Goal: Task Accomplishment & Management: Manage account settings

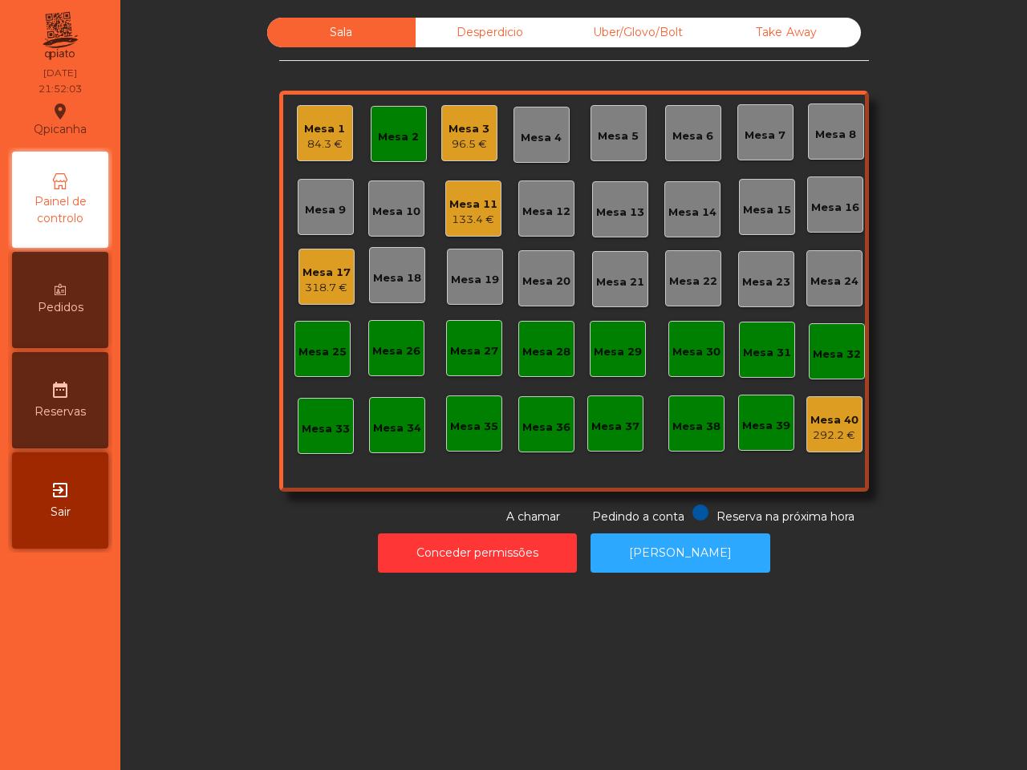
click at [326, 134] on div "Mesa 1" at bounding box center [324, 129] width 41 height 16
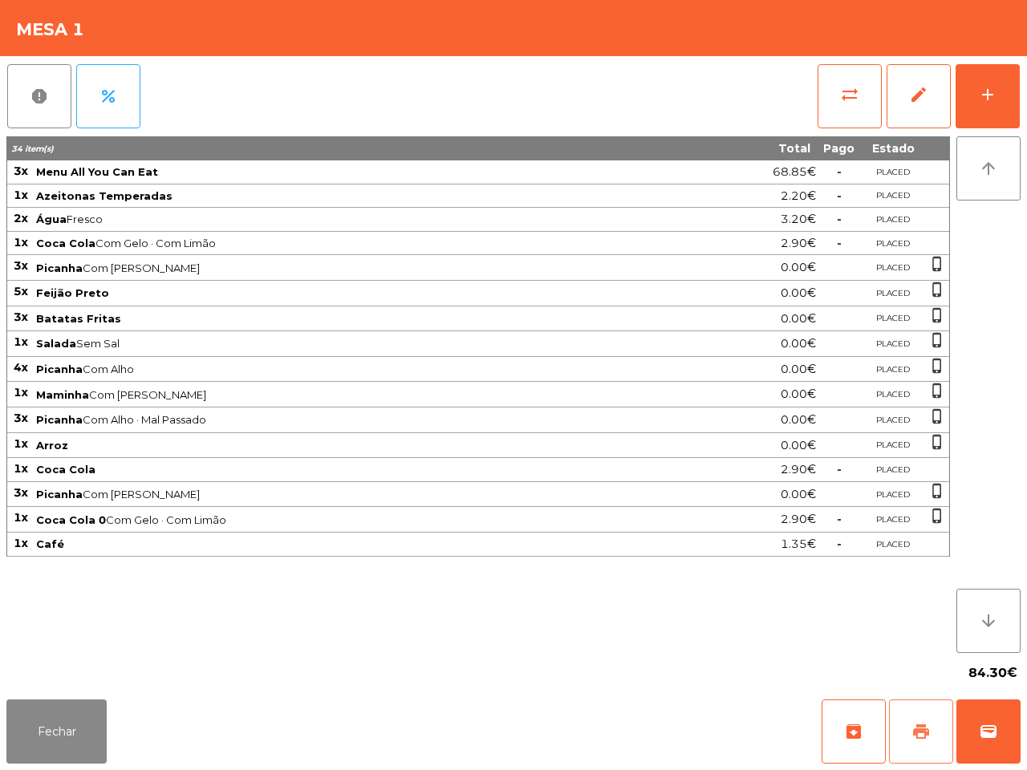
click at [924, 735] on span "print" at bounding box center [920, 731] width 19 height 19
click at [595, 768] on div "Fechar archive print wallet" at bounding box center [513, 731] width 1027 height 77
click at [28, 724] on button "Fechar" at bounding box center [56, 731] width 100 height 64
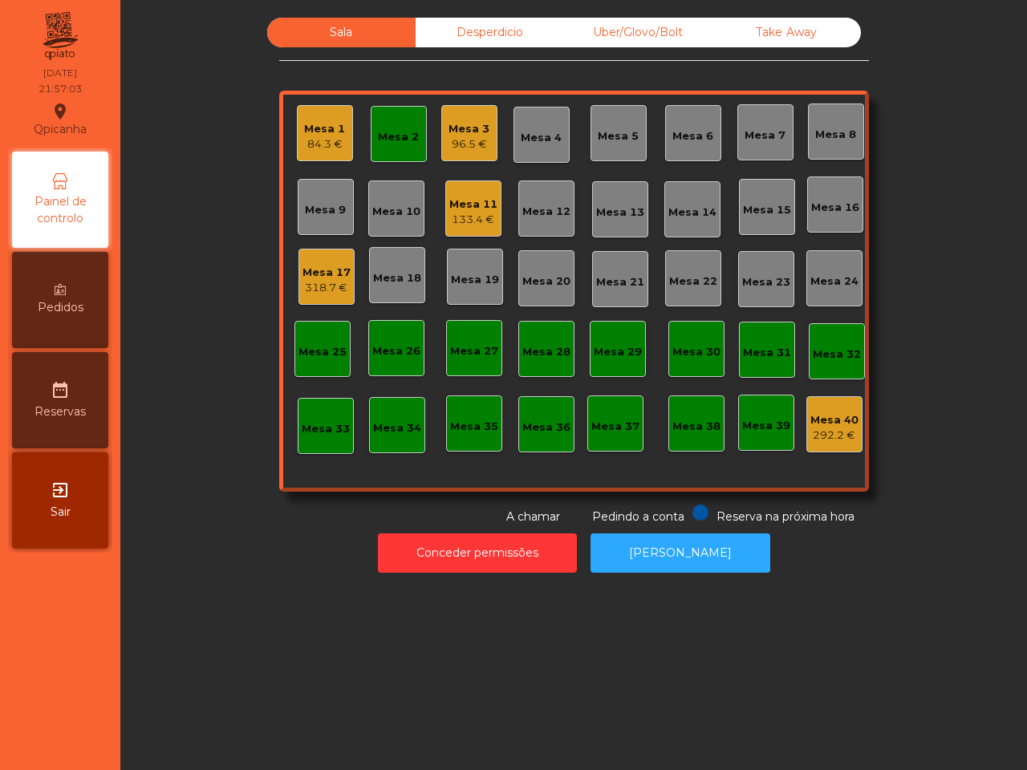
click at [451, 210] on div "Mesa 11" at bounding box center [473, 204] width 48 height 16
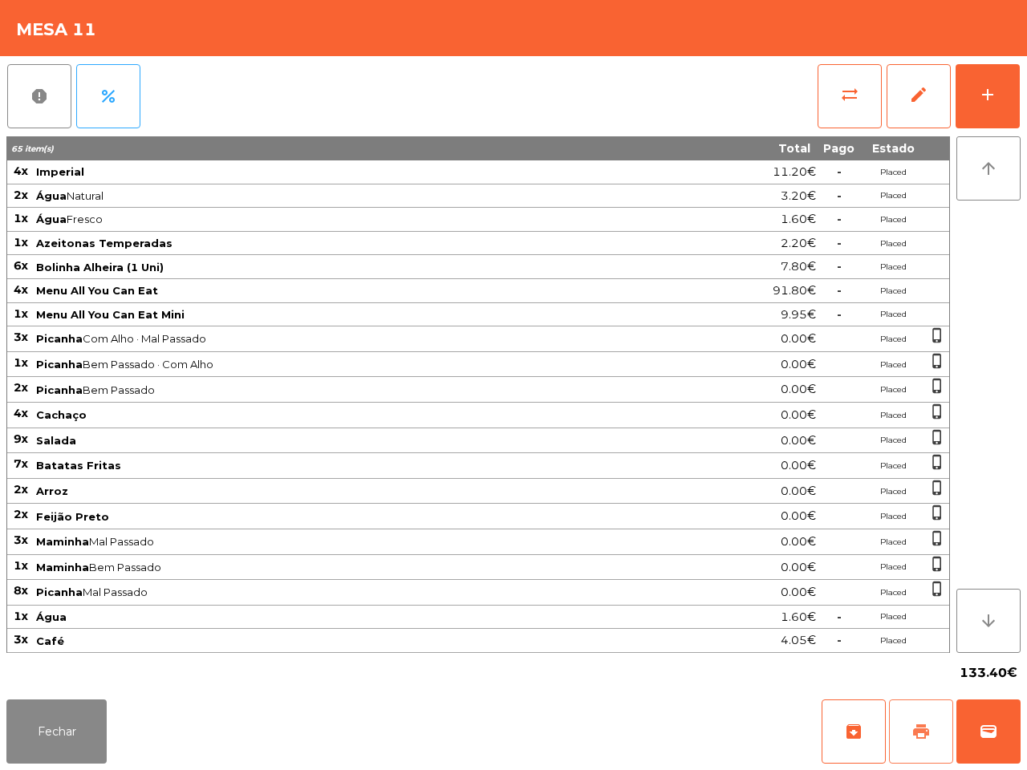
click at [914, 734] on span "print" at bounding box center [920, 731] width 19 height 19
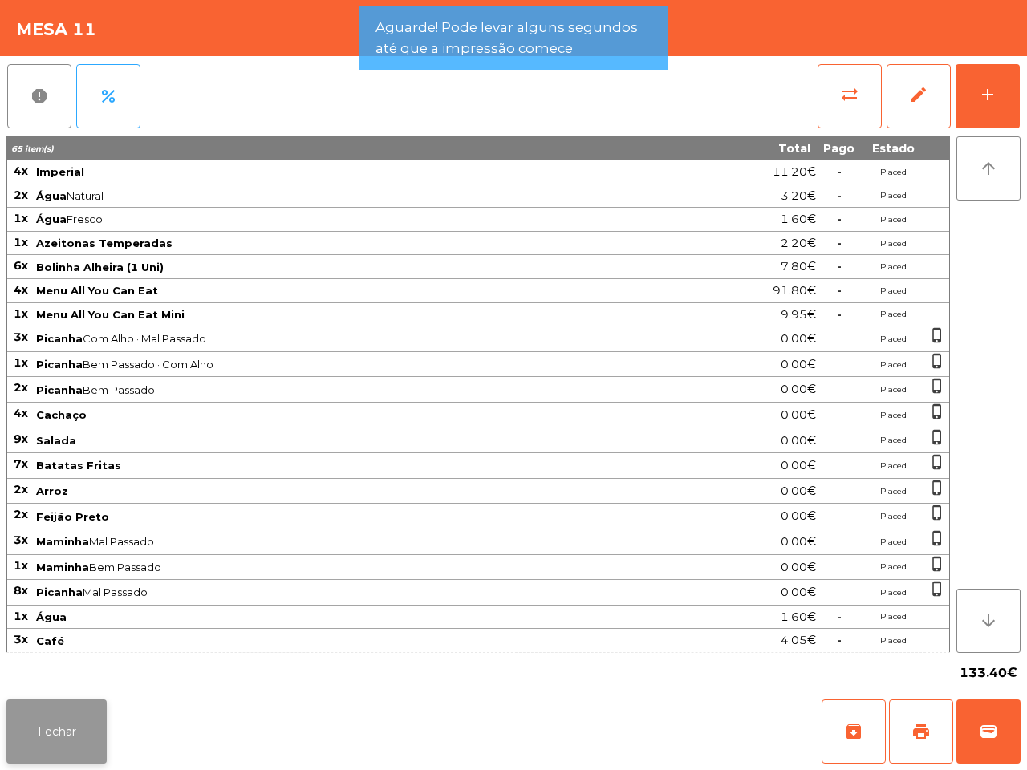
click at [85, 727] on button "Fechar" at bounding box center [56, 731] width 100 height 64
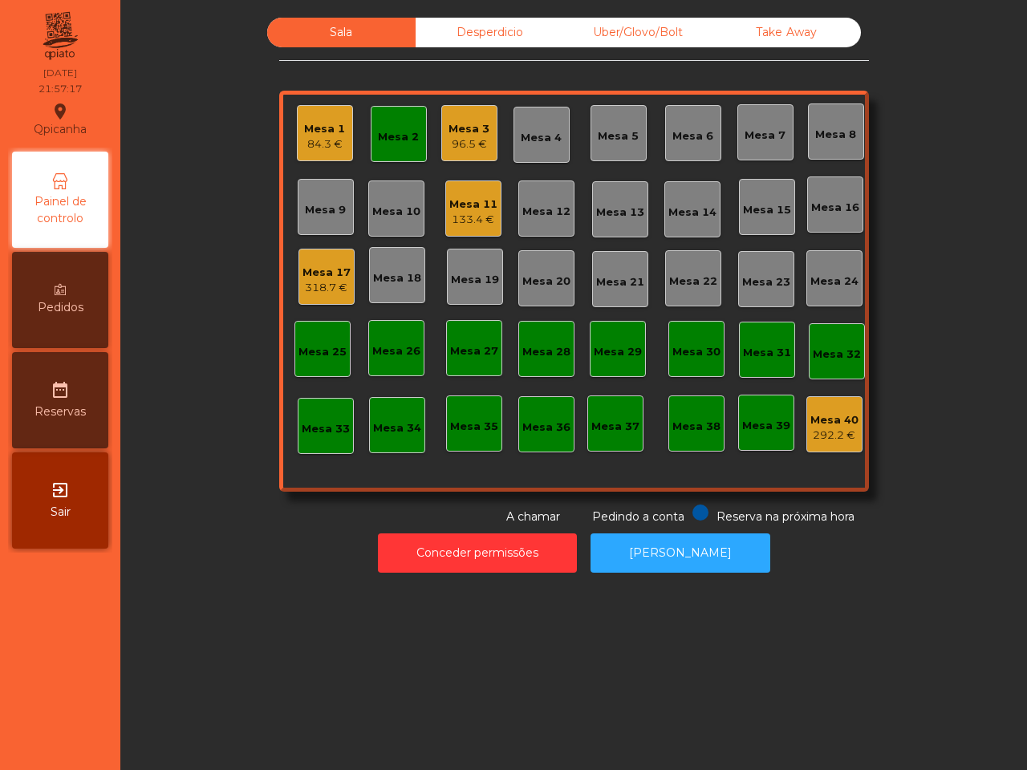
click at [321, 127] on div "Mesa 1" at bounding box center [324, 129] width 41 height 16
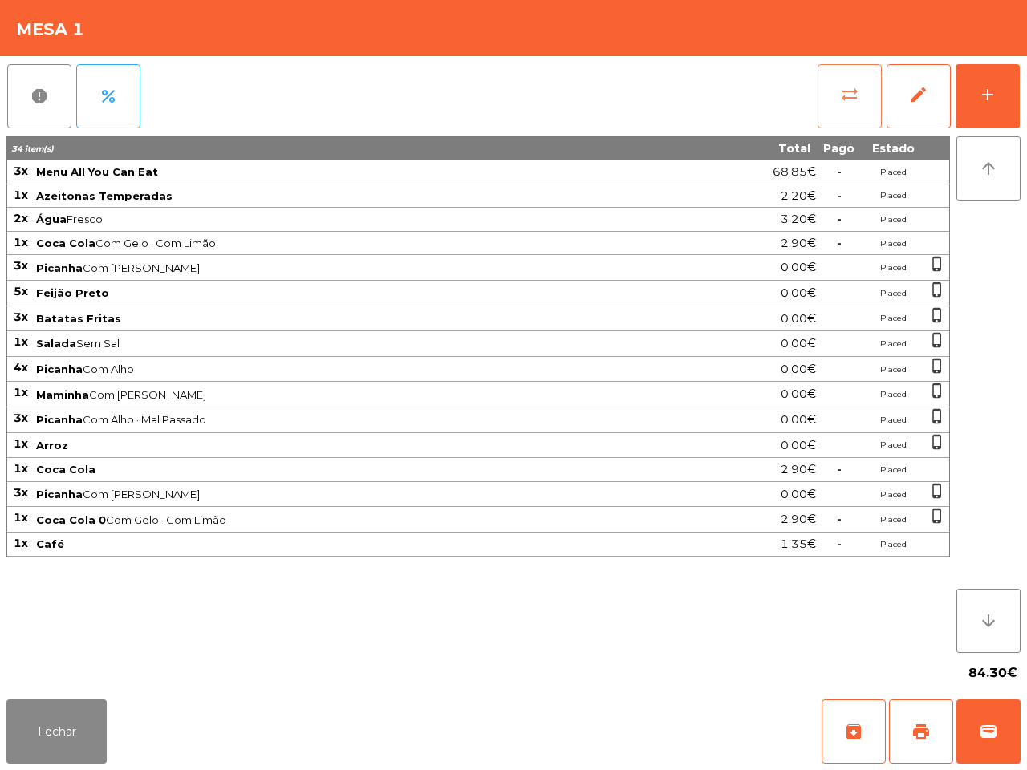
click at [852, 105] on button "sync_alt" at bounding box center [849, 96] width 64 height 64
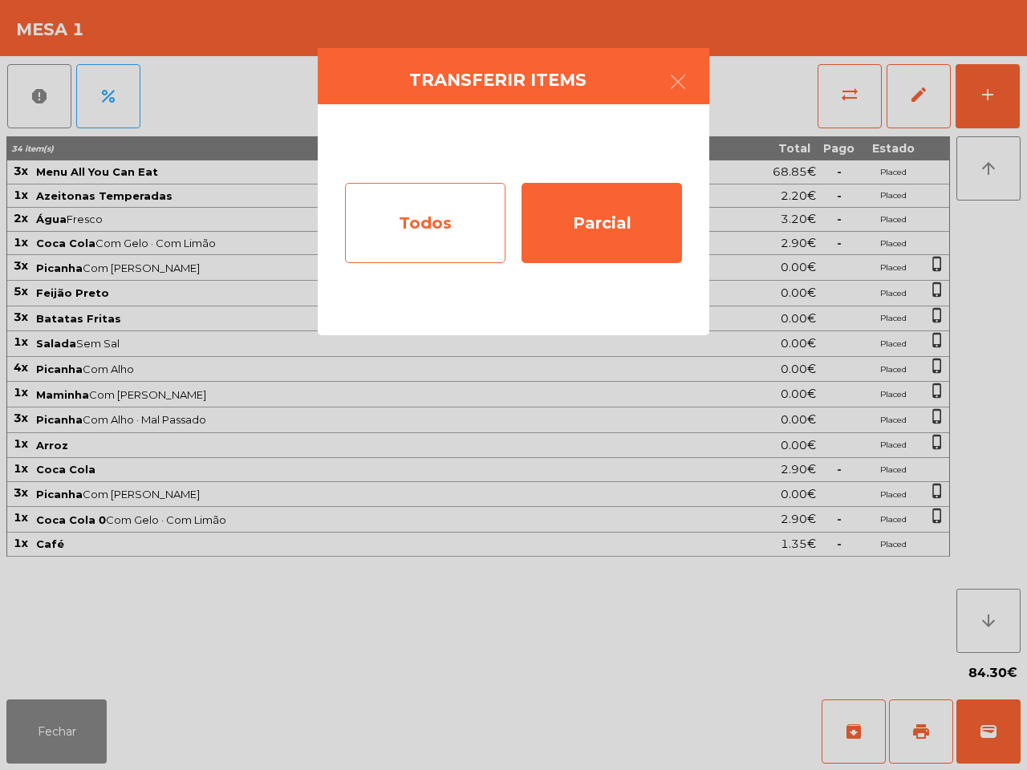
click at [455, 233] on div "Todos" at bounding box center [425, 223] width 160 height 80
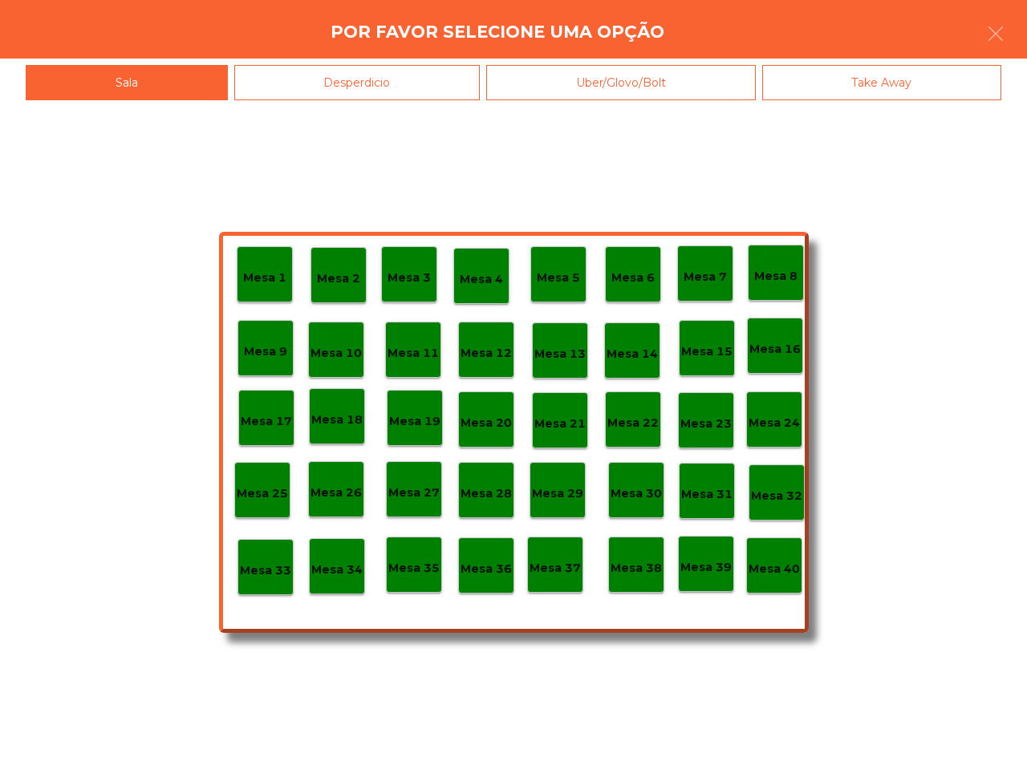
click at [706, 563] on p "Mesa 39" at bounding box center [705, 567] width 51 height 18
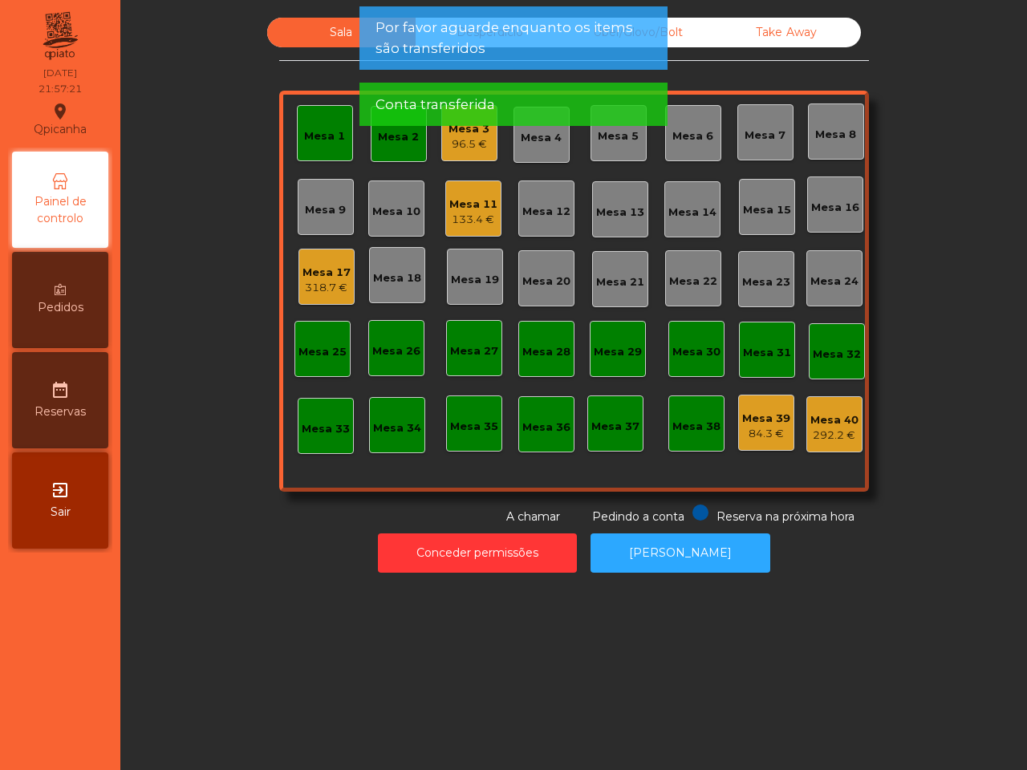
click at [318, 142] on div "Mesa 1" at bounding box center [324, 136] width 41 height 16
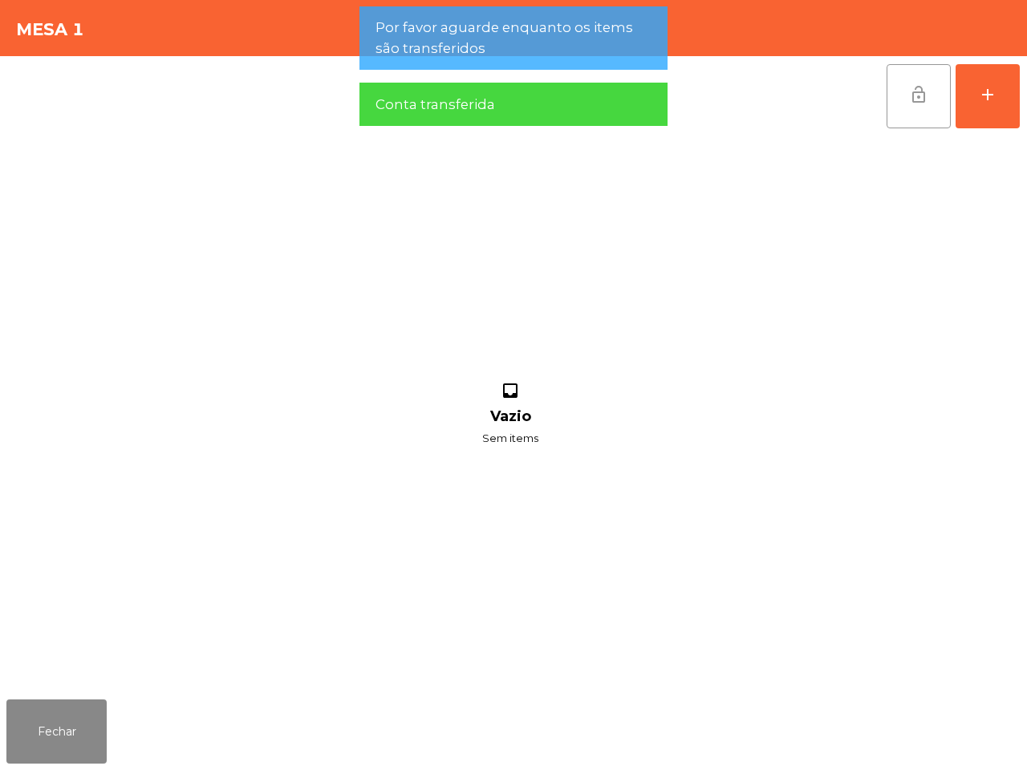
click at [929, 101] on button "lock_open" at bounding box center [918, 96] width 64 height 64
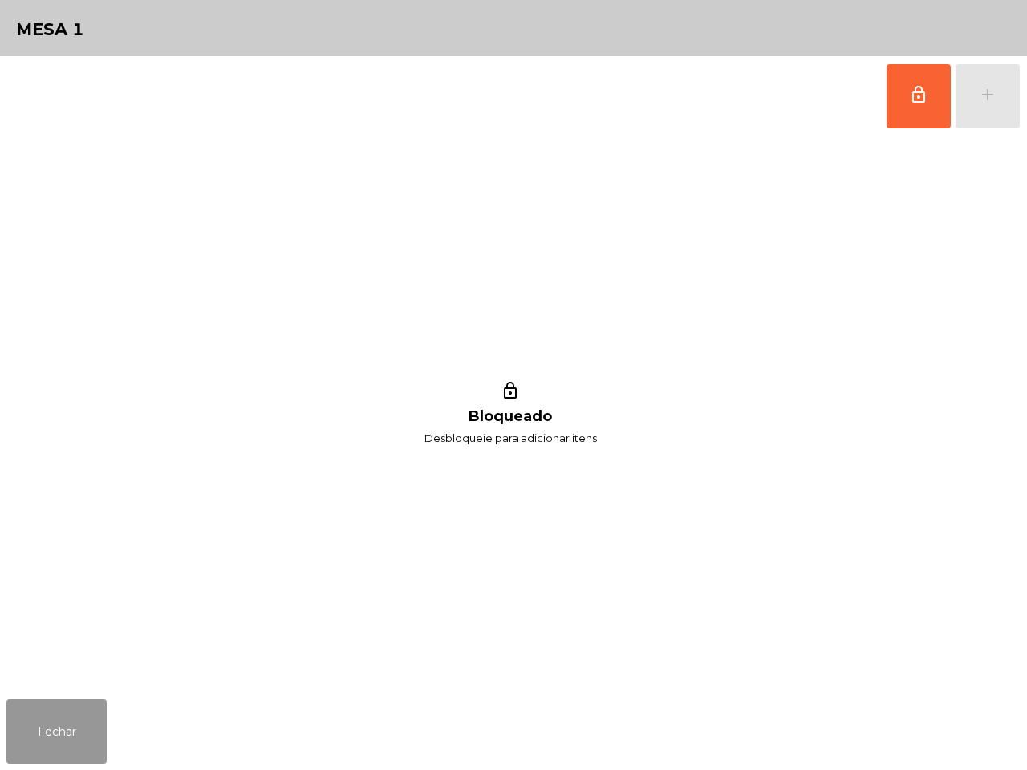
drag, startPoint x: 71, startPoint y: 704, endPoint x: 78, endPoint y: 694, distance: 12.7
click at [76, 702] on button "Fechar" at bounding box center [56, 731] width 100 height 64
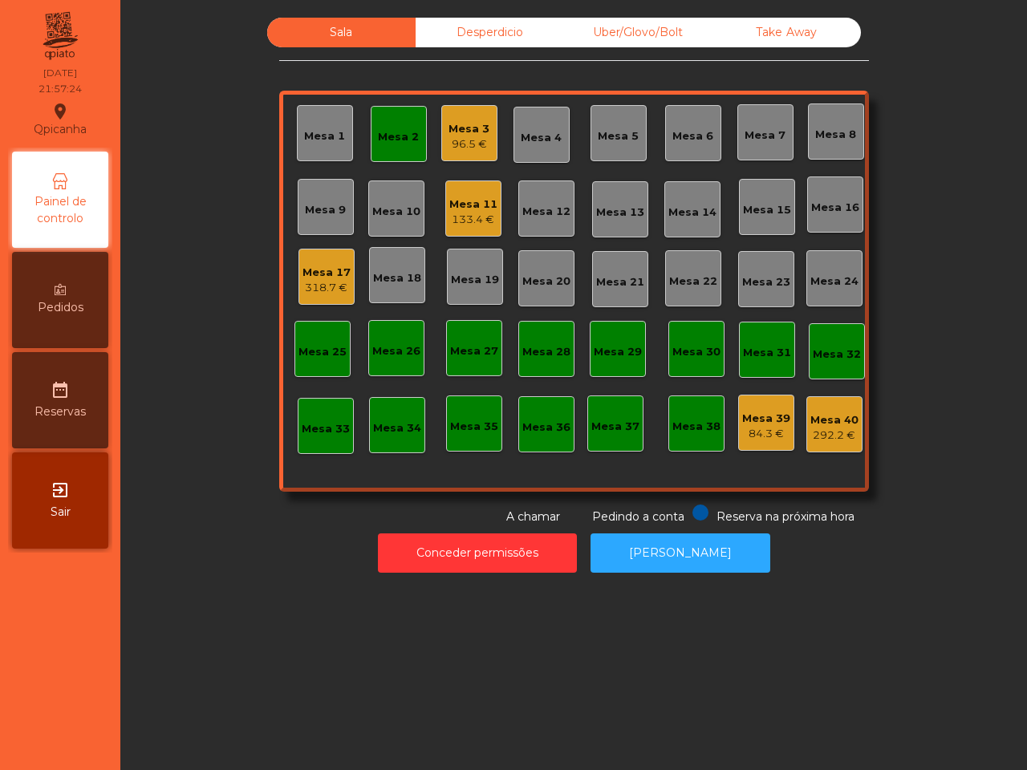
click at [391, 129] on div "Mesa 2" at bounding box center [398, 137] width 41 height 16
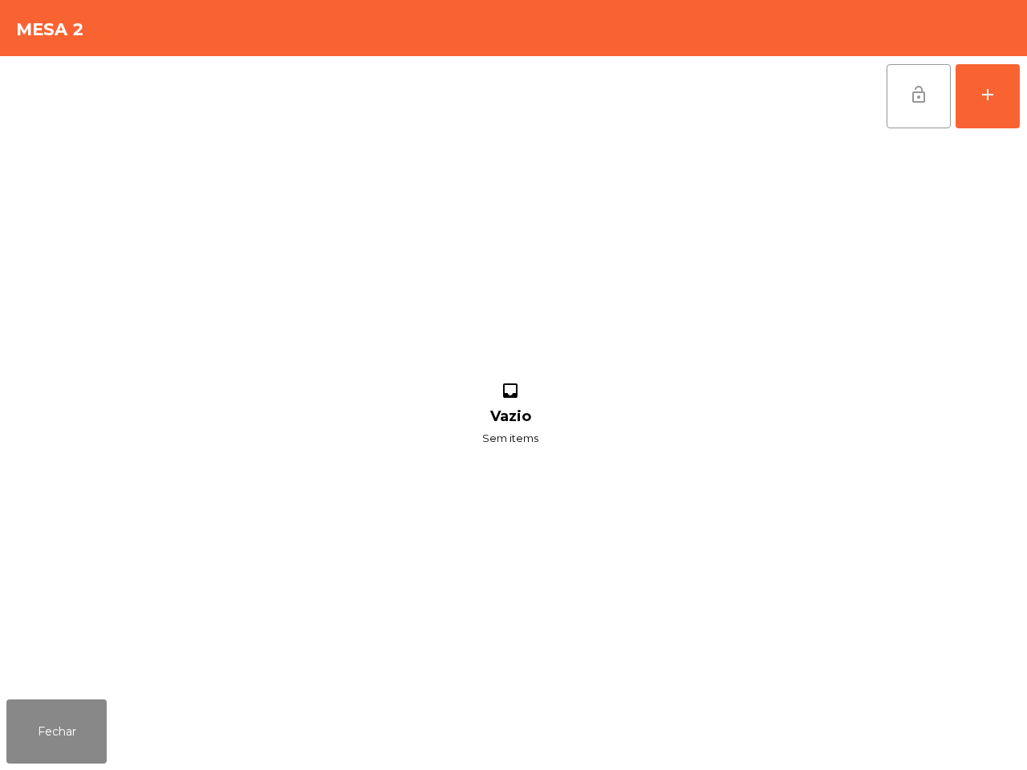
click at [937, 88] on button "lock_open" at bounding box center [918, 96] width 64 height 64
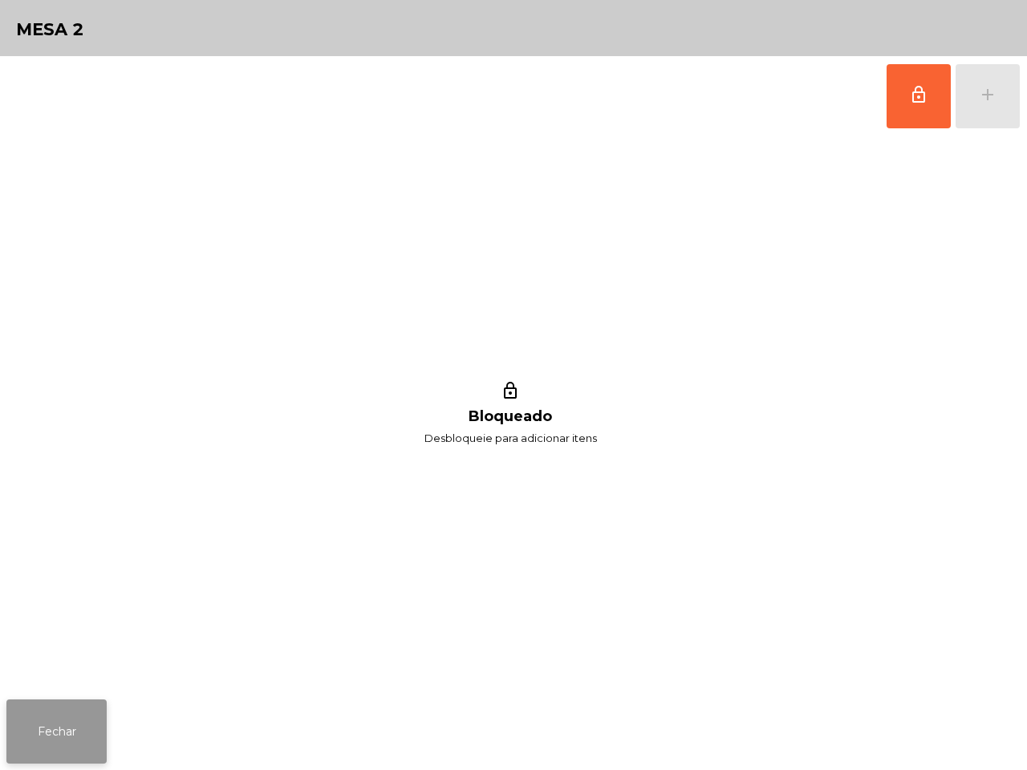
click at [48, 731] on button "Fechar" at bounding box center [56, 731] width 100 height 64
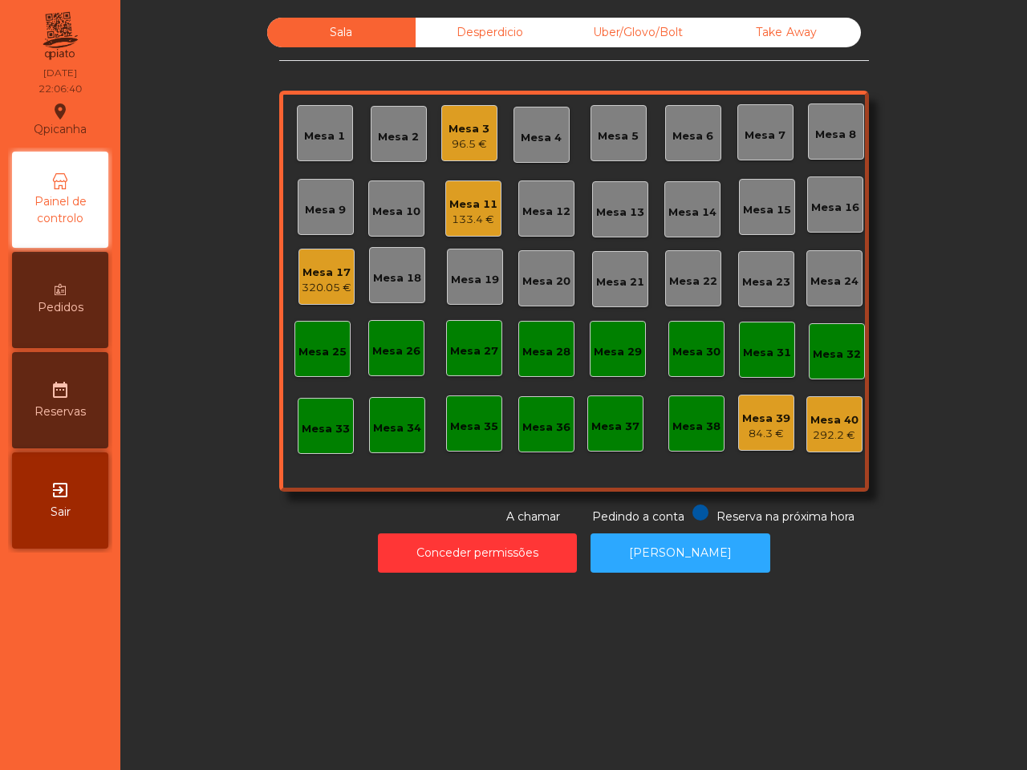
click at [455, 129] on div "Mesa 3" at bounding box center [468, 129] width 41 height 16
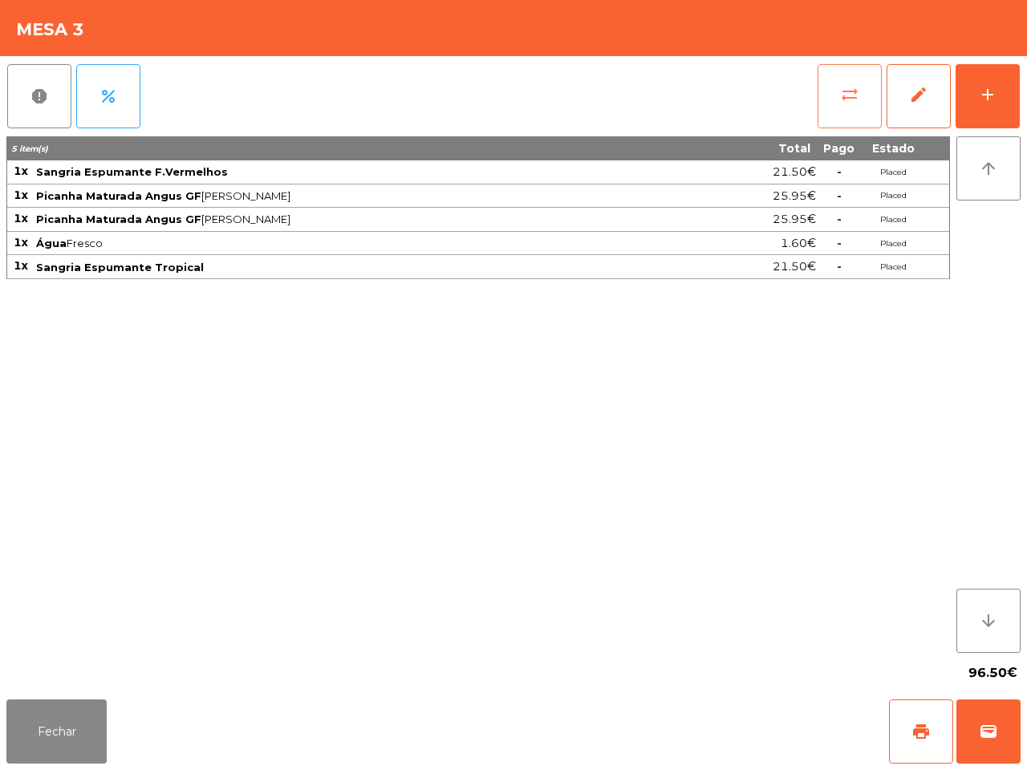
click at [849, 95] on span "sync_alt" at bounding box center [849, 94] width 19 height 19
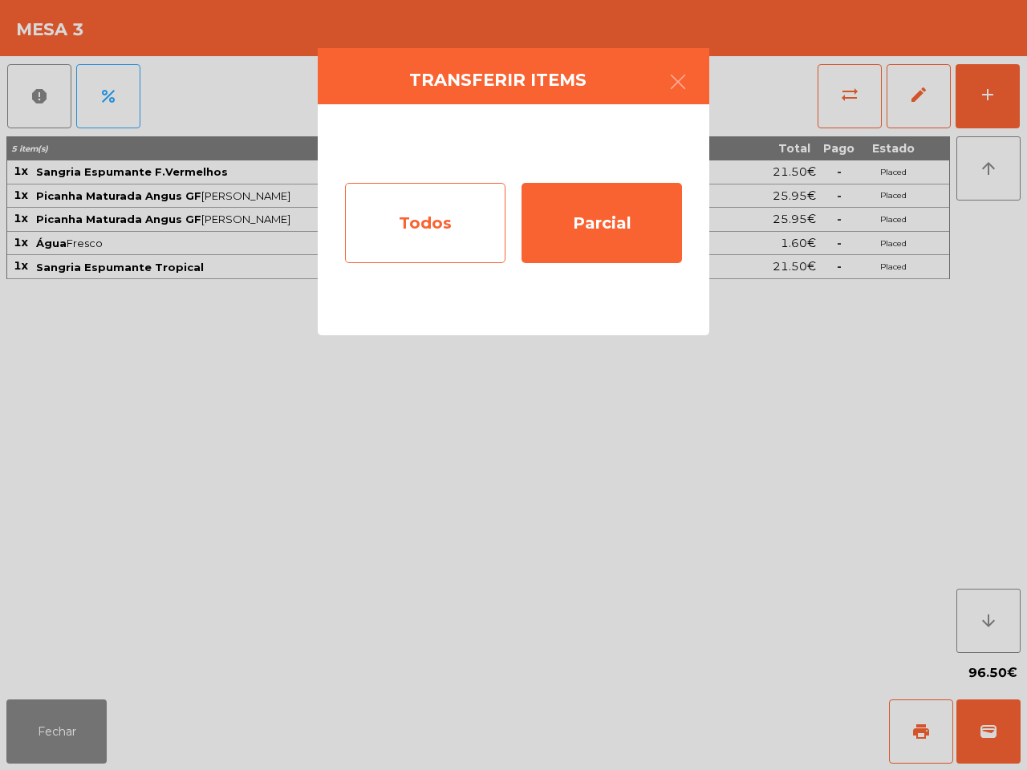
click at [446, 222] on div "Todos" at bounding box center [425, 223] width 160 height 80
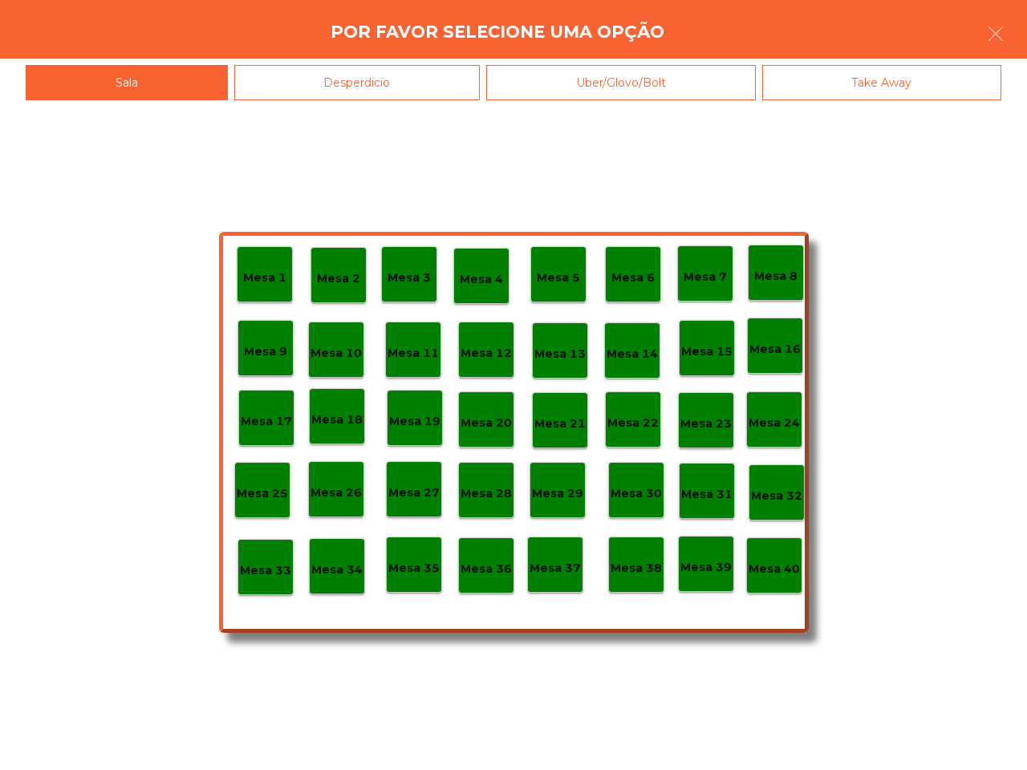
click at [642, 562] on p "Mesa 38" at bounding box center [635, 568] width 51 height 18
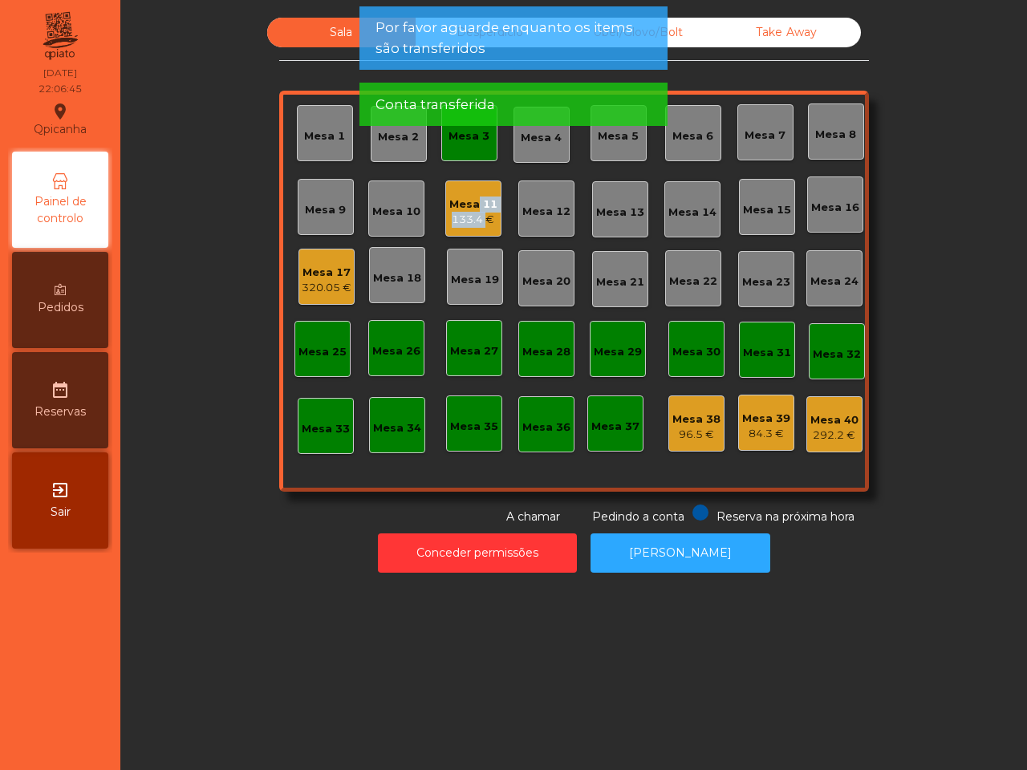
click at [472, 211] on div "Mesa 11 133.4 €" at bounding box center [473, 211] width 48 height 31
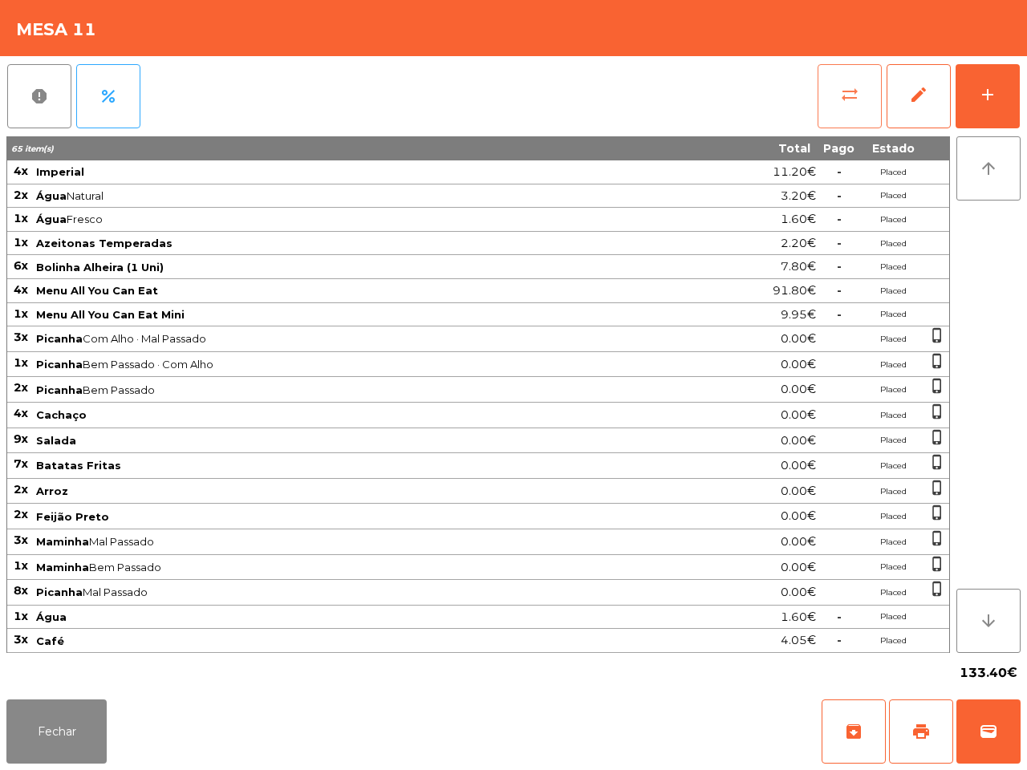
click at [840, 90] on span "sync_alt" at bounding box center [849, 94] width 19 height 19
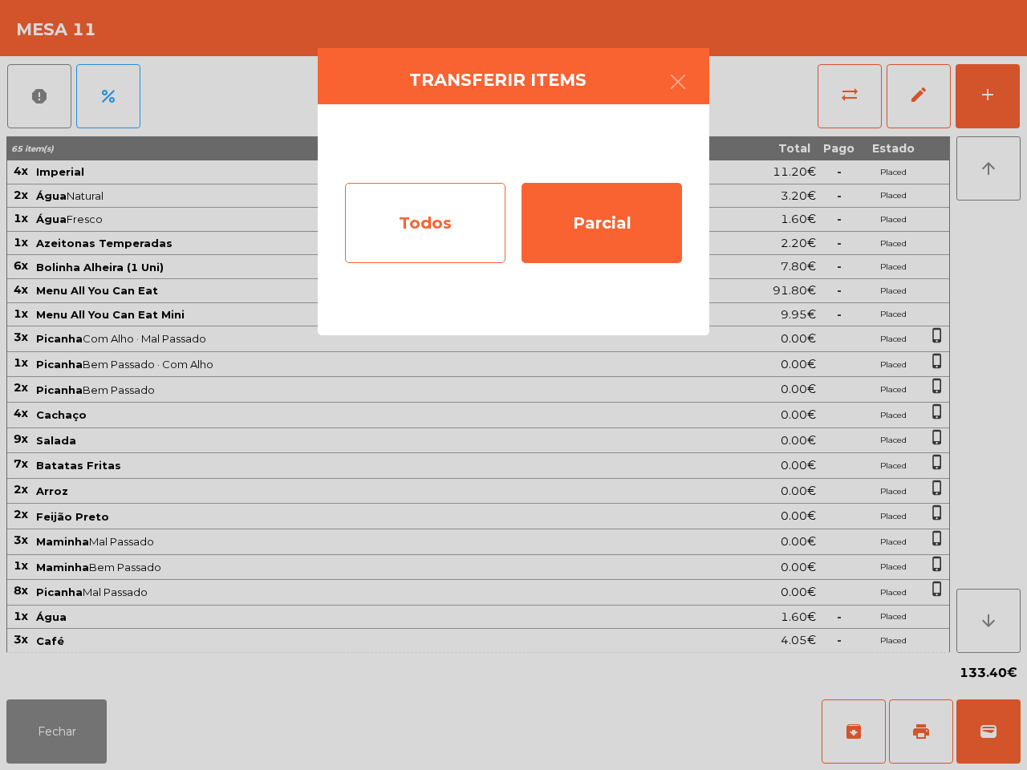
click at [458, 223] on div "Todos" at bounding box center [425, 223] width 160 height 80
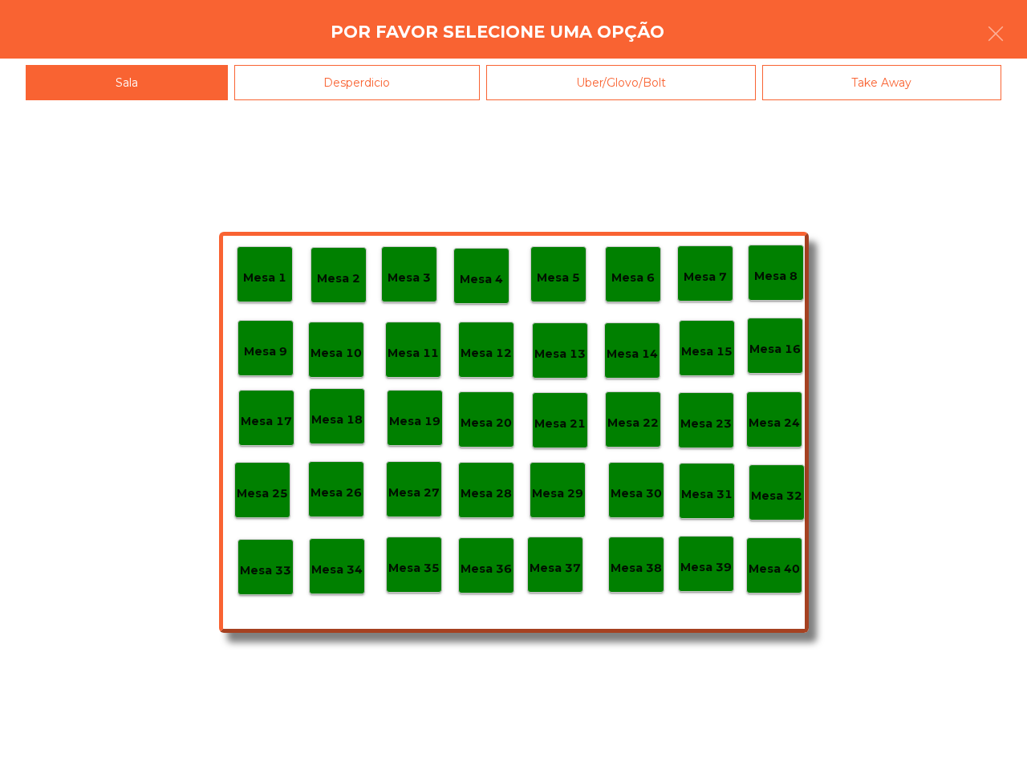
click at [778, 555] on div "Mesa 40" at bounding box center [773, 565] width 51 height 25
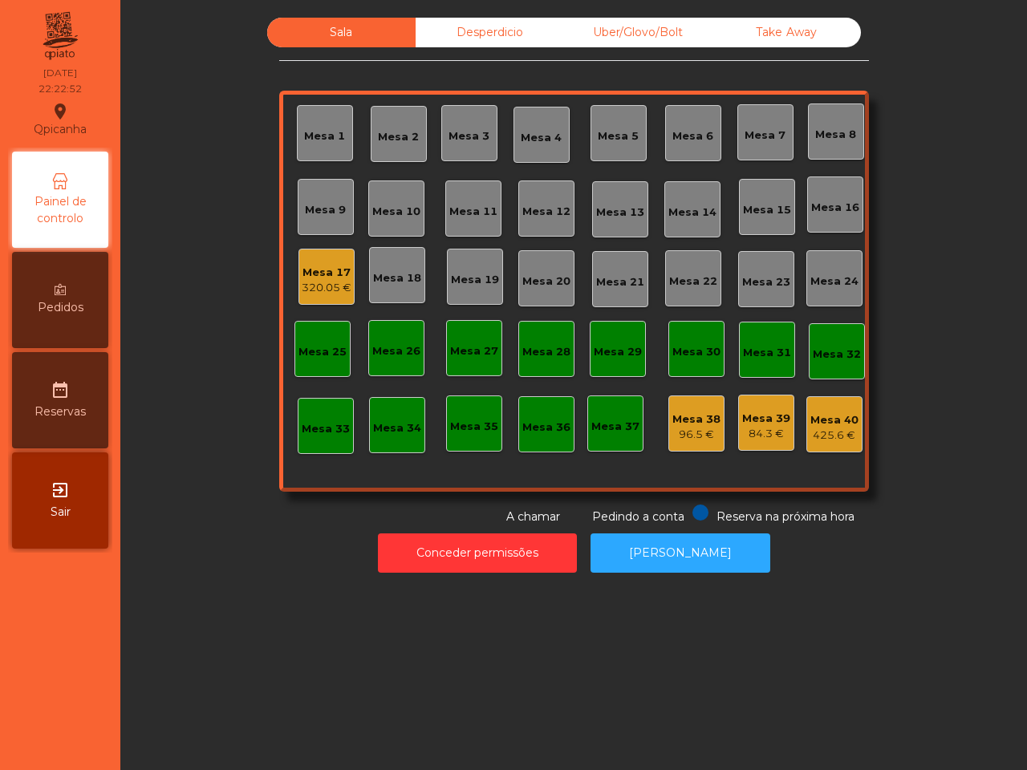
drag, startPoint x: 838, startPoint y: 407, endPoint x: 768, endPoint y: 427, distance: 72.6
click at [768, 427] on div "84.3 €" at bounding box center [766, 434] width 48 height 16
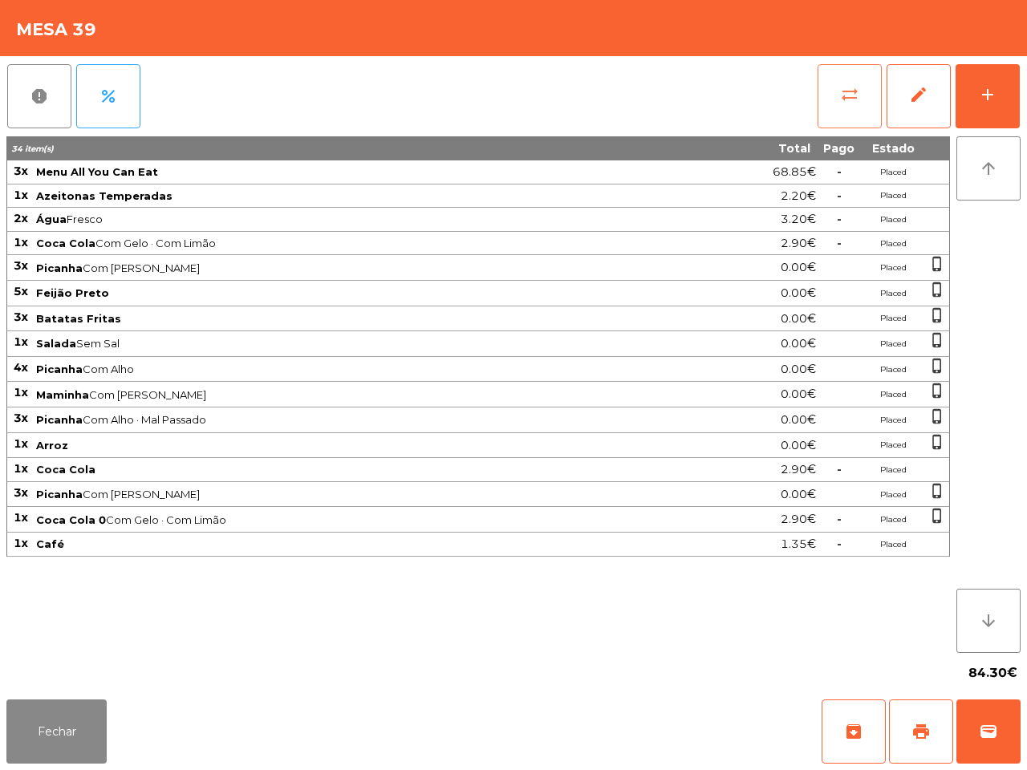
click at [840, 86] on span "sync_alt" at bounding box center [849, 94] width 19 height 19
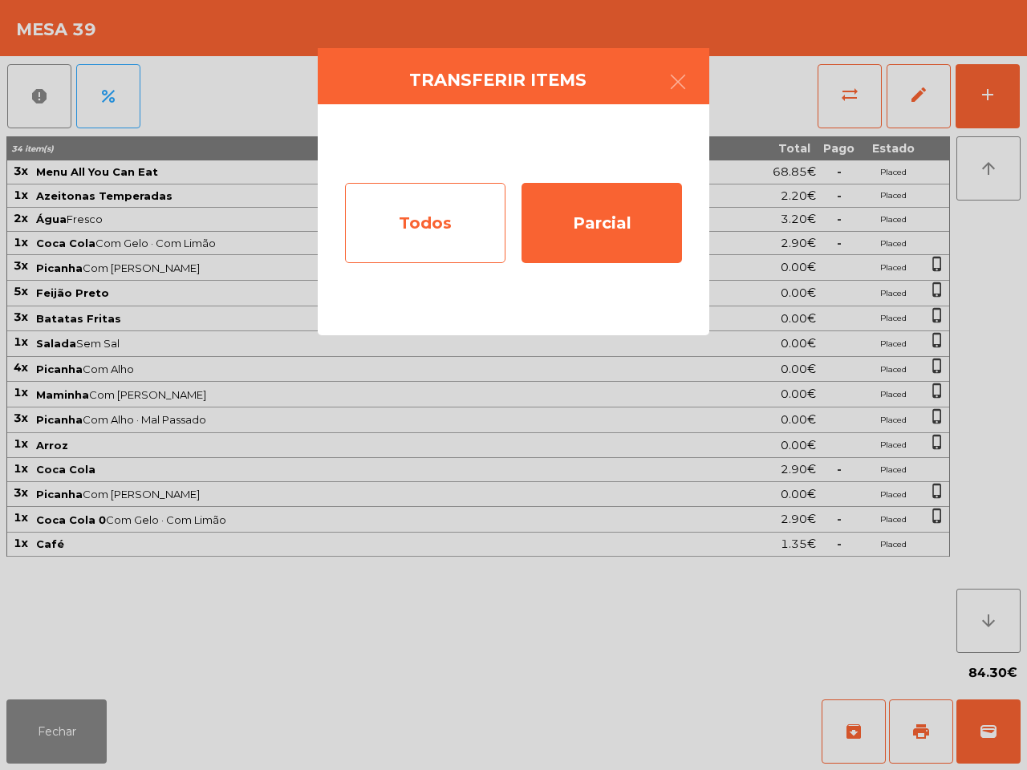
click at [454, 206] on div "Todos" at bounding box center [425, 223] width 160 height 80
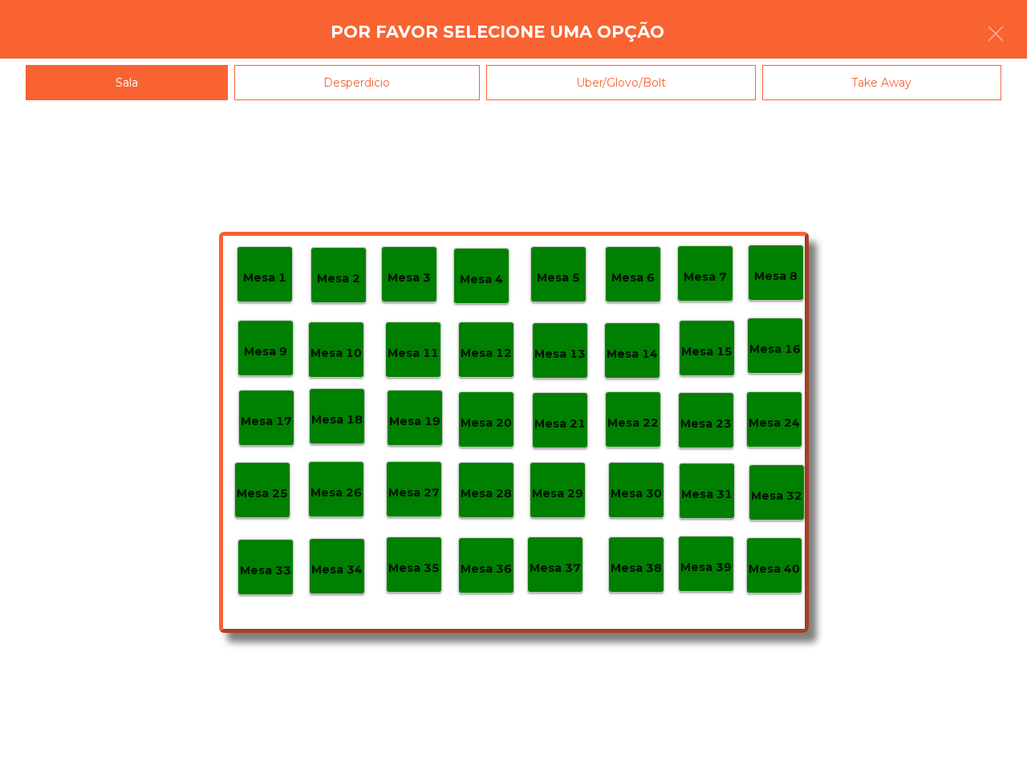
click at [650, 575] on p "Mesa 38" at bounding box center [635, 568] width 51 height 18
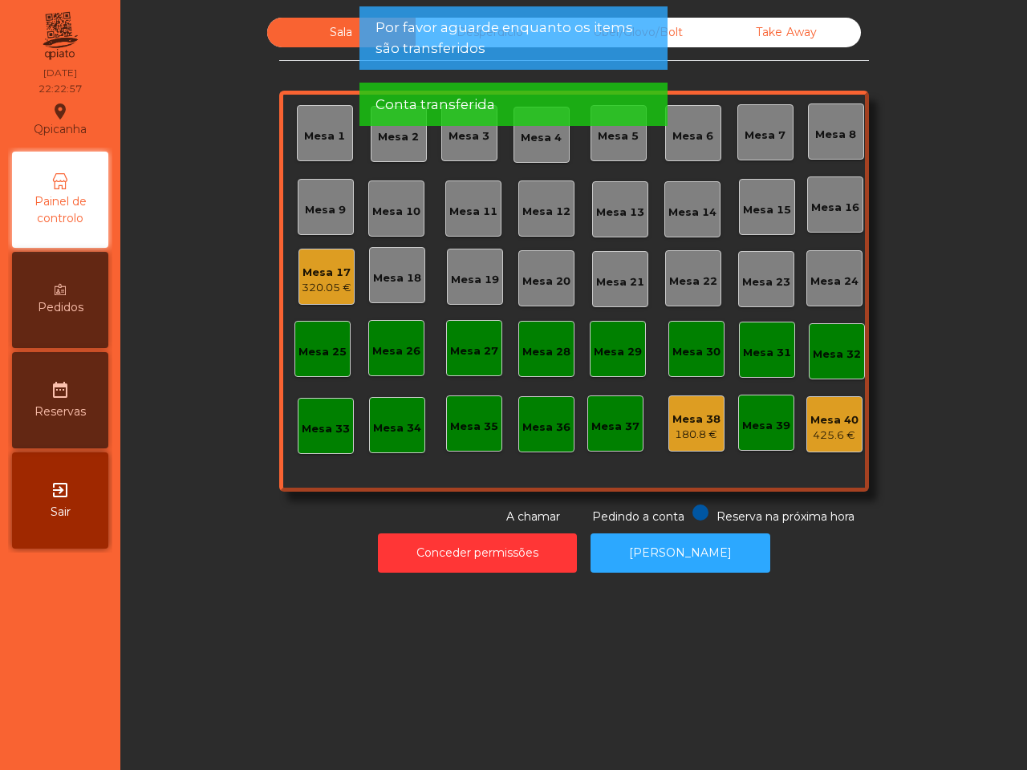
click at [823, 426] on div "Mesa 40" at bounding box center [834, 420] width 48 height 16
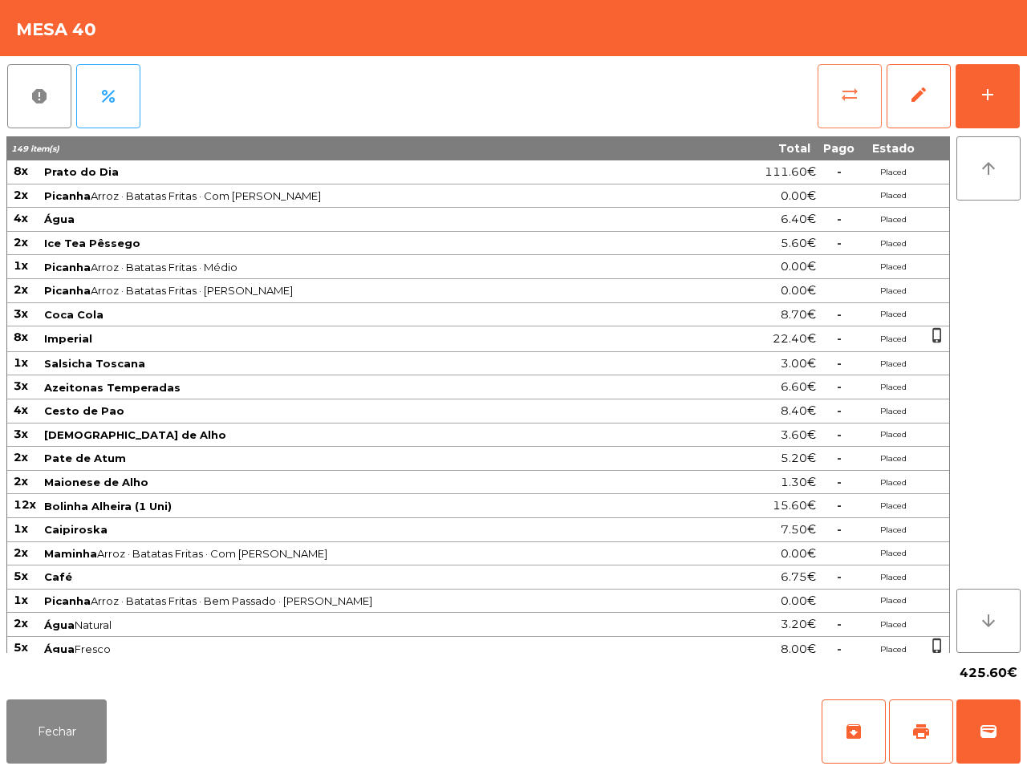
click at [842, 98] on span "sync_alt" at bounding box center [849, 94] width 19 height 19
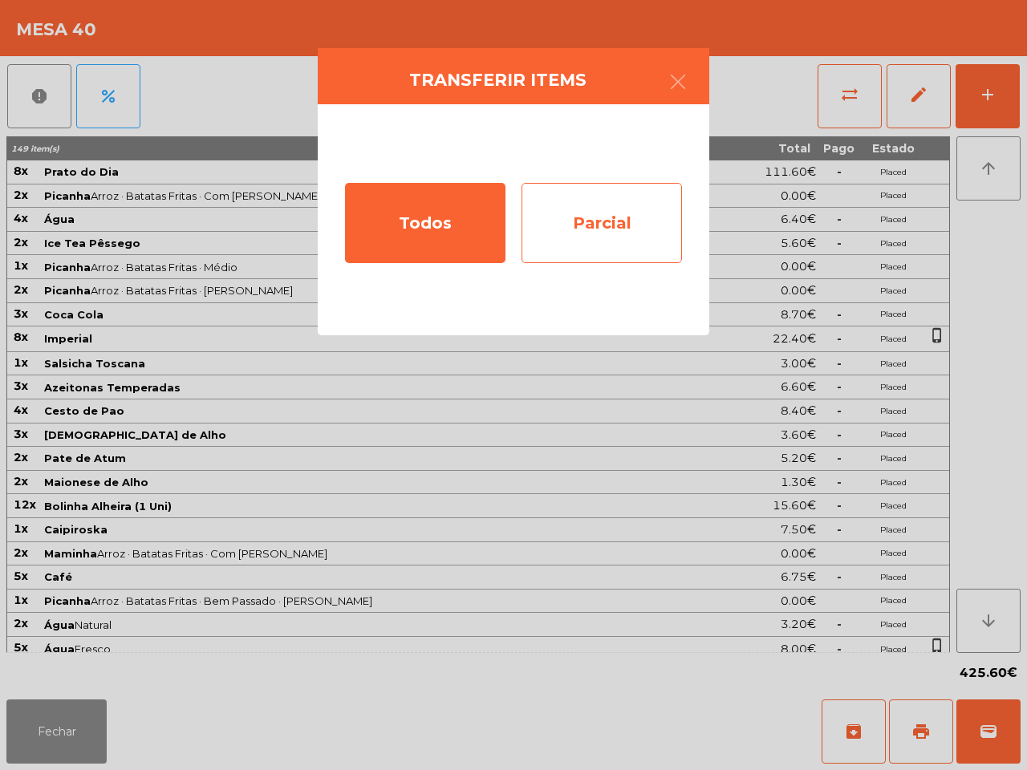
click at [618, 213] on div "Parcial" at bounding box center [601, 223] width 160 height 80
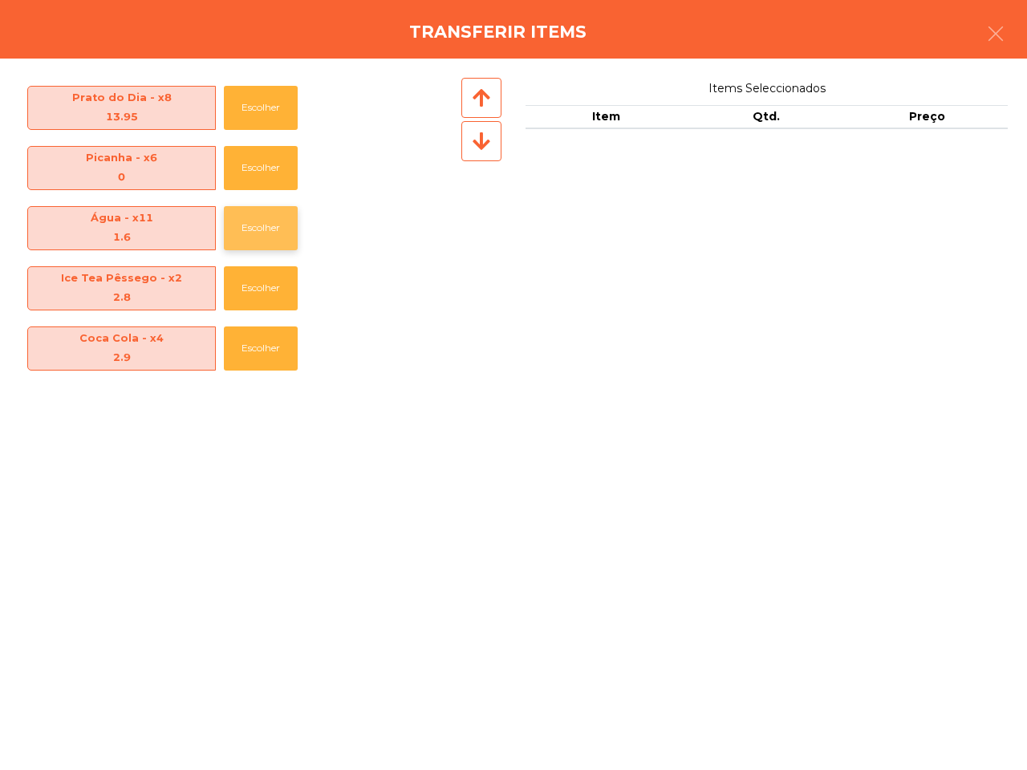
click at [269, 223] on button "Escolher" at bounding box center [261, 228] width 74 height 44
click at [269, 221] on button "Escolher" at bounding box center [261, 228] width 74 height 44
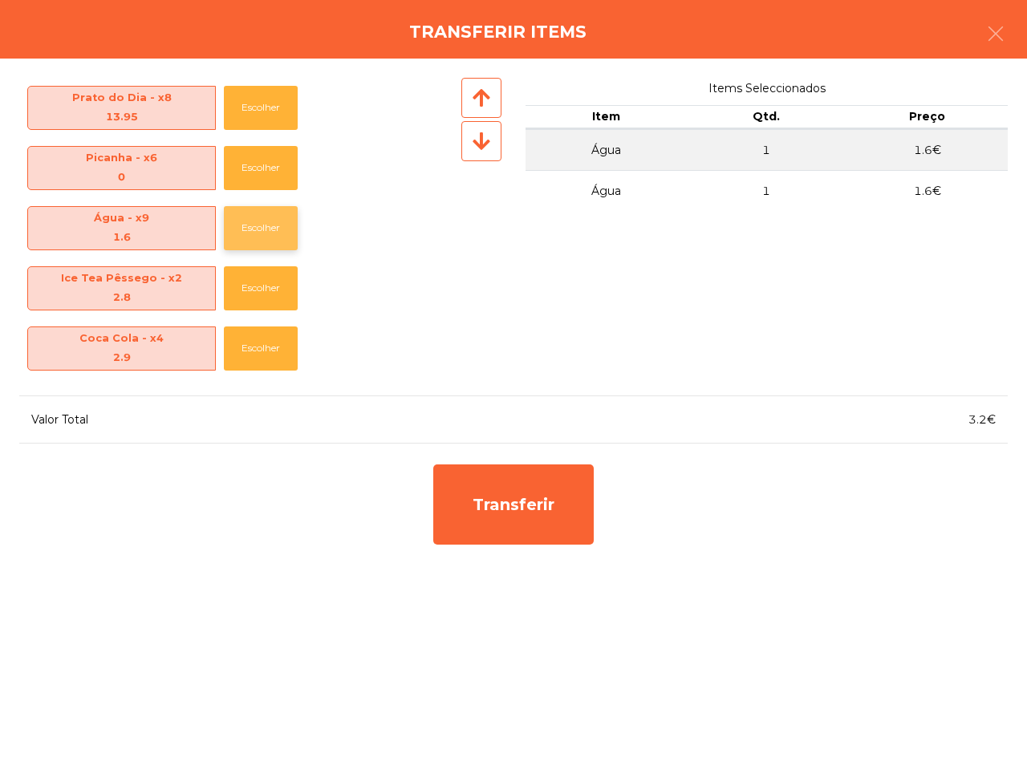
click at [269, 221] on button "Escolher" at bounding box center [261, 228] width 74 height 44
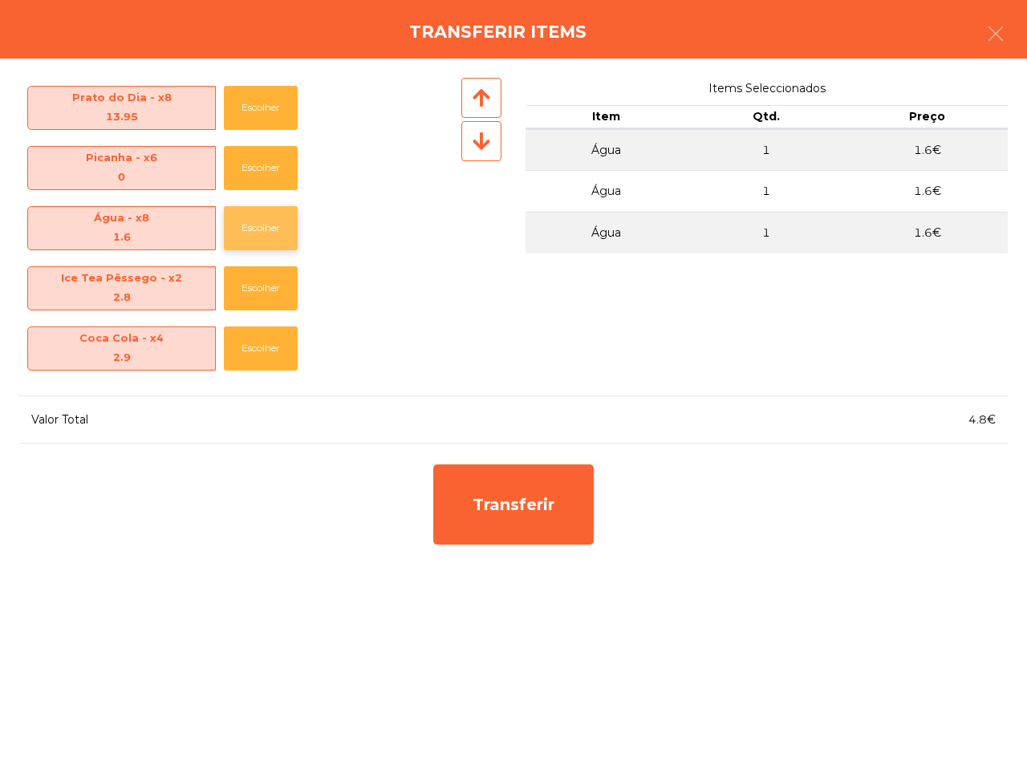
click at [269, 221] on button "Escolher" at bounding box center [261, 228] width 74 height 44
click at [265, 223] on button "Escolher" at bounding box center [261, 228] width 74 height 44
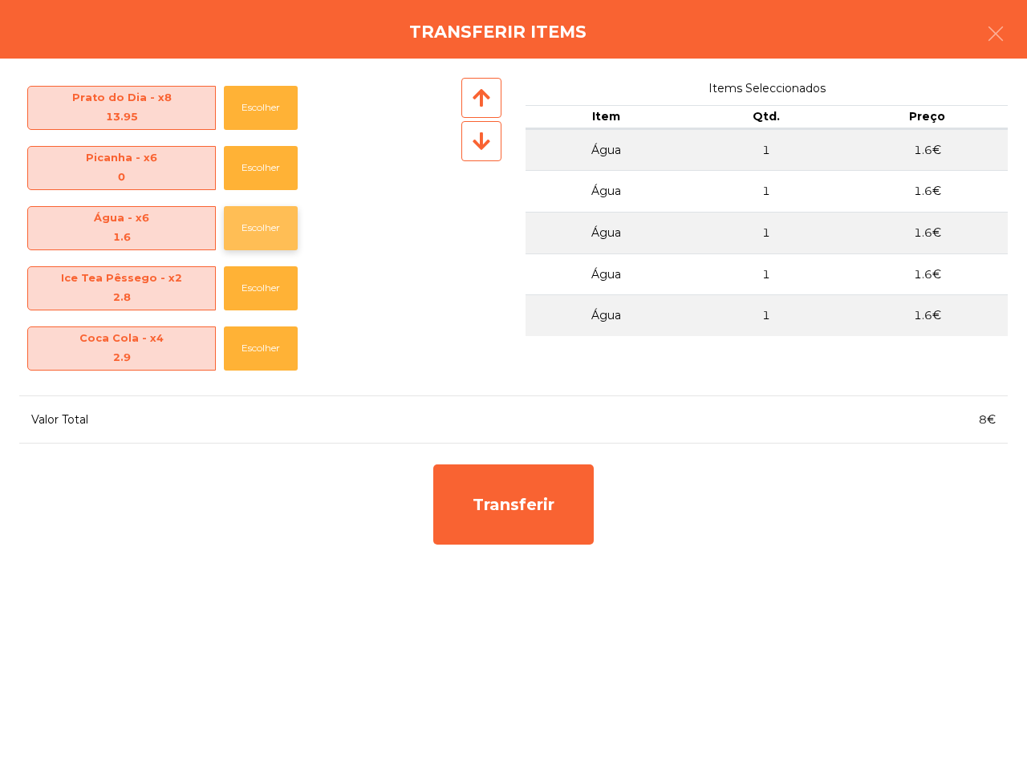
click at [267, 226] on button "Escolher" at bounding box center [261, 228] width 74 height 44
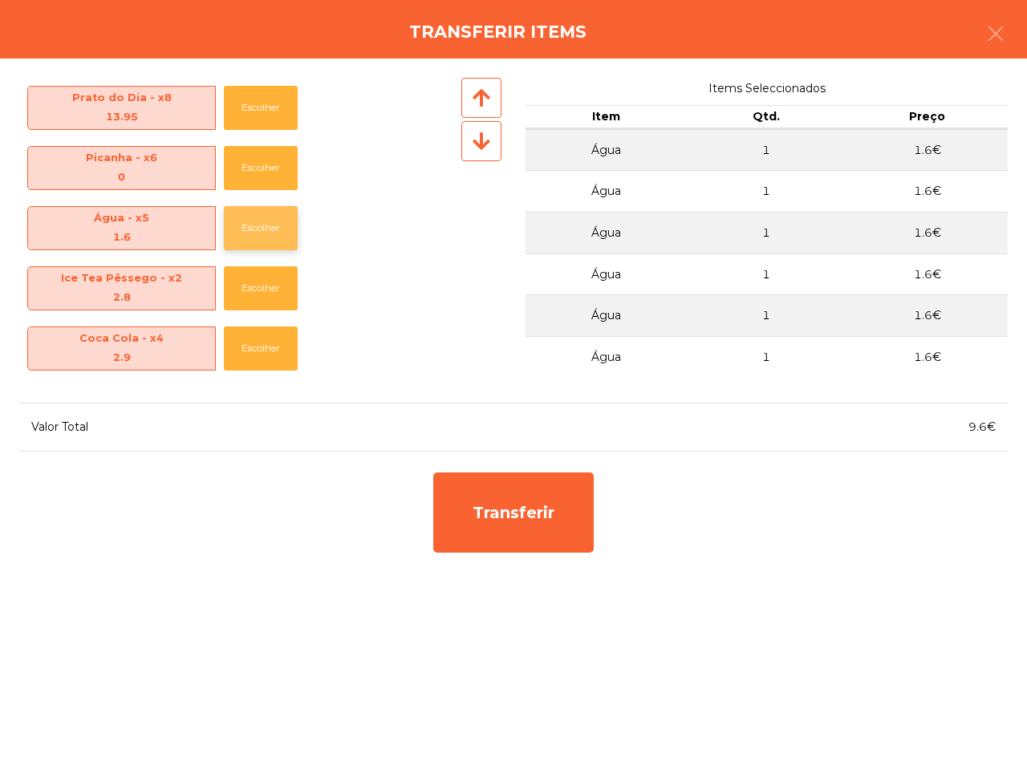
click at [269, 223] on button "Escolher" at bounding box center [261, 228] width 74 height 44
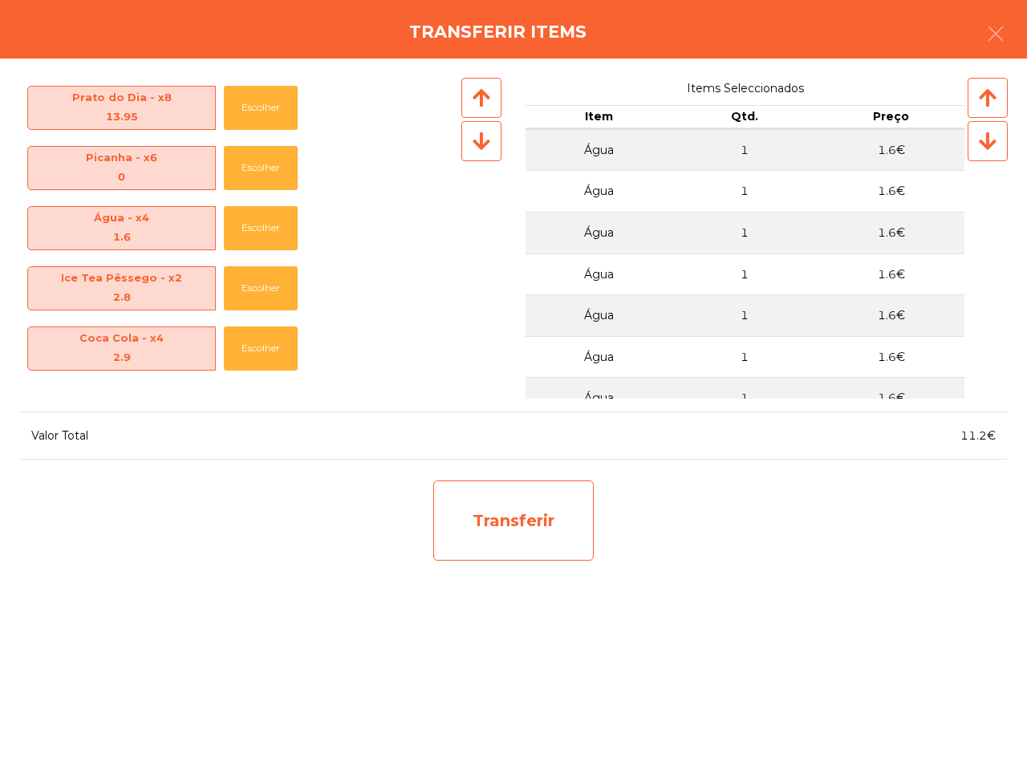
click at [511, 529] on div "Transferir" at bounding box center [513, 520] width 160 height 80
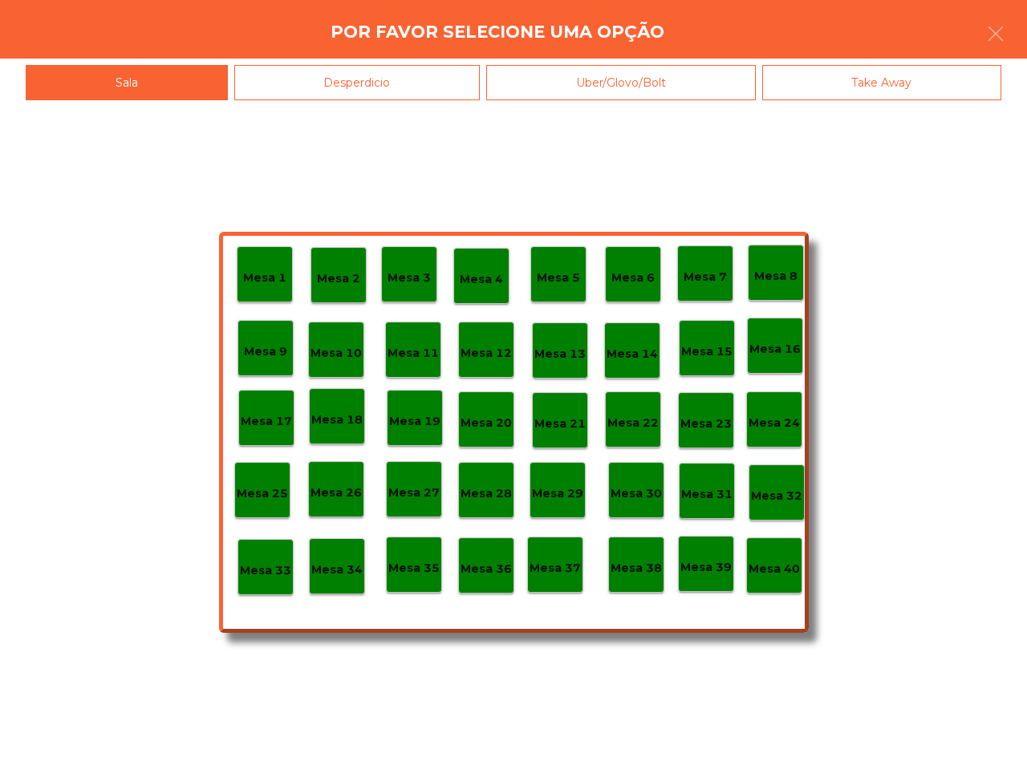
click at [628, 572] on p "Mesa 38" at bounding box center [635, 568] width 51 height 18
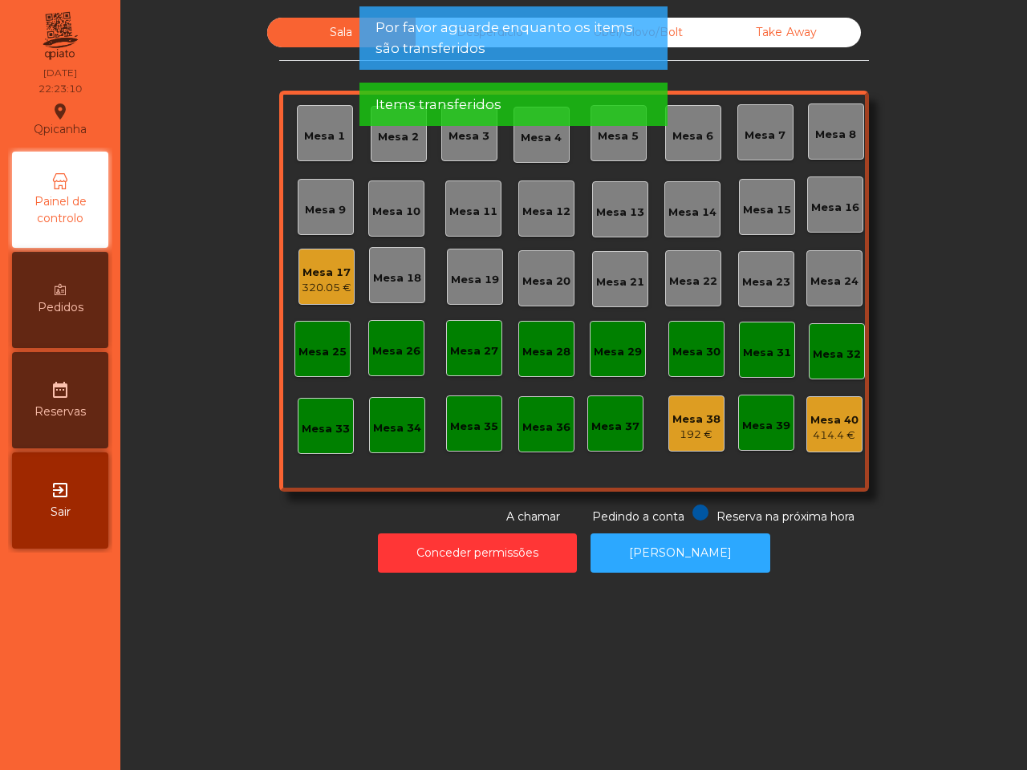
click at [824, 426] on div "Mesa 40" at bounding box center [834, 420] width 48 height 16
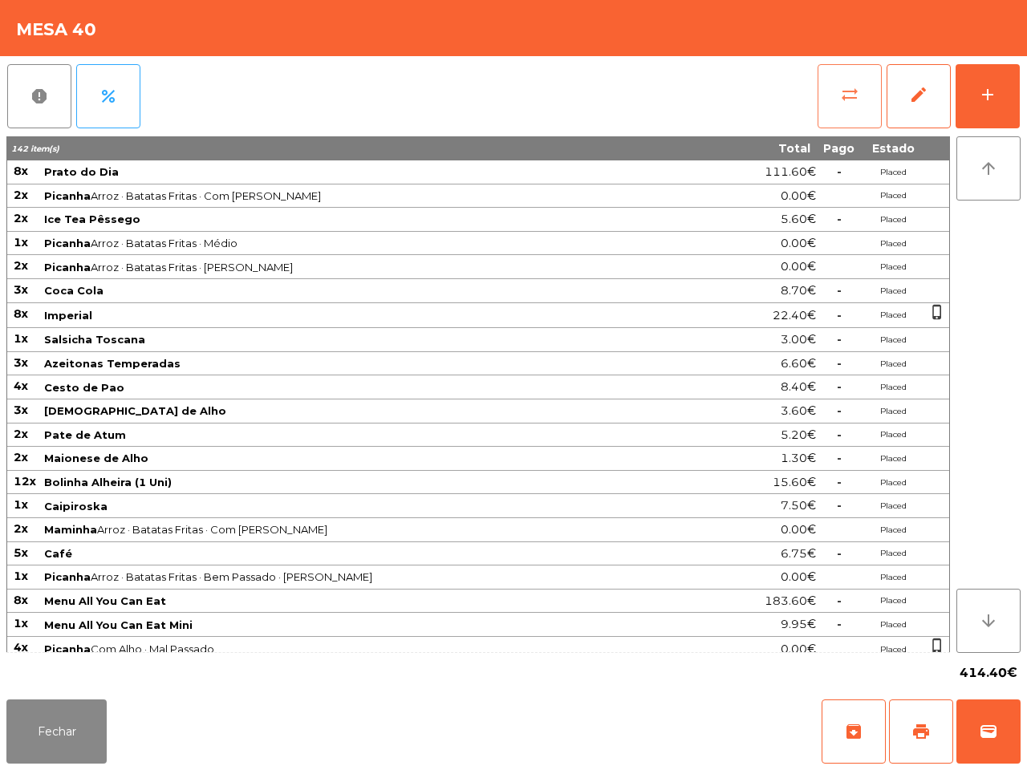
click at [863, 100] on button "sync_alt" at bounding box center [849, 96] width 64 height 64
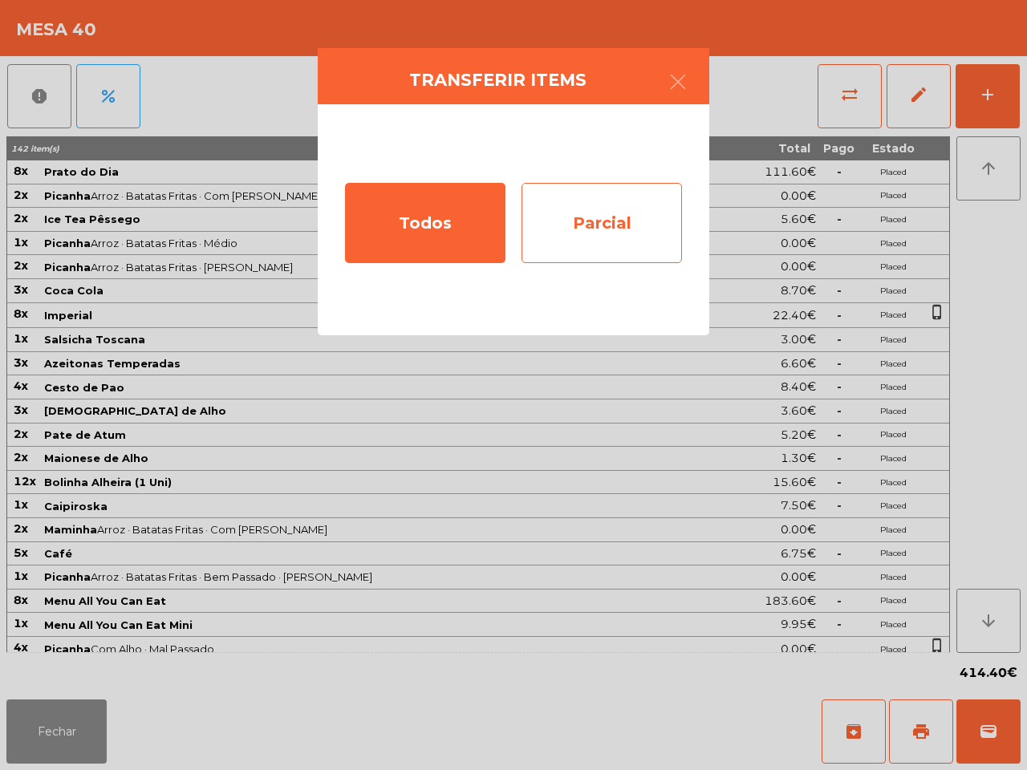
click at [642, 223] on div "Parcial" at bounding box center [601, 223] width 160 height 80
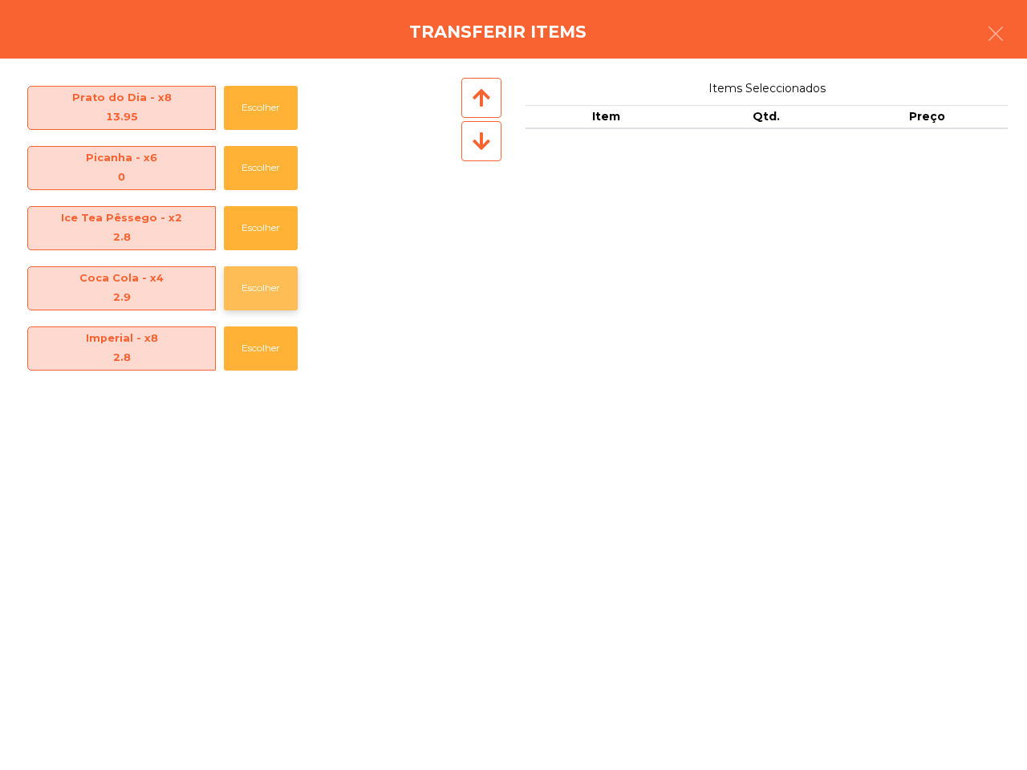
click at [257, 294] on button "Escolher" at bounding box center [261, 288] width 74 height 44
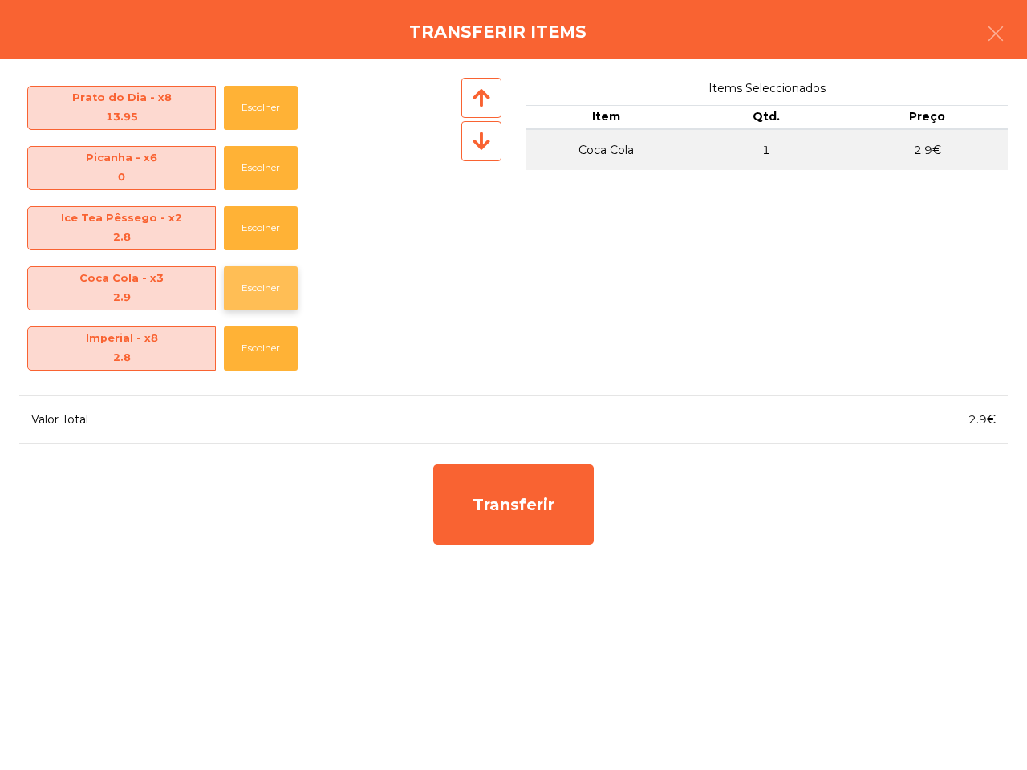
click at [257, 294] on button "Escolher" at bounding box center [261, 288] width 74 height 44
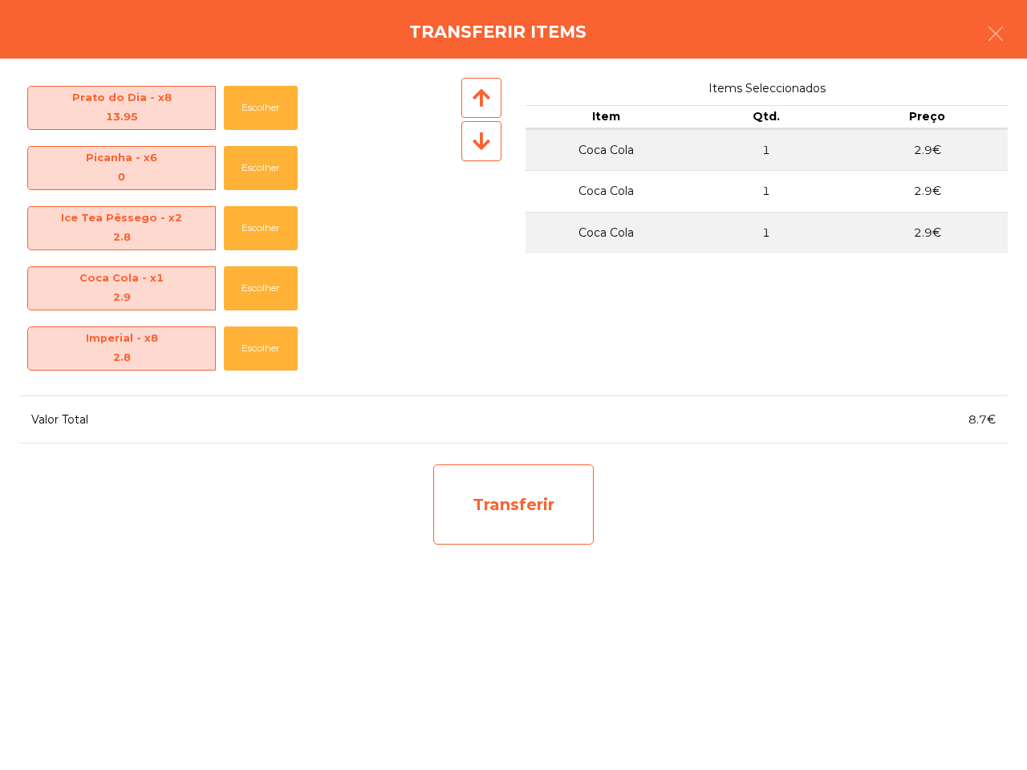
click at [494, 511] on div "Transferir" at bounding box center [513, 504] width 160 height 80
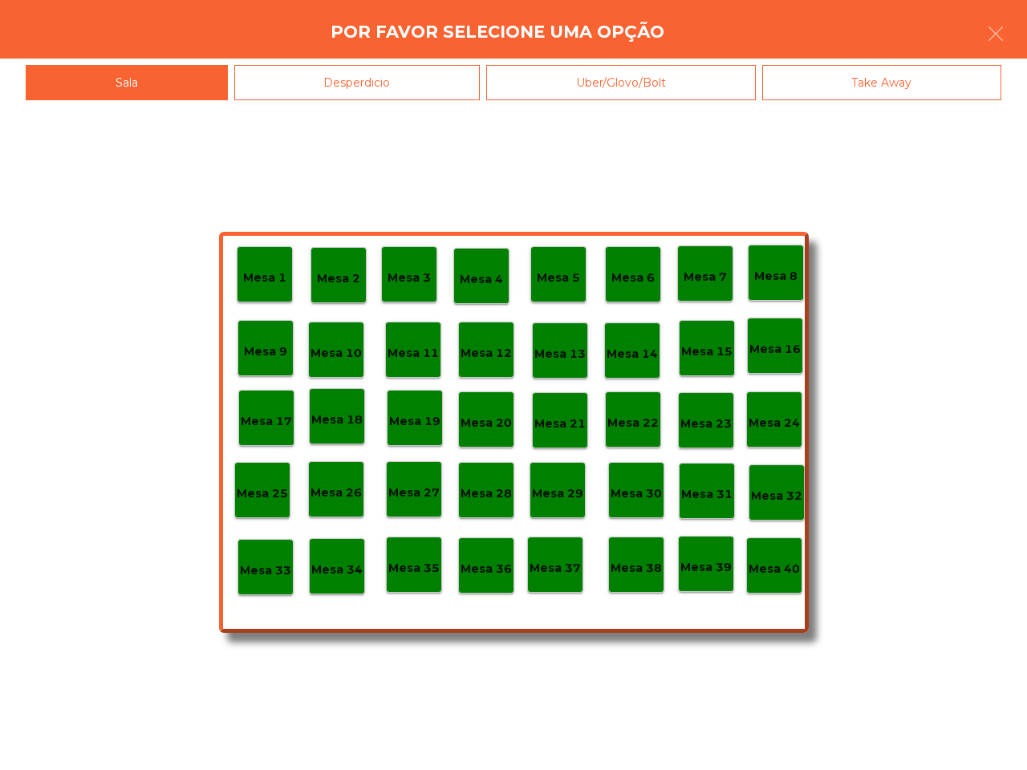
click at [640, 580] on div "Mesa 38" at bounding box center [636, 565] width 56 height 56
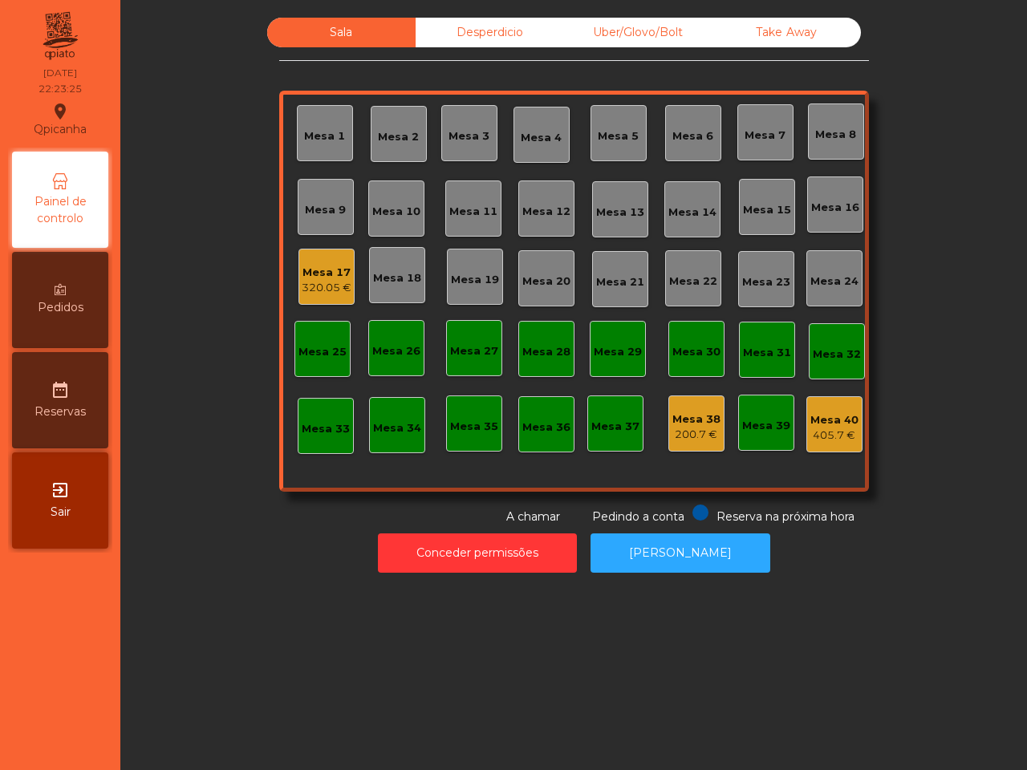
click at [812, 435] on div "405.7 €" at bounding box center [834, 435] width 48 height 16
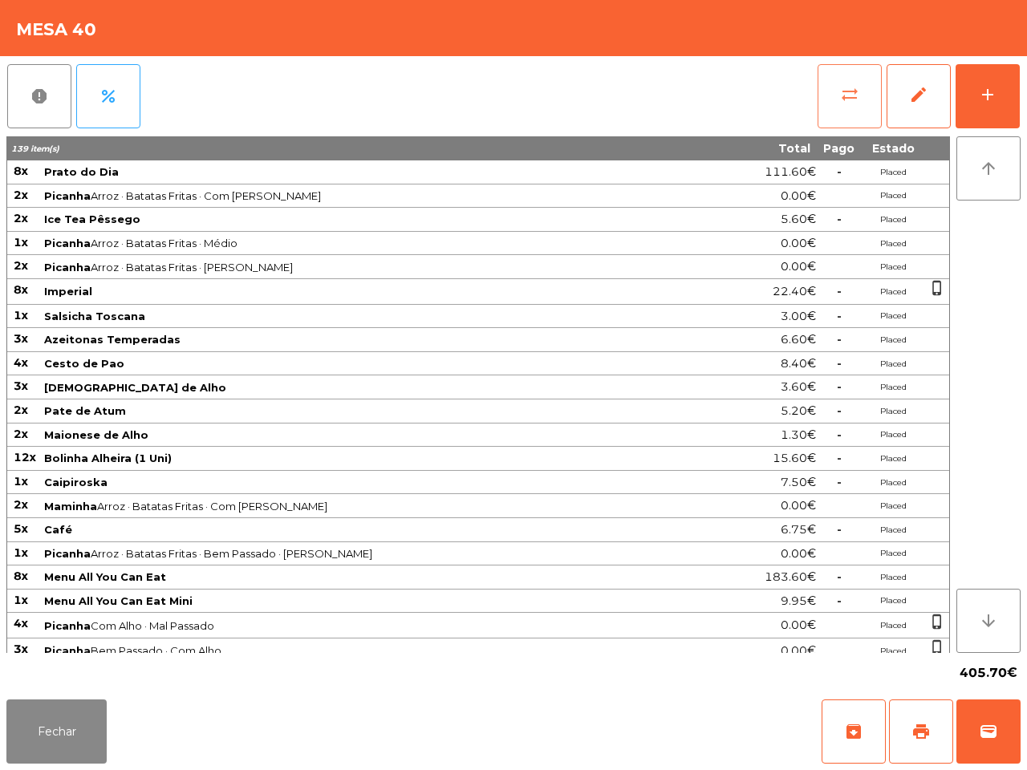
click at [835, 114] on button "sync_alt" at bounding box center [849, 96] width 64 height 64
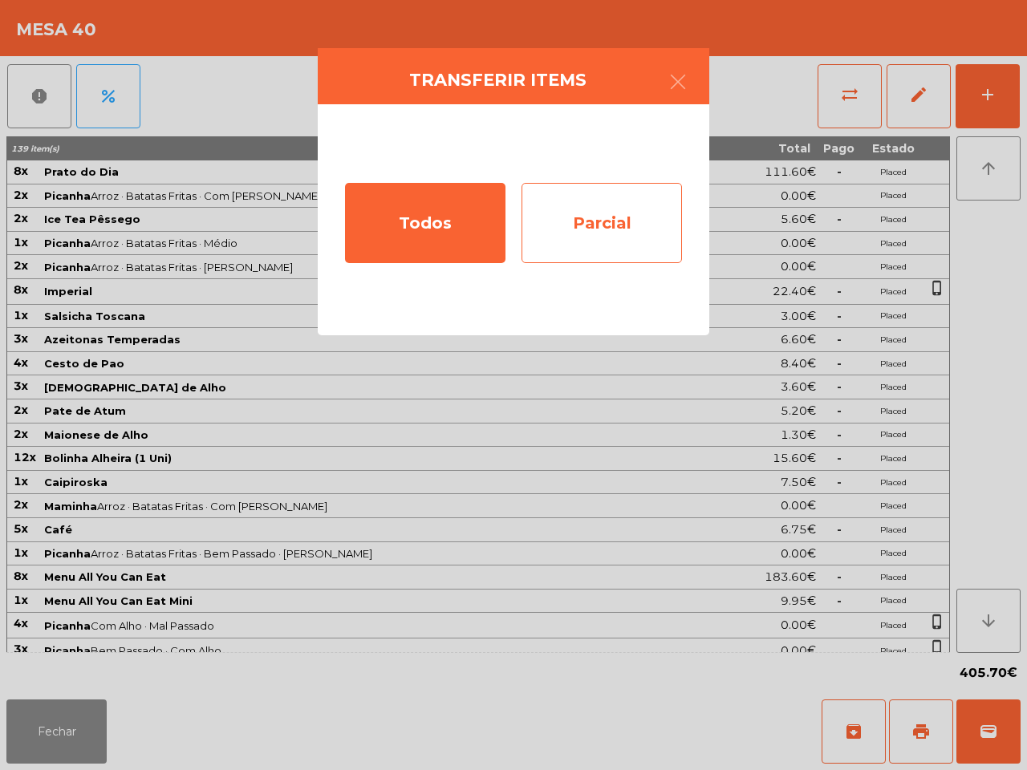
click at [630, 217] on div "Parcial" at bounding box center [601, 223] width 160 height 80
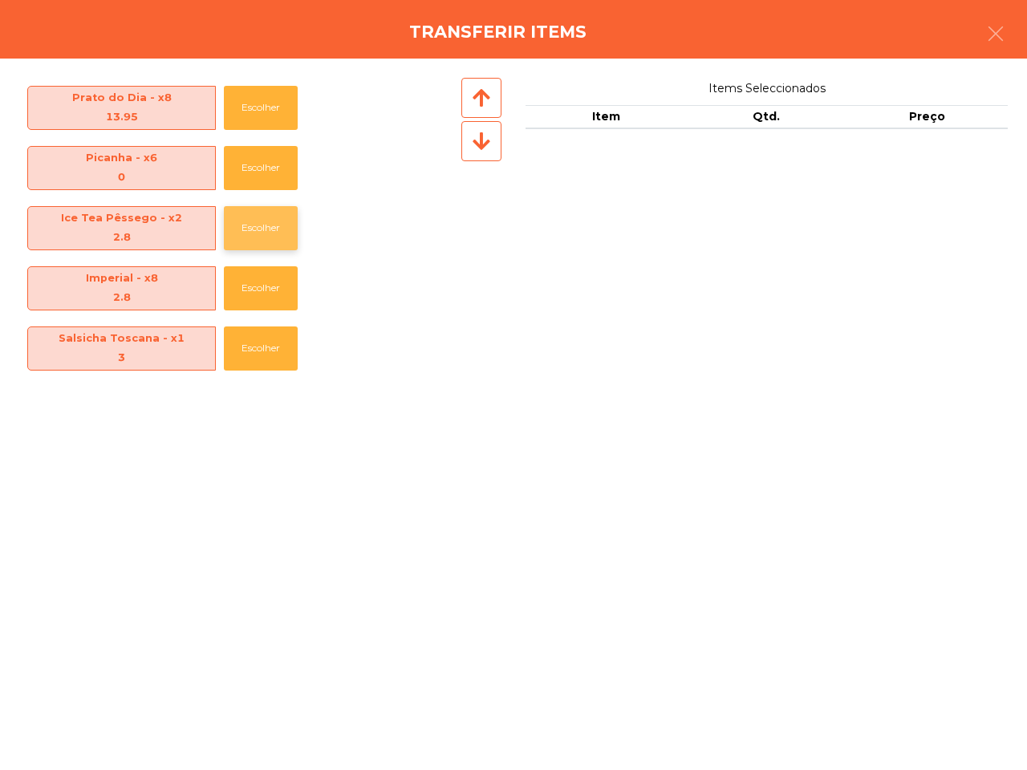
click at [262, 223] on button "Escolher" at bounding box center [261, 228] width 74 height 44
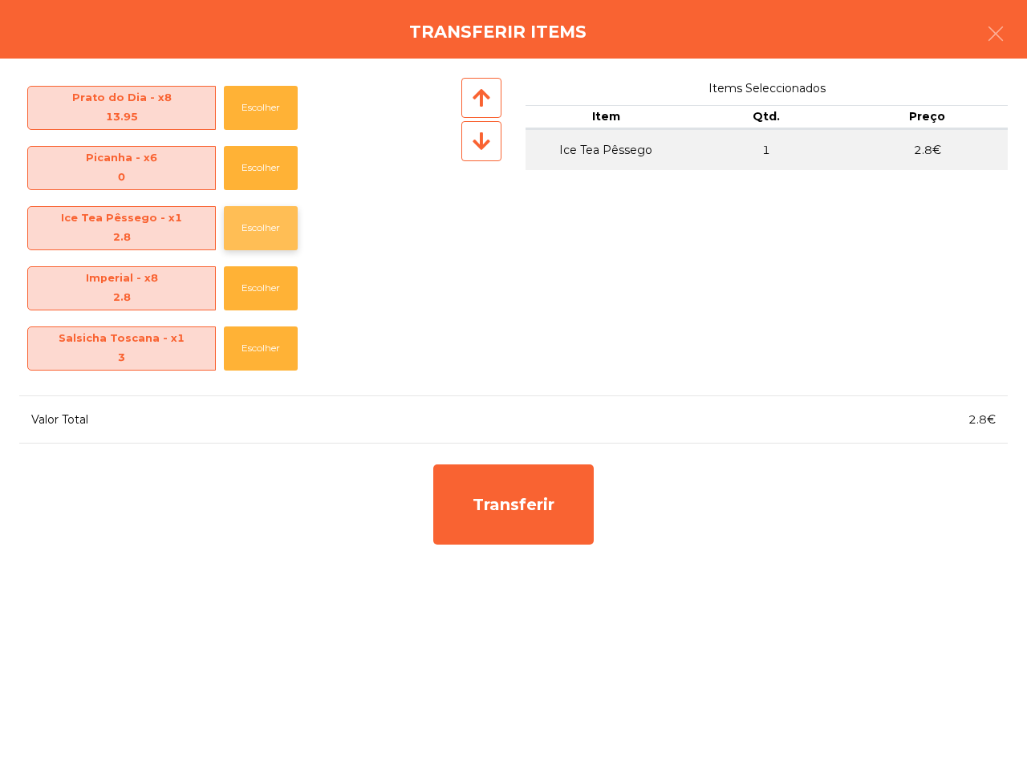
click at [262, 223] on button "Escolher" at bounding box center [261, 228] width 74 height 44
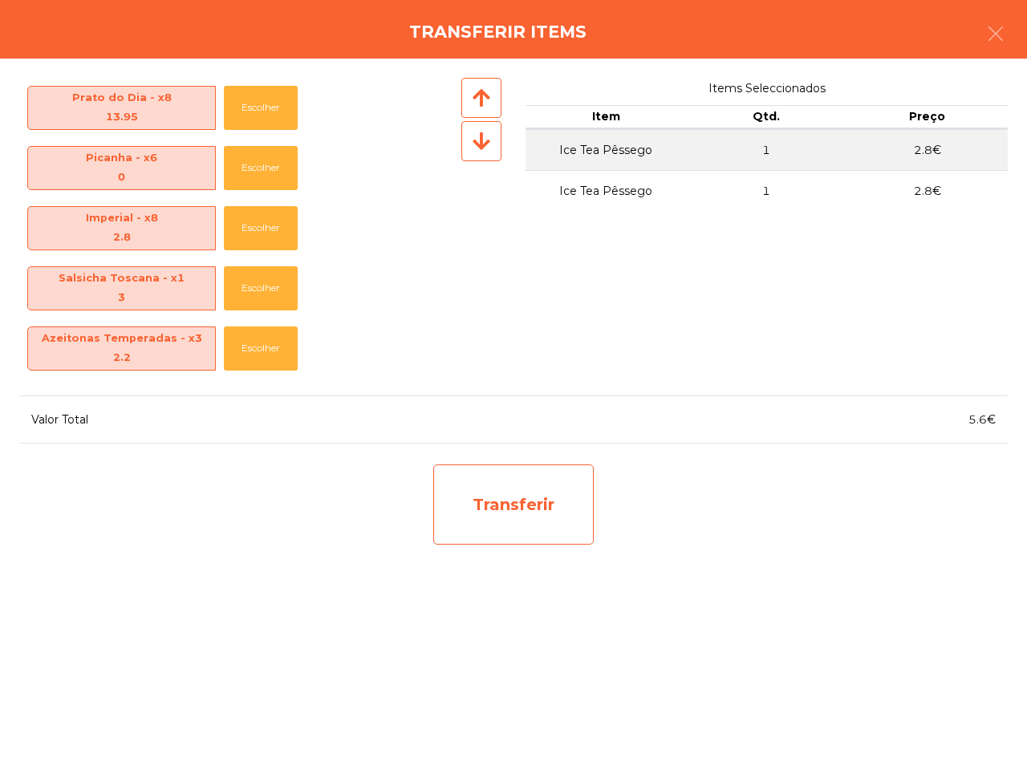
click at [467, 486] on div "Transferir" at bounding box center [513, 504] width 160 height 80
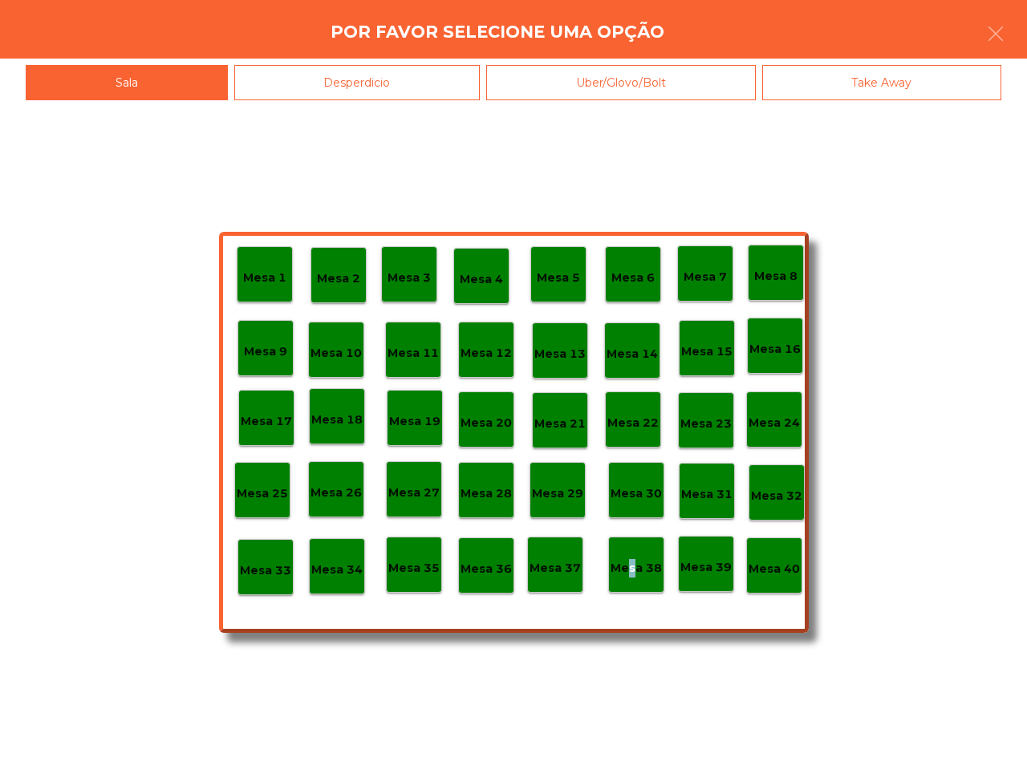
click at [626, 571] on p "Mesa 38" at bounding box center [635, 568] width 51 height 18
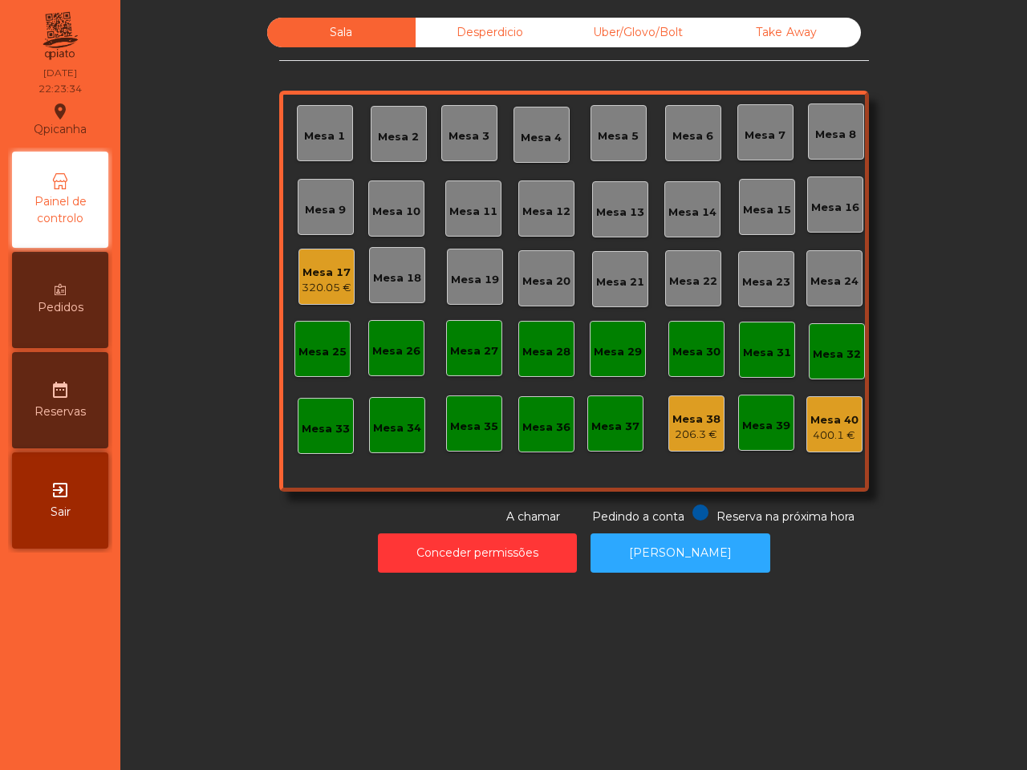
click at [321, 281] on div "320.05 €" at bounding box center [327, 288] width 50 height 16
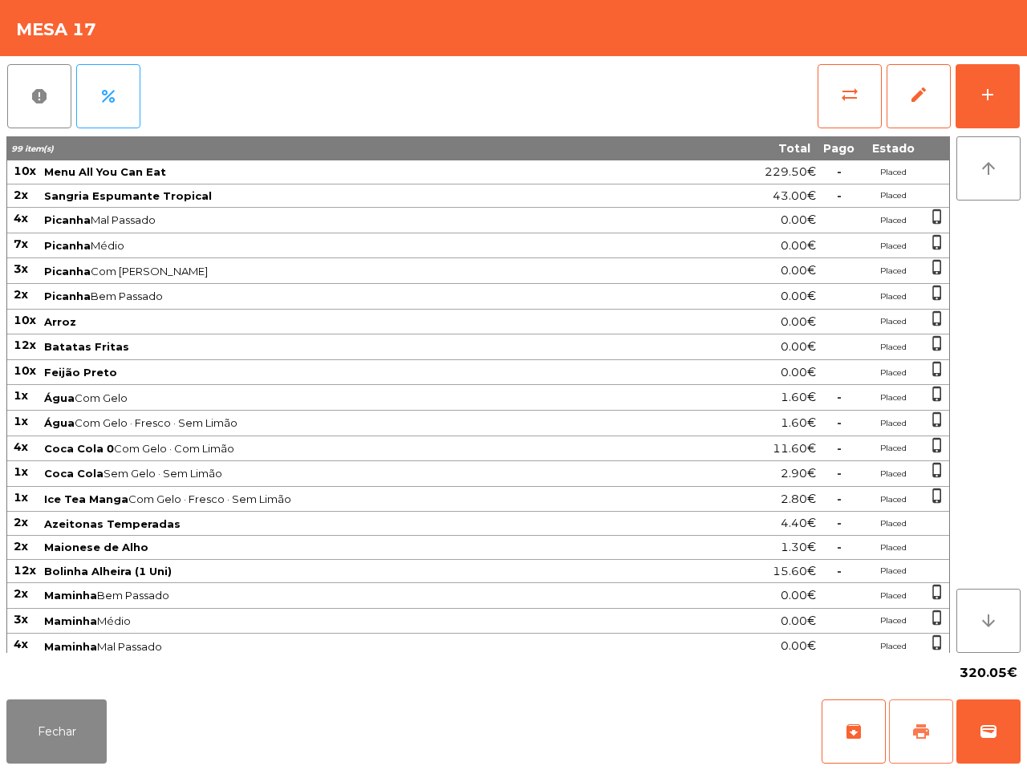
click at [913, 738] on button "print" at bounding box center [921, 731] width 64 height 64
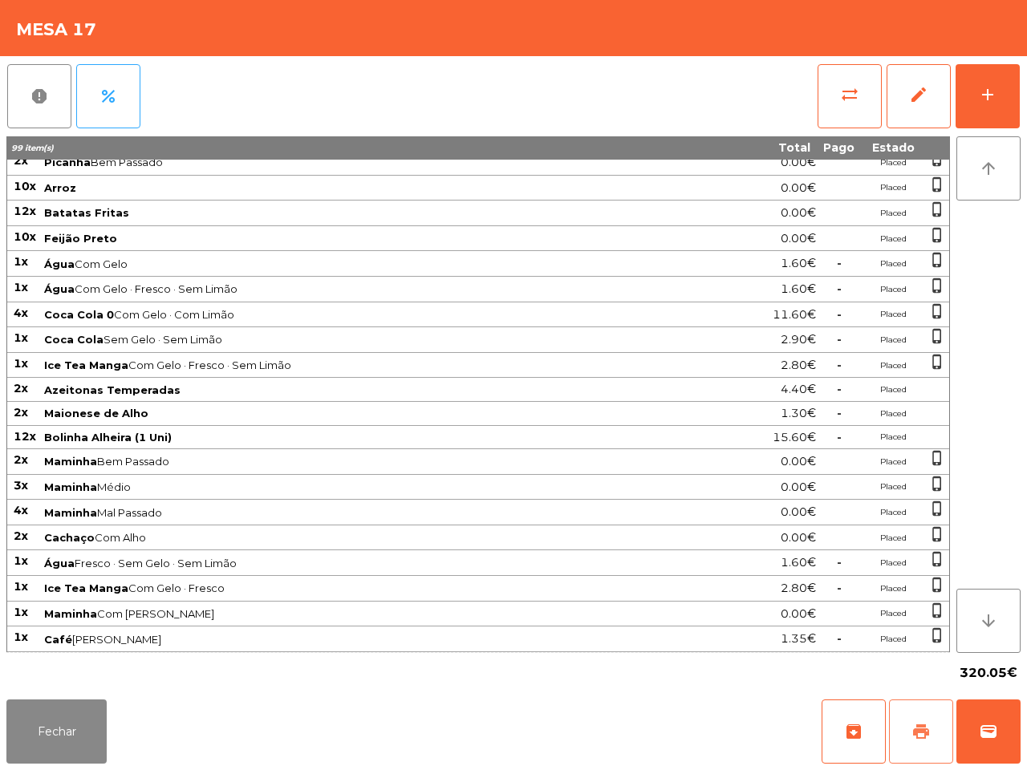
scroll to position [146, 0]
click at [1007, 731] on button "wallet" at bounding box center [988, 731] width 64 height 64
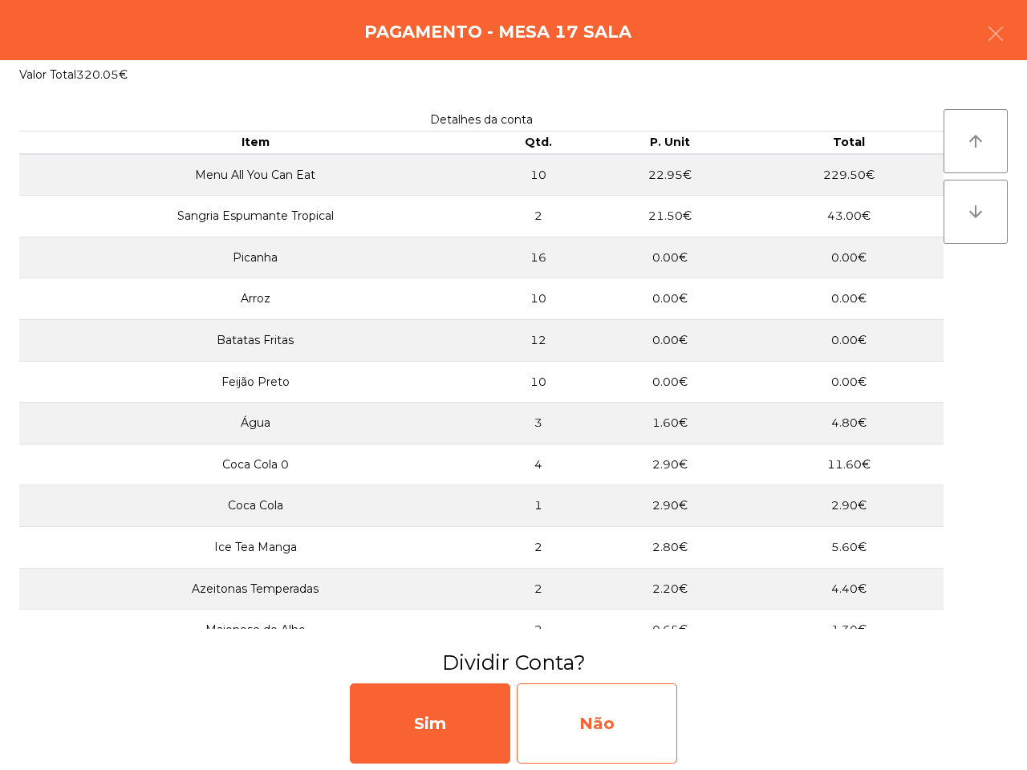
click at [660, 708] on div "Não" at bounding box center [596, 723] width 160 height 80
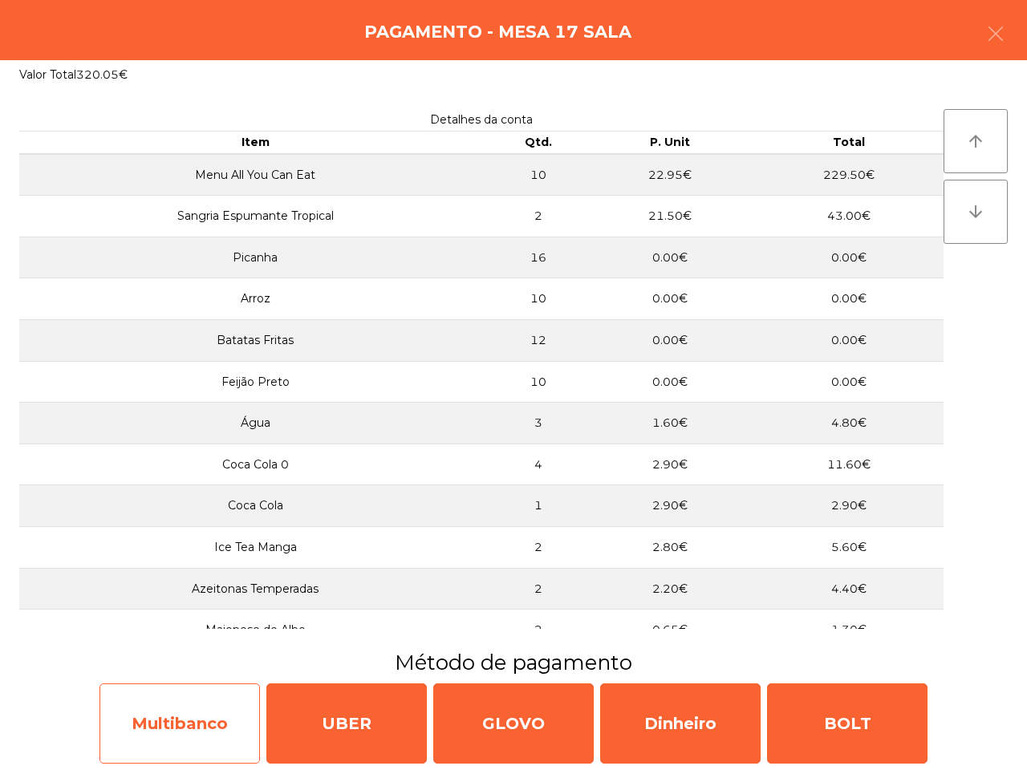
click at [141, 724] on div "Multibanco" at bounding box center [179, 723] width 160 height 80
select select "**"
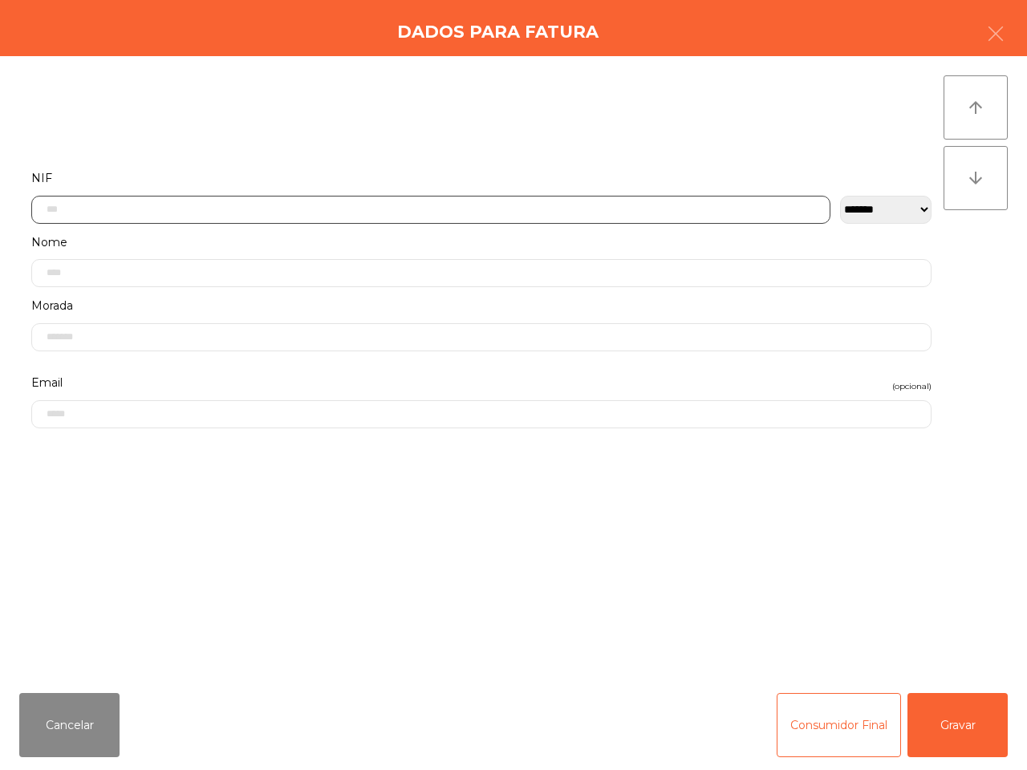
click at [382, 205] on input "text" at bounding box center [430, 210] width 799 height 28
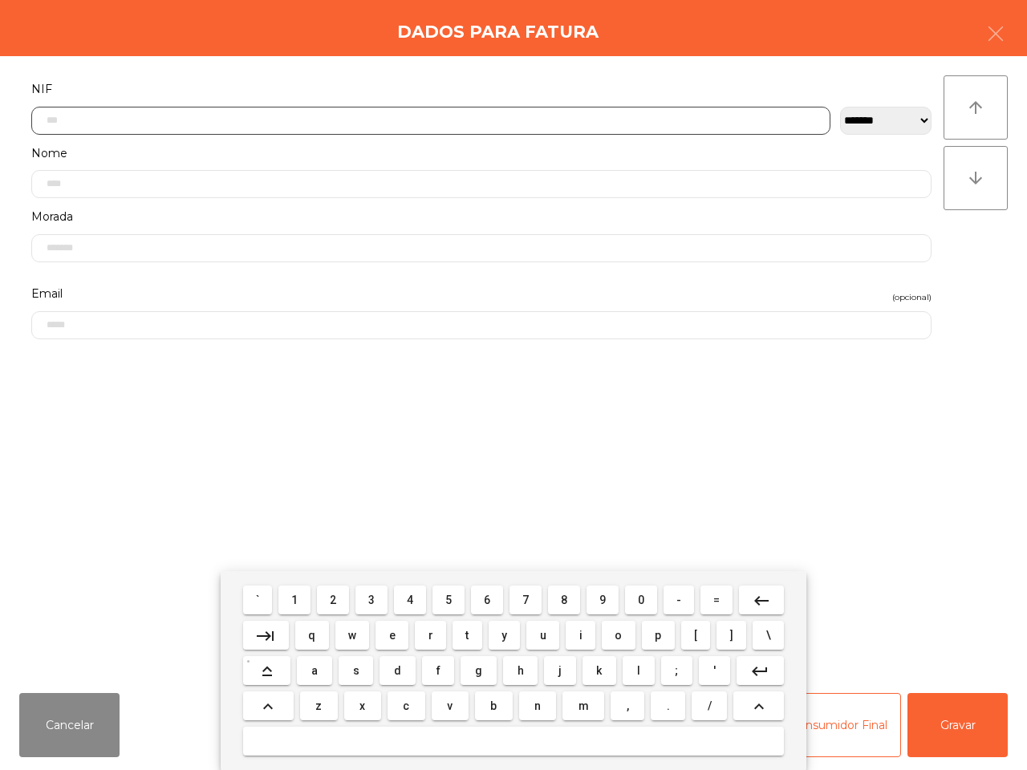
scroll to position [90, 0]
click at [330, 606] on button "2" at bounding box center [333, 599] width 32 height 29
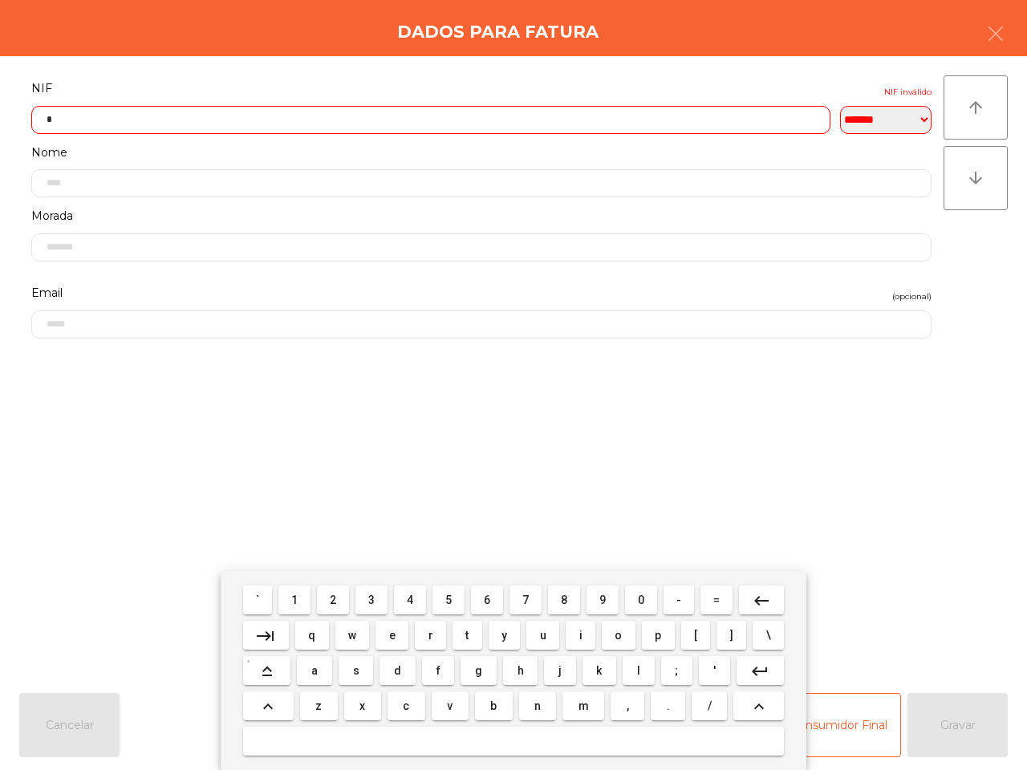
click at [406, 600] on button "4" at bounding box center [410, 599] width 32 height 29
click at [330, 602] on button "2" at bounding box center [333, 599] width 32 height 29
click at [599, 597] on span "9" at bounding box center [602, 599] width 6 height 13
click at [411, 604] on span "4" at bounding box center [410, 599] width 6 height 13
click at [379, 599] on button "3" at bounding box center [371, 599] width 32 height 29
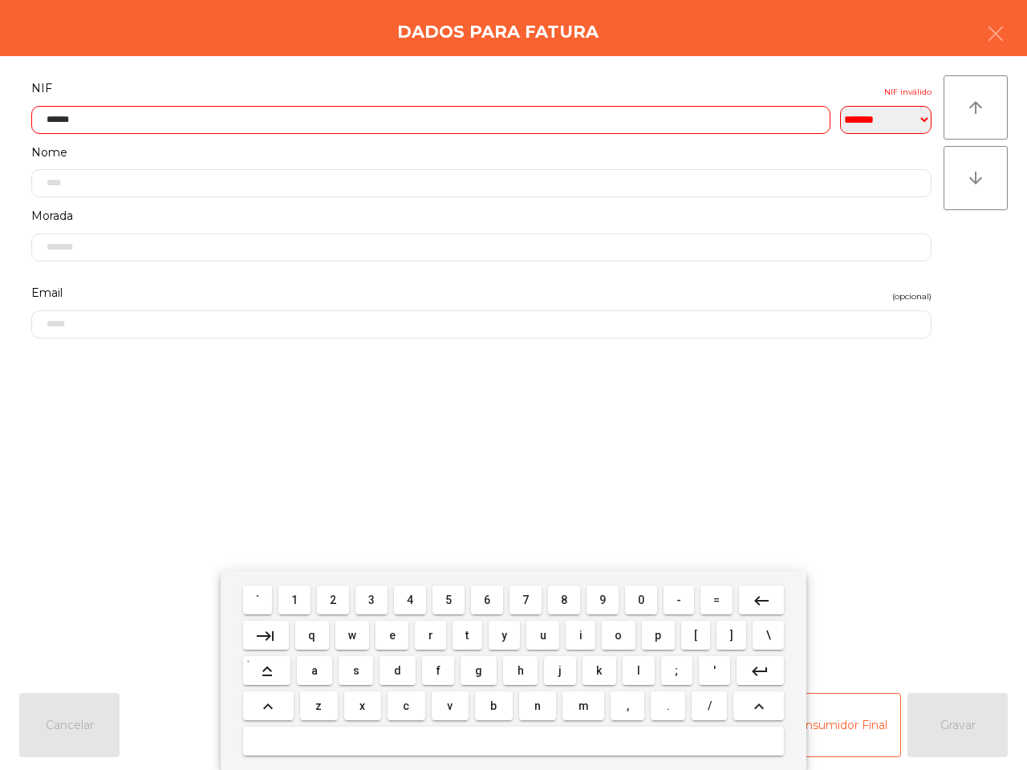
click at [638, 602] on span "0" at bounding box center [641, 599] width 6 height 13
click at [448, 595] on span "5" at bounding box center [448, 599] width 6 height 13
click at [447, 595] on span "5" at bounding box center [448, 599] width 6 height 13
type input "*********"
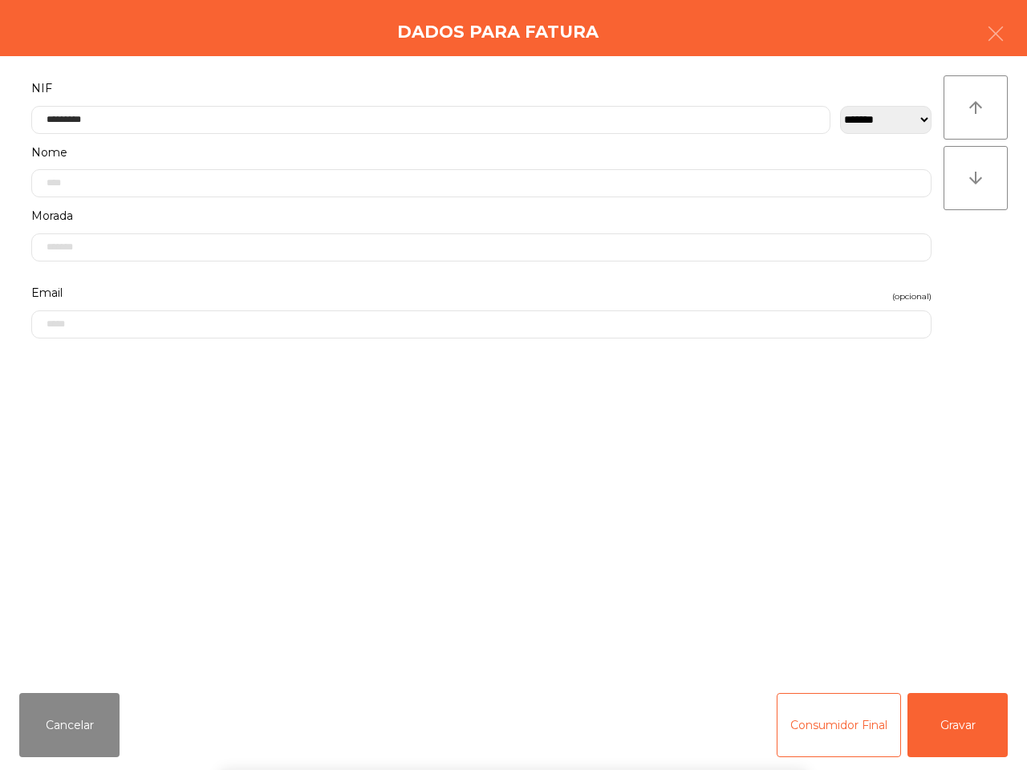
click at [973, 724] on div "` 1 2 3 4 5 6 7 8 9 0 - = keyboard_backspace keyboard_tab q w e r t y u i o p […" at bounding box center [513, 670] width 1027 height 199
click at [965, 738] on button "Gravar" at bounding box center [957, 725] width 100 height 64
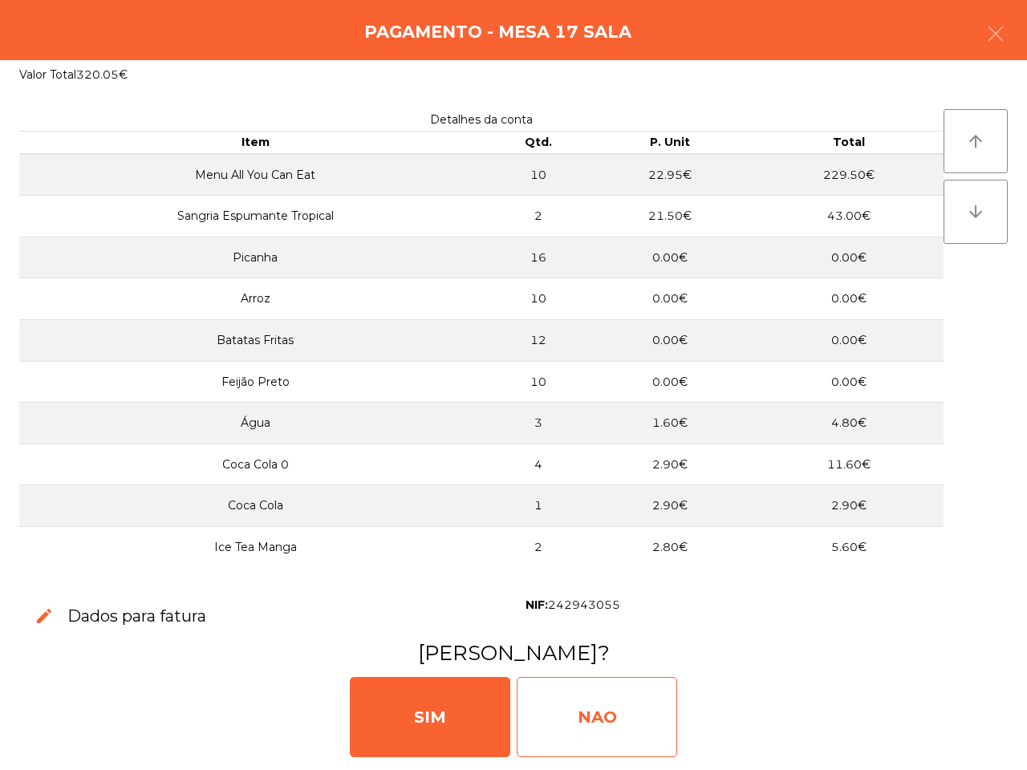
click at [638, 715] on div "NAO" at bounding box center [596, 717] width 160 height 80
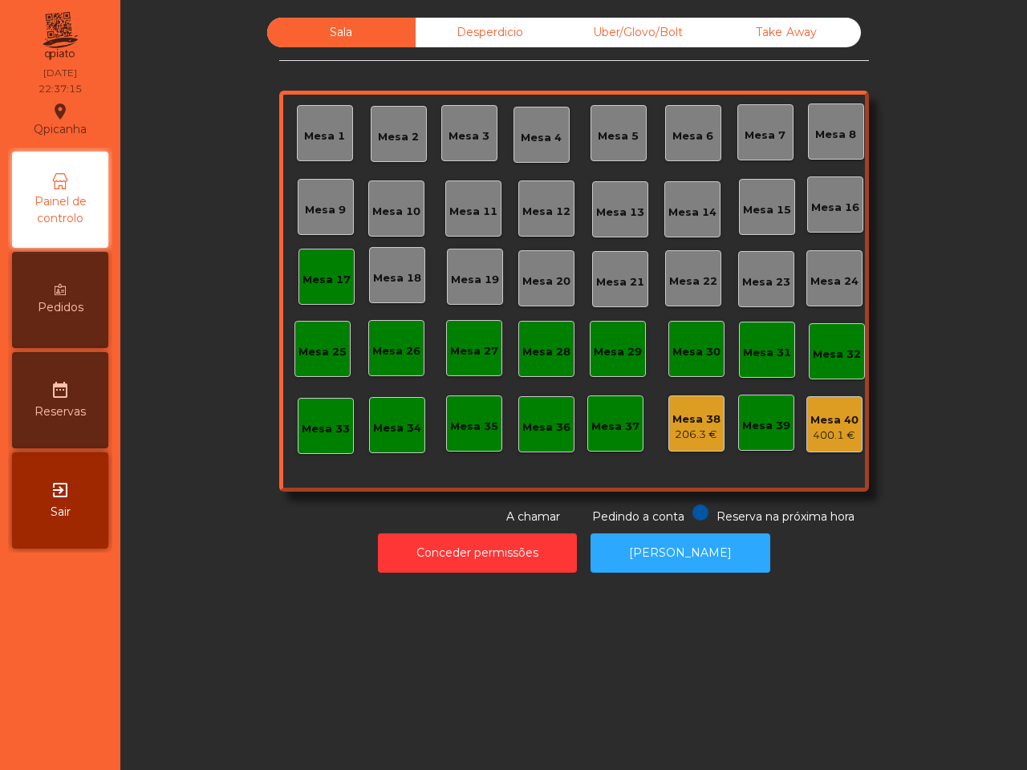
click at [460, 616] on div "Sala Desperdicio Uber/Glovo/Bolt Take Away Mesa 1 Mesa 2 Mesa 3 Mesa 4 Mesa 5 M…" at bounding box center [573, 385] width 906 height 770
click at [334, 272] on div "Mesa 17" at bounding box center [326, 280] width 48 height 16
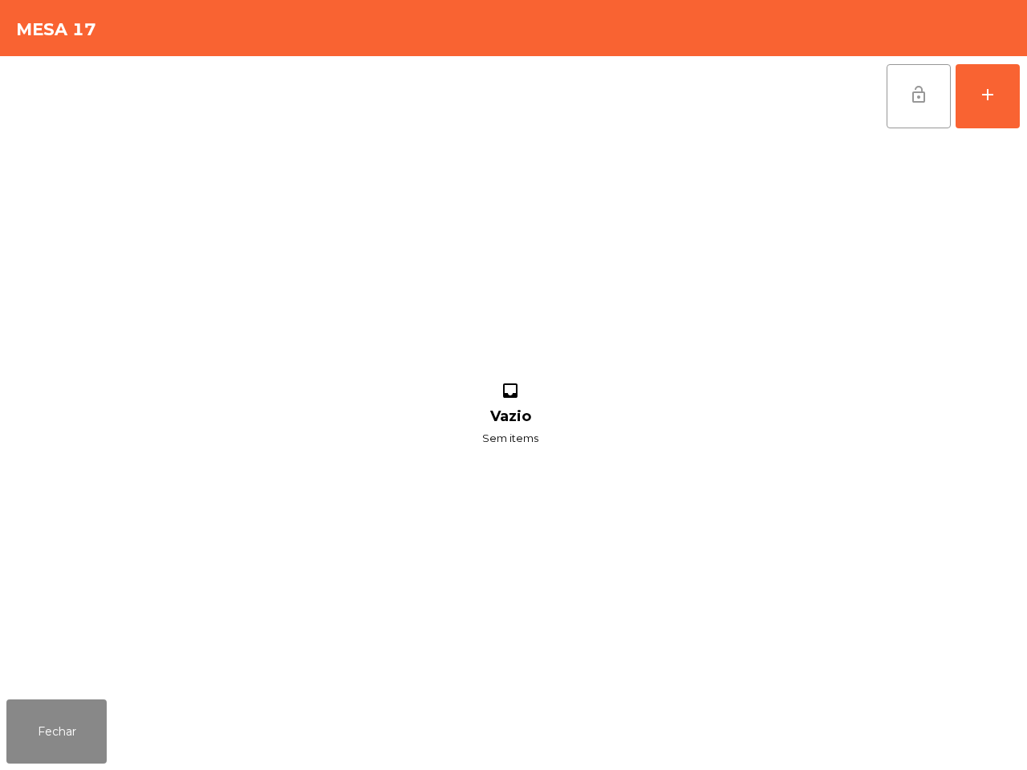
click at [899, 109] on button "lock_open" at bounding box center [918, 96] width 64 height 64
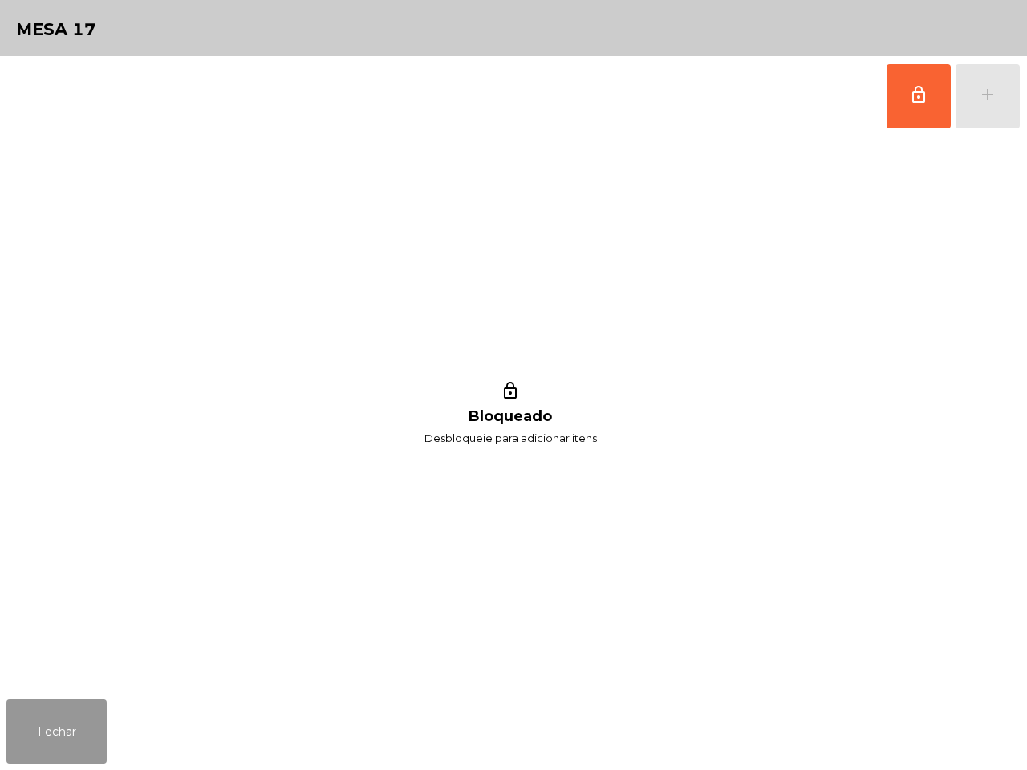
click at [62, 736] on button "Fechar" at bounding box center [56, 731] width 100 height 64
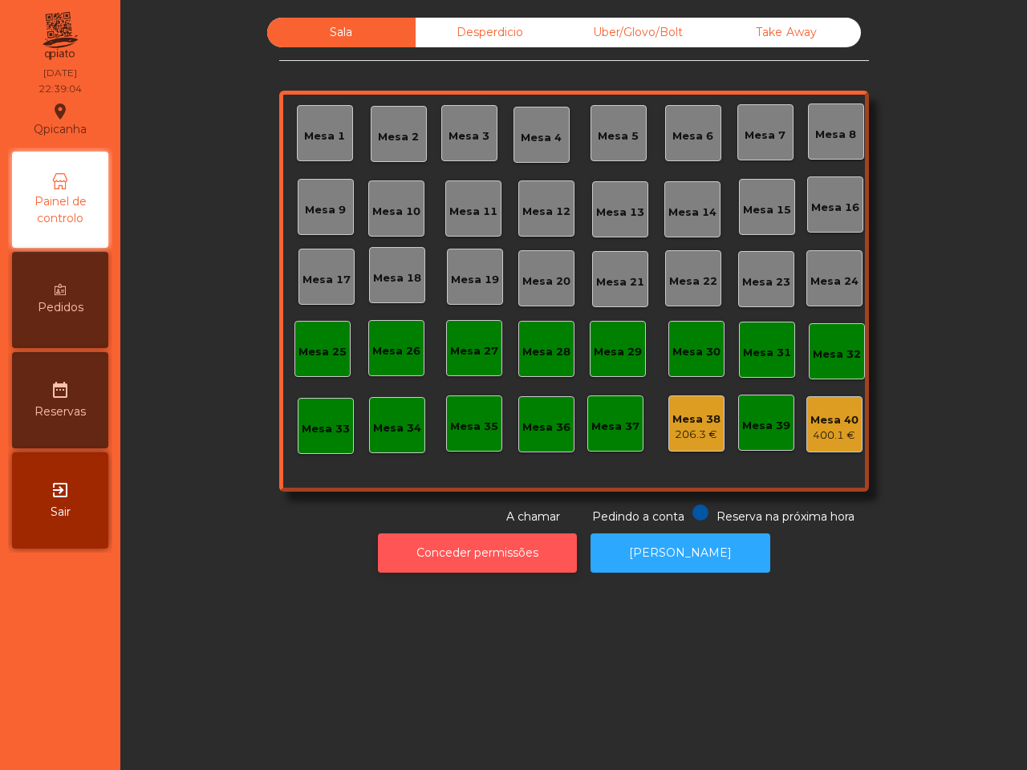
click at [512, 554] on button "Conceder permissões" at bounding box center [477, 552] width 199 height 39
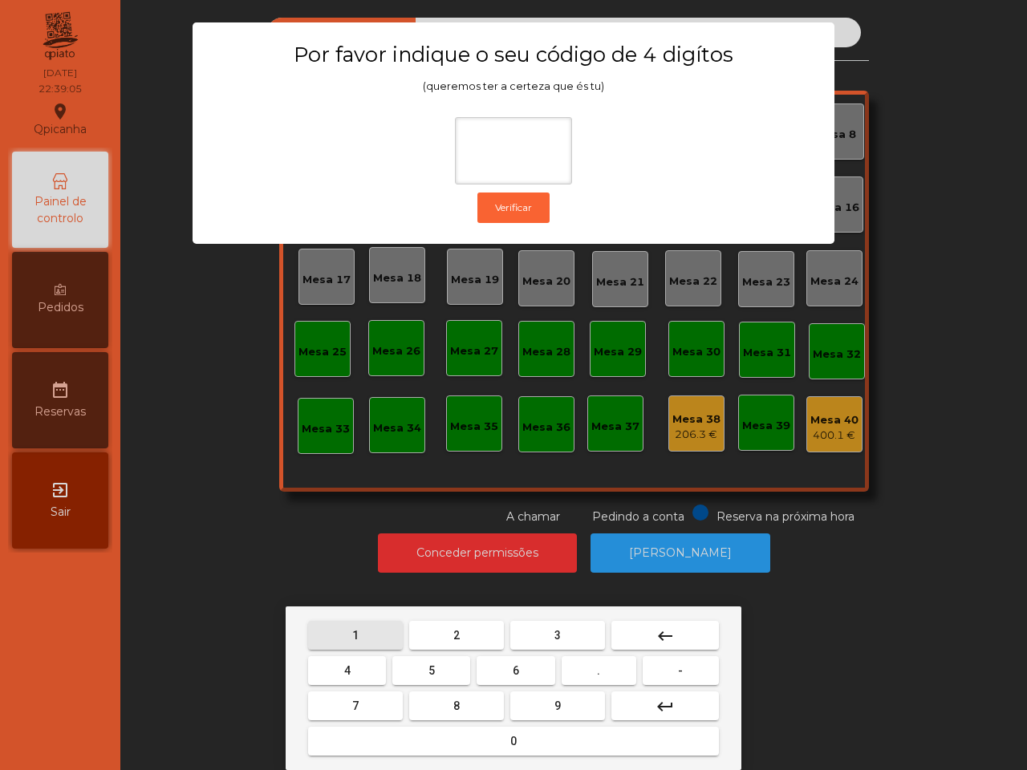
click at [365, 630] on button "1" at bounding box center [355, 635] width 95 height 29
drag, startPoint x: 528, startPoint y: 699, endPoint x: 517, endPoint y: 698, distance: 10.5
click at [530, 699] on button "9" at bounding box center [557, 705] width 95 height 29
click at [355, 674] on button "4" at bounding box center [347, 670] width 78 height 29
click at [435, 742] on button "0" at bounding box center [513, 741] width 411 height 29
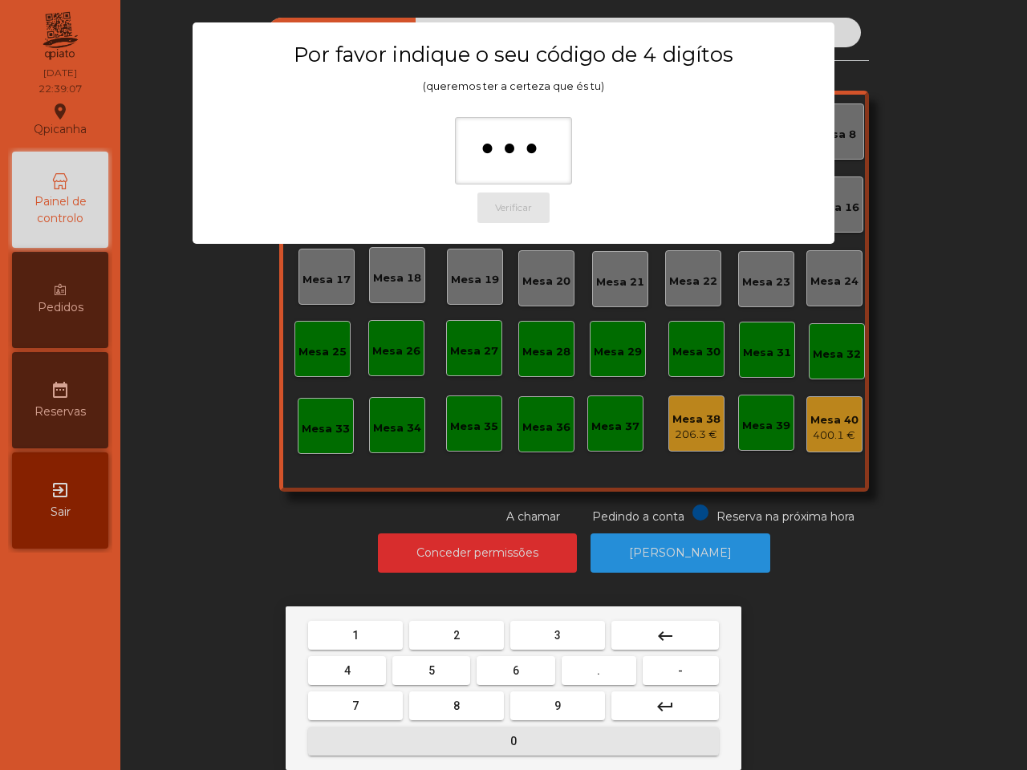
type input "****"
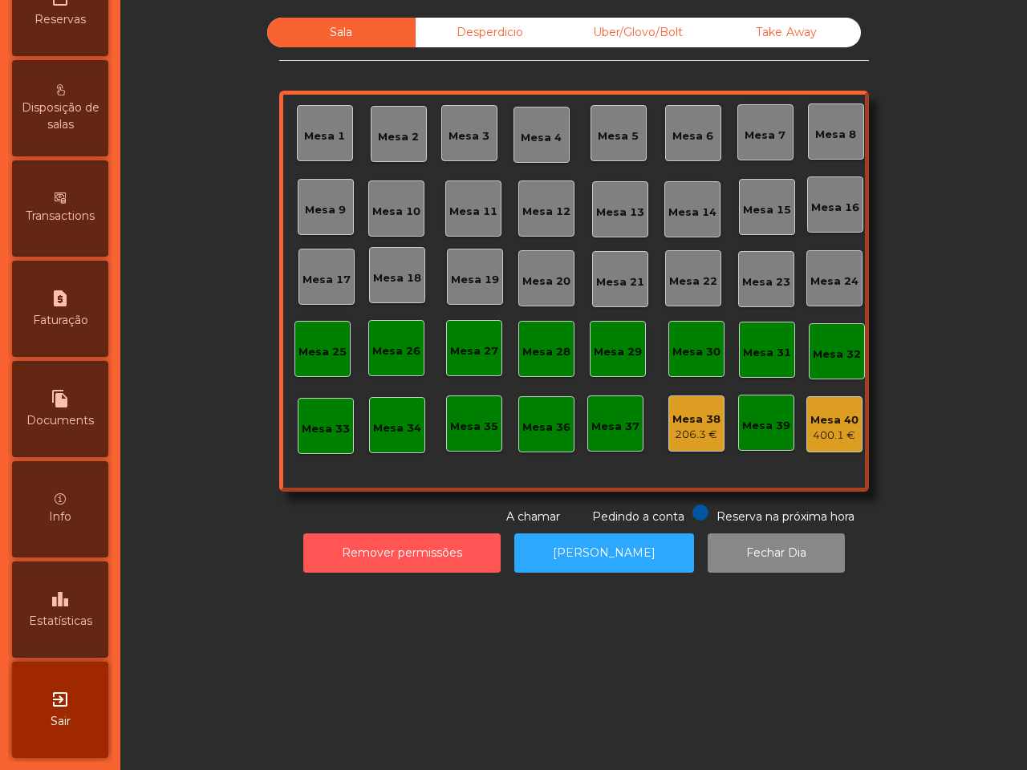
scroll to position [610, 0]
click at [52, 613] on span "Estatísticas" at bounding box center [60, 621] width 63 height 17
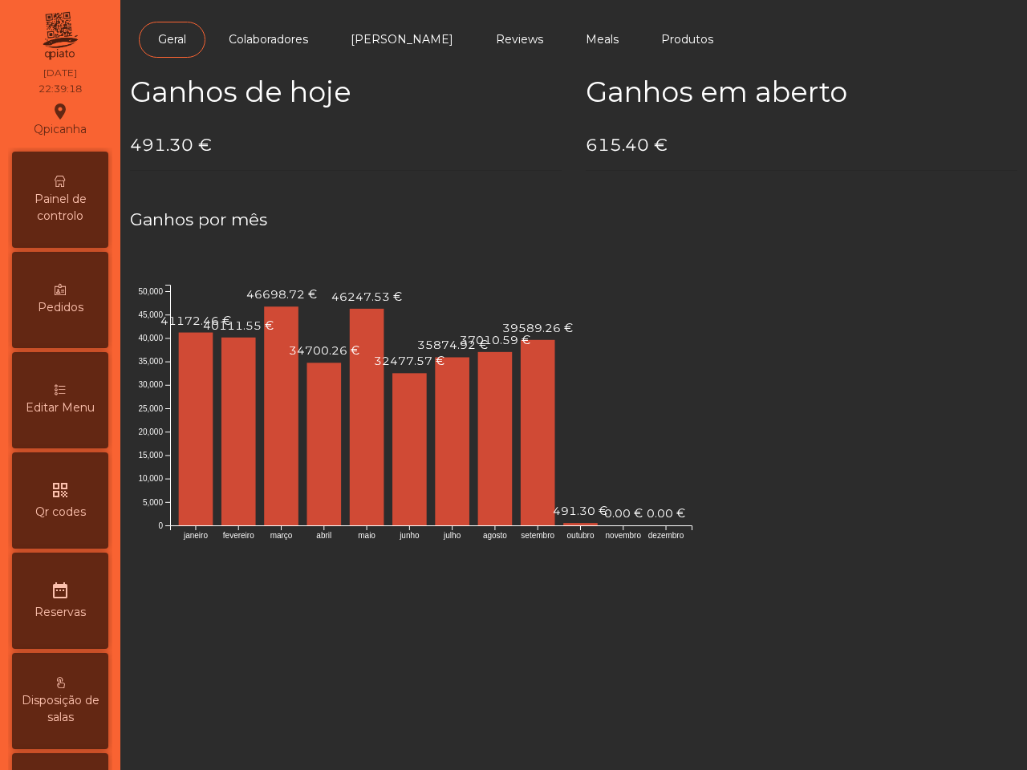
drag, startPoint x: 44, startPoint y: 193, endPoint x: 75, endPoint y: 196, distance: 30.6
click at [46, 193] on span "Painel de controlo" at bounding box center [60, 208] width 88 height 34
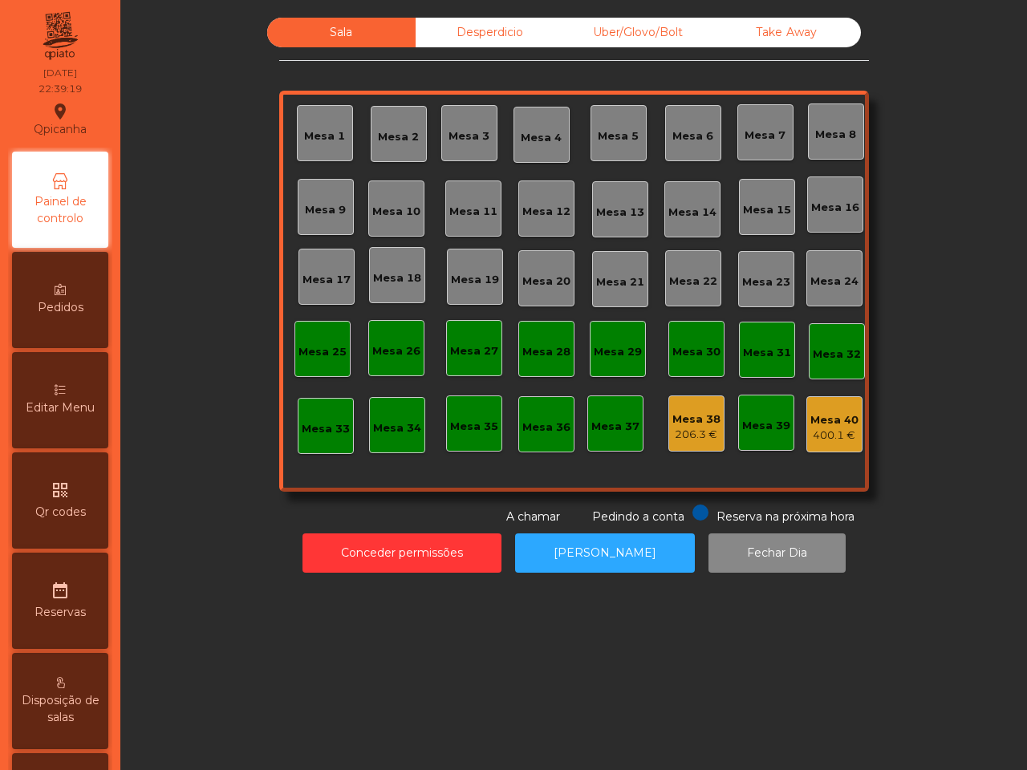
click at [830, 425] on div "Mesa 40" at bounding box center [834, 420] width 48 height 16
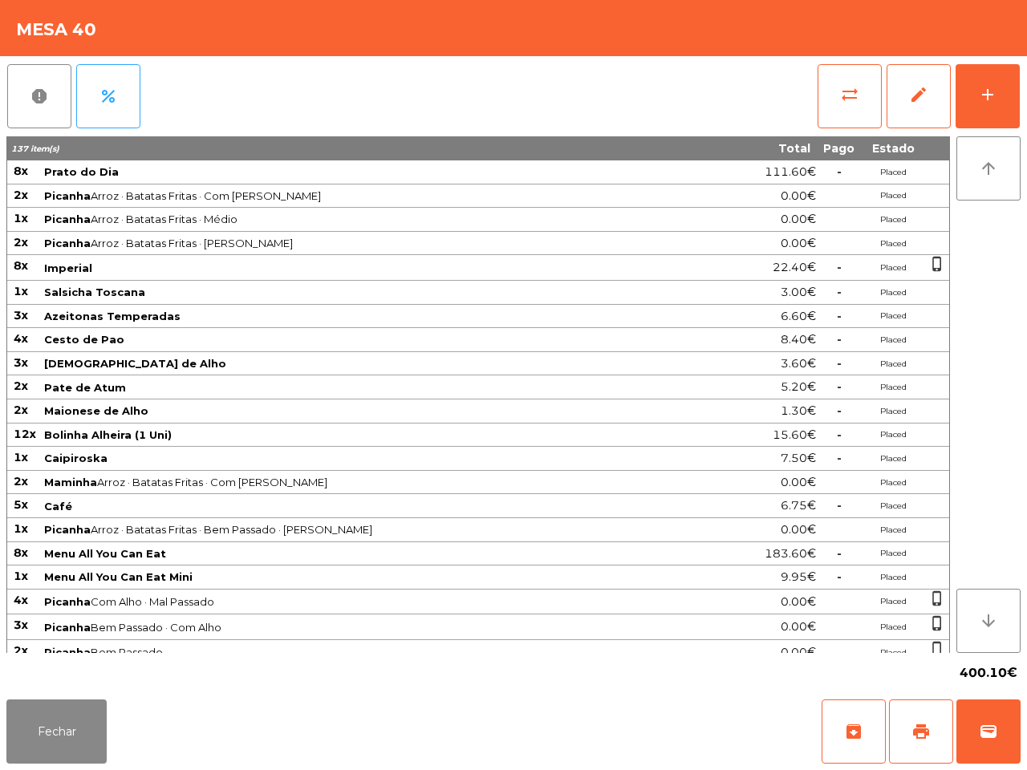
click at [676, 431] on span "Bolinha Alheira (1 Uni)" at bounding box center [376, 434] width 664 height 13
click at [840, 93] on span "sync_alt" at bounding box center [849, 94] width 19 height 19
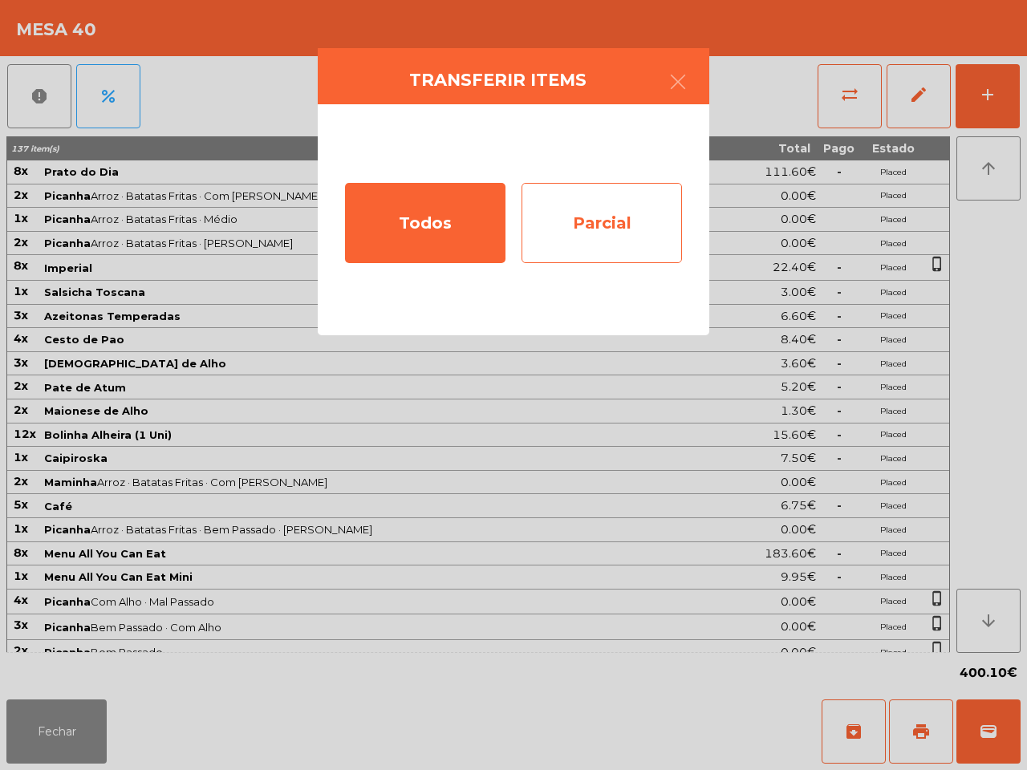
click at [572, 217] on div "Parcial" at bounding box center [601, 223] width 160 height 80
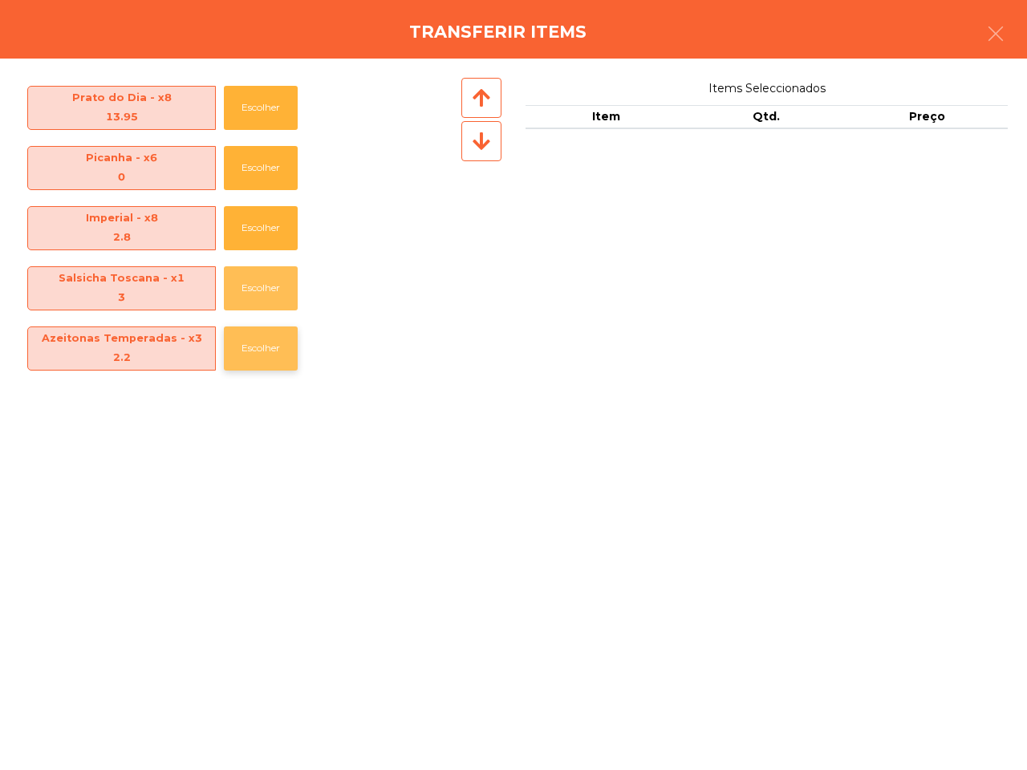
click at [259, 271] on button "Escolher" at bounding box center [261, 288] width 74 height 44
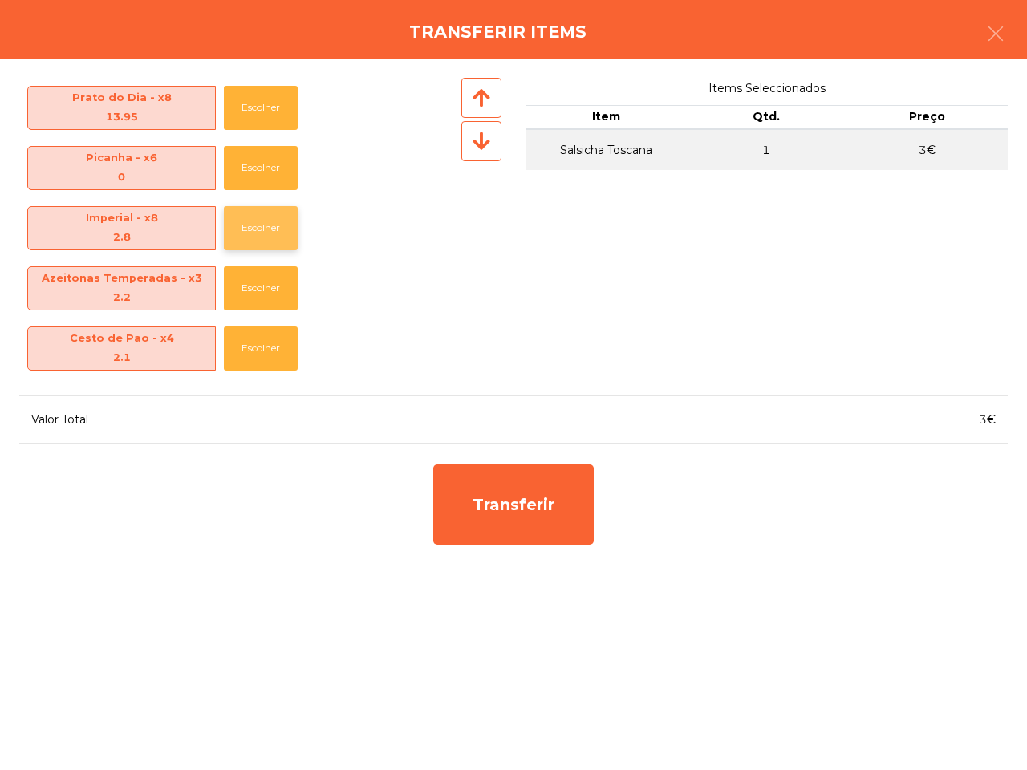
click at [259, 245] on button "Escolher" at bounding box center [261, 228] width 74 height 44
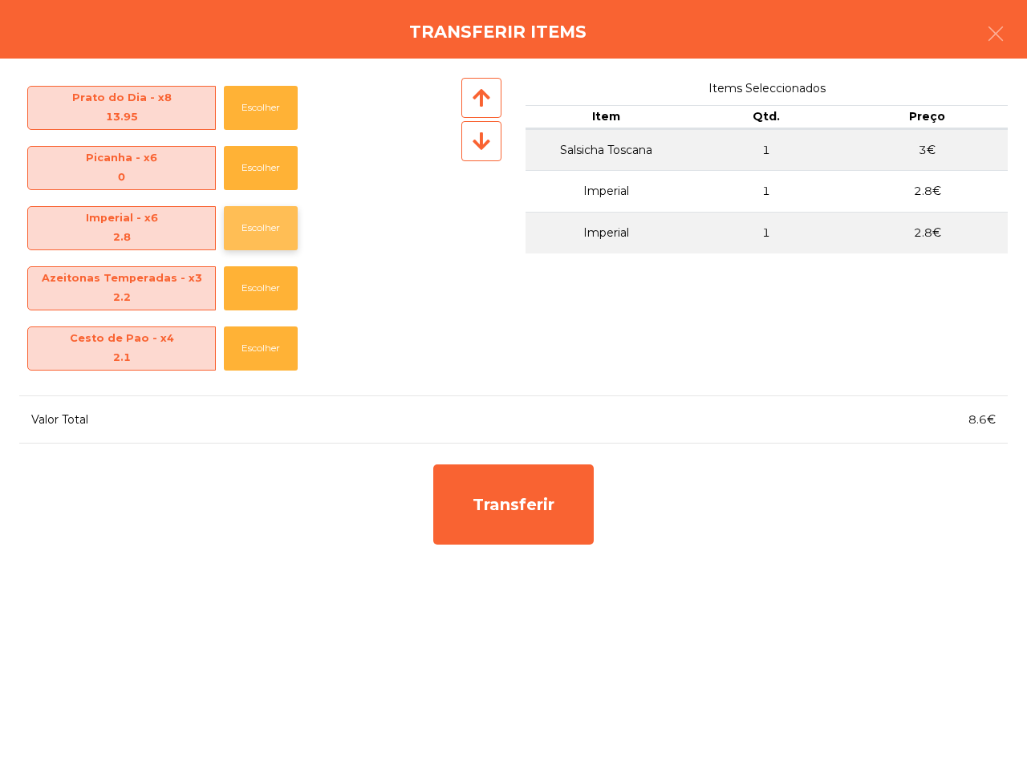
click at [259, 245] on button "Escolher" at bounding box center [261, 228] width 74 height 44
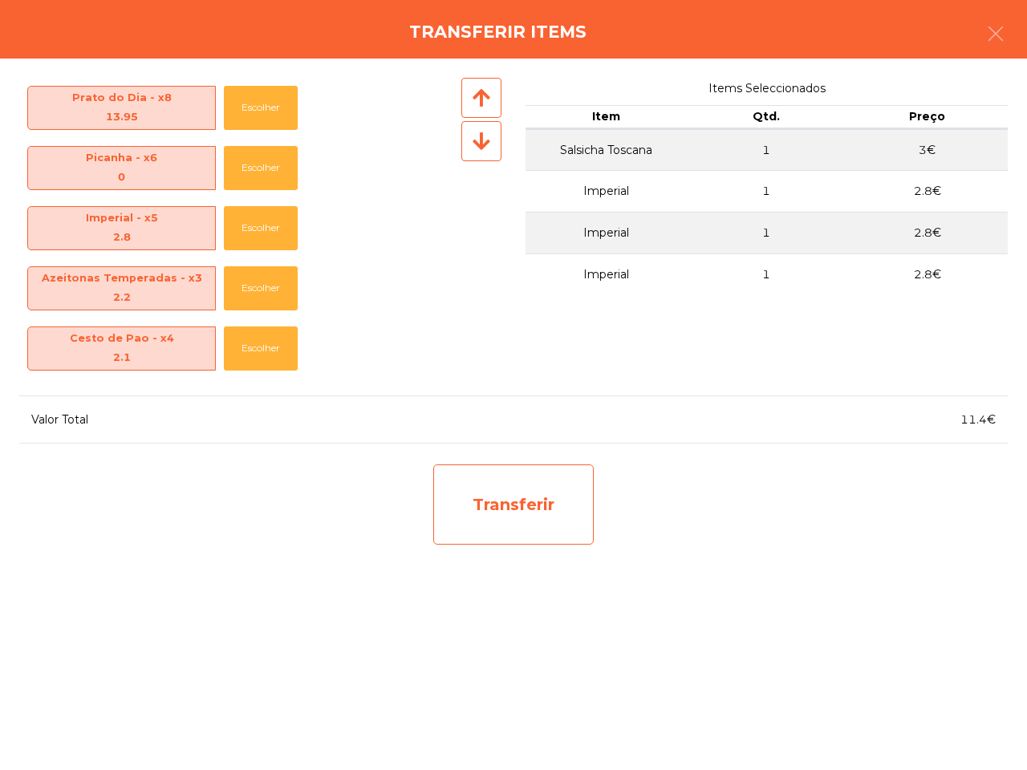
click at [470, 483] on div "Transferir" at bounding box center [513, 504] width 160 height 80
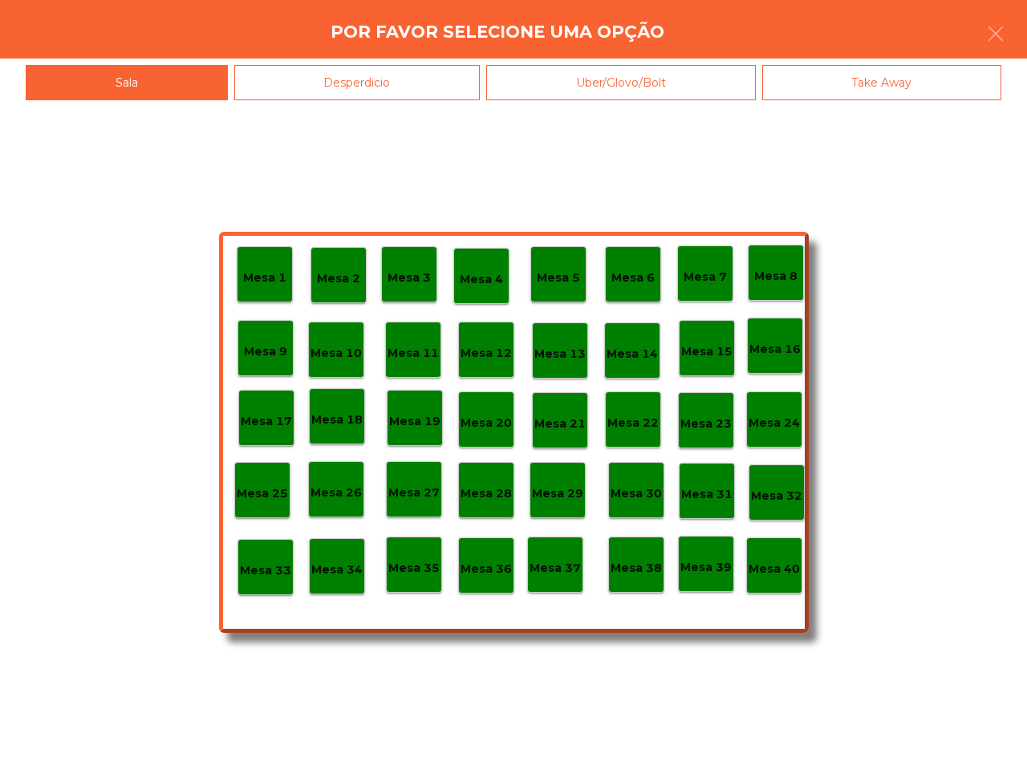
click at [766, 562] on p "Mesa 40" at bounding box center [773, 569] width 51 height 18
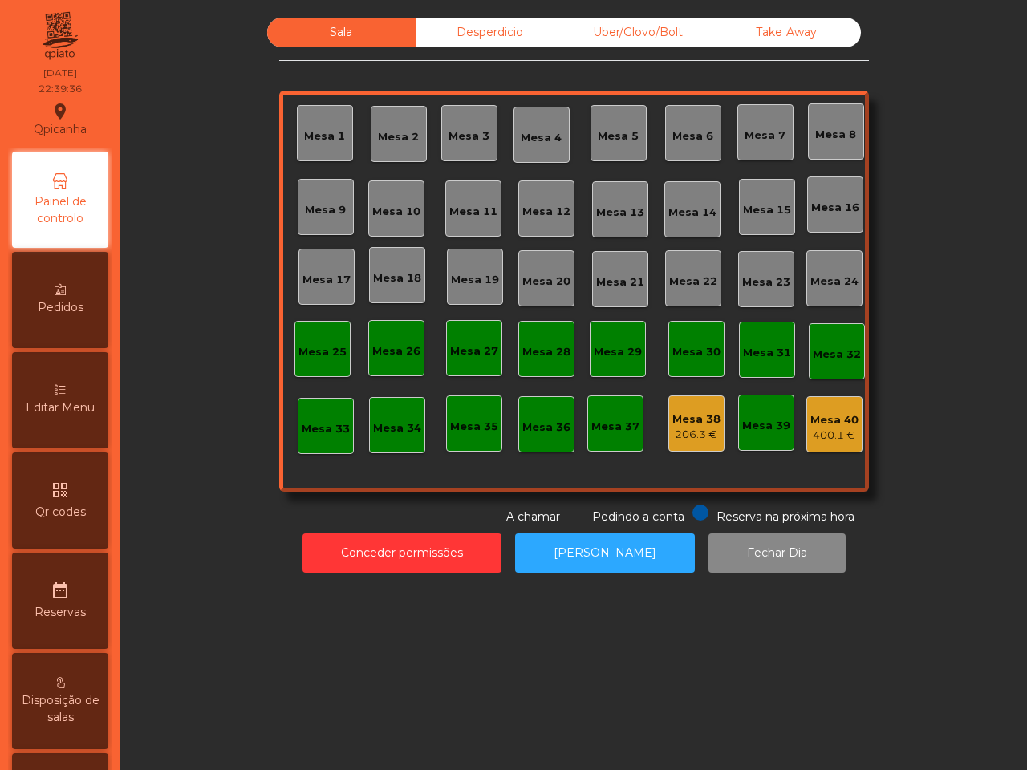
click at [683, 431] on div "206.3 €" at bounding box center [696, 435] width 48 height 16
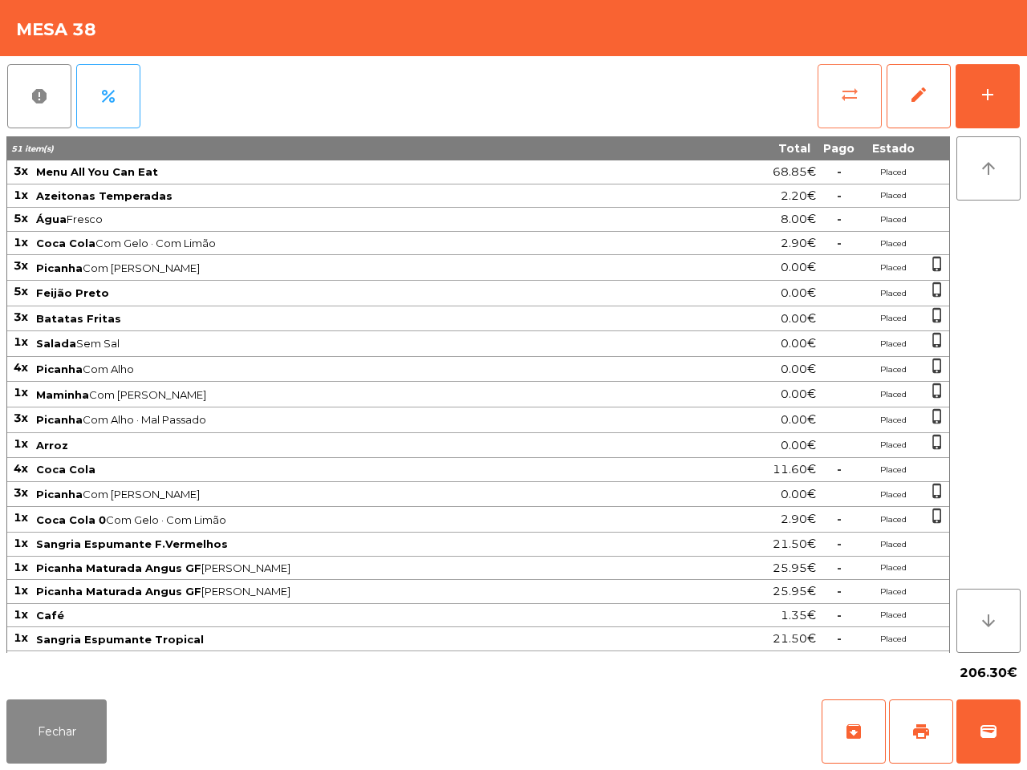
click at [849, 106] on button "sync_alt" at bounding box center [849, 96] width 64 height 64
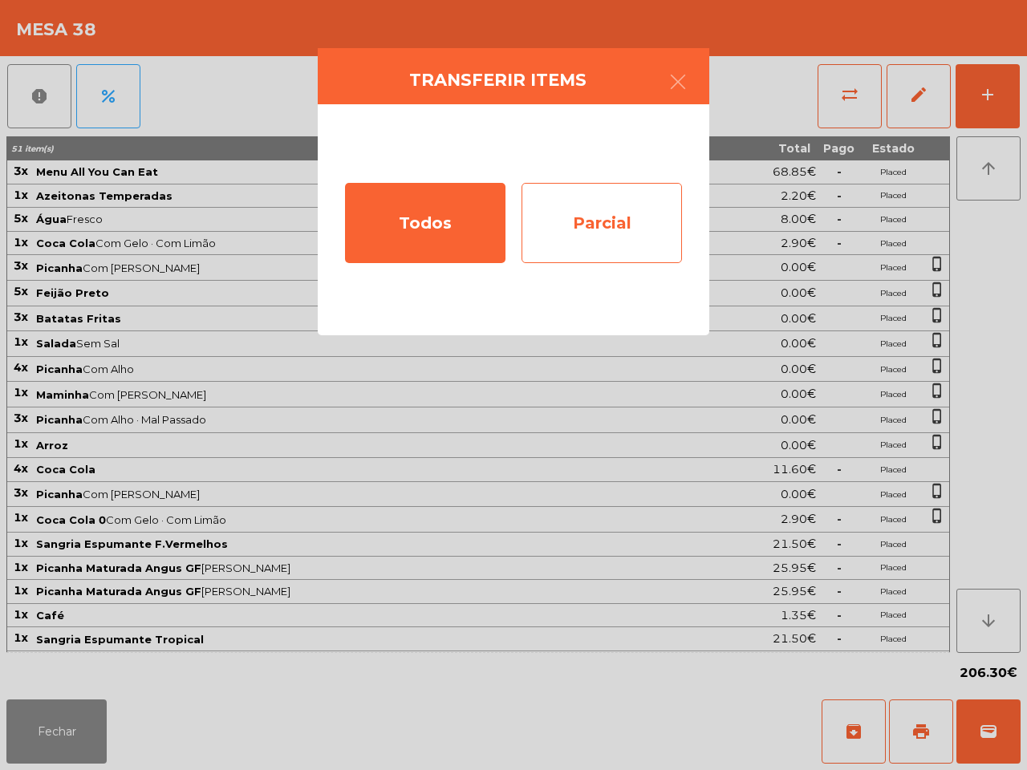
click at [587, 219] on div "Parcial" at bounding box center [601, 223] width 160 height 80
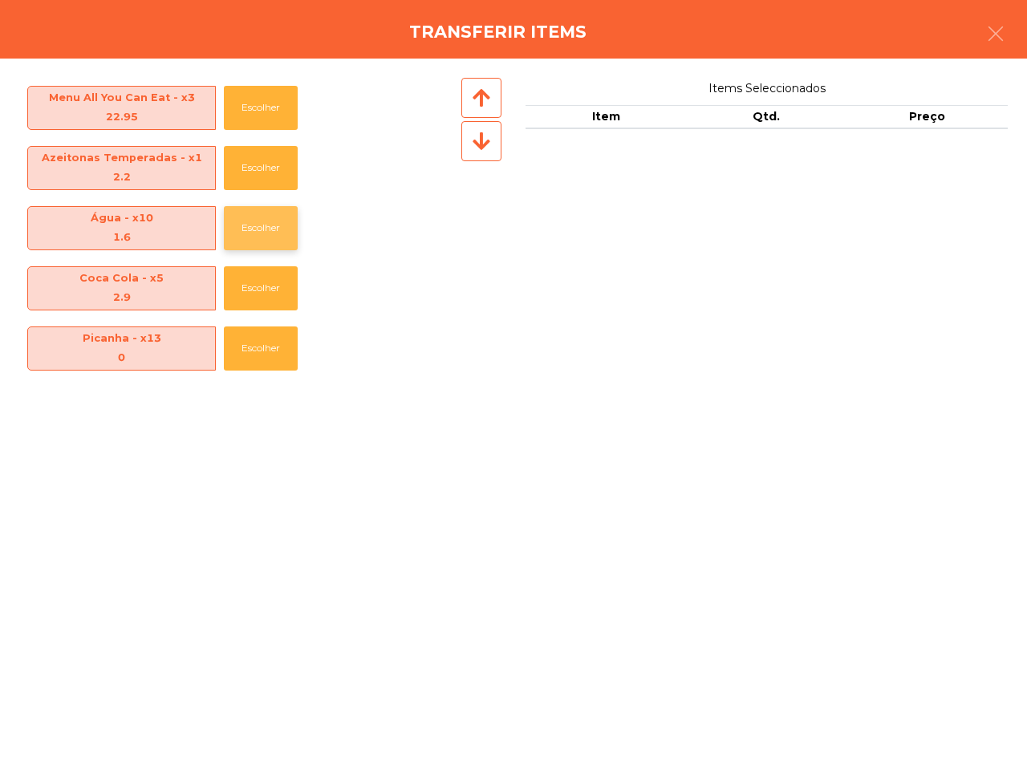
click at [266, 235] on button "Escolher" at bounding box center [261, 228] width 74 height 44
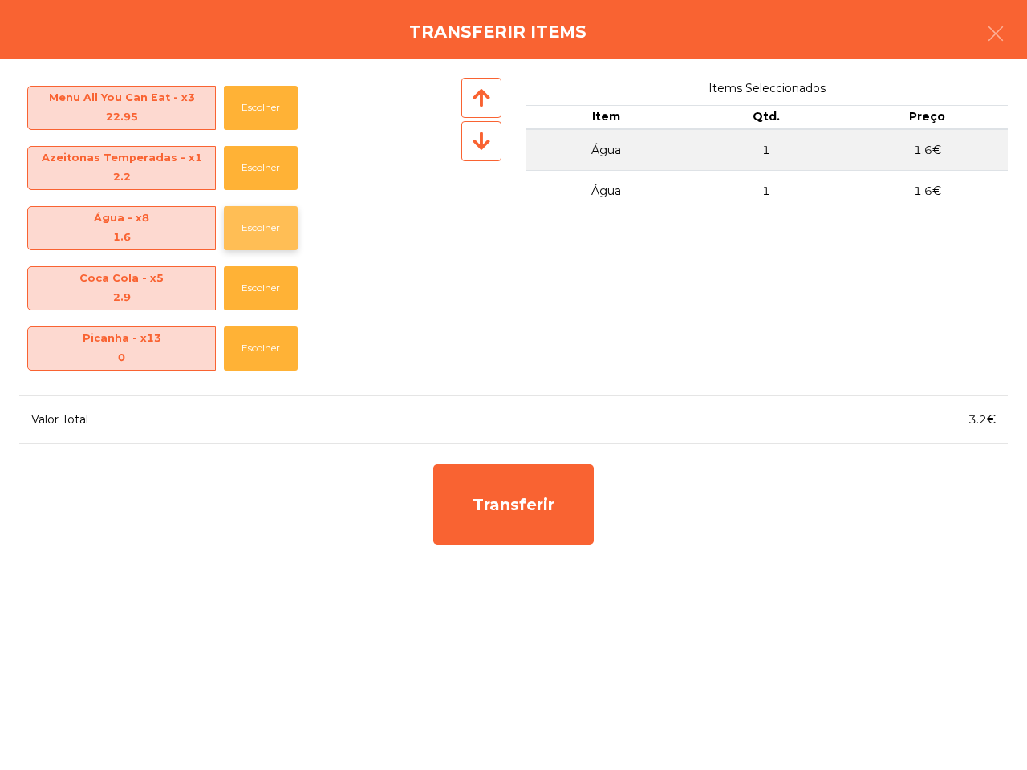
click at [266, 235] on button "Escolher" at bounding box center [261, 228] width 74 height 44
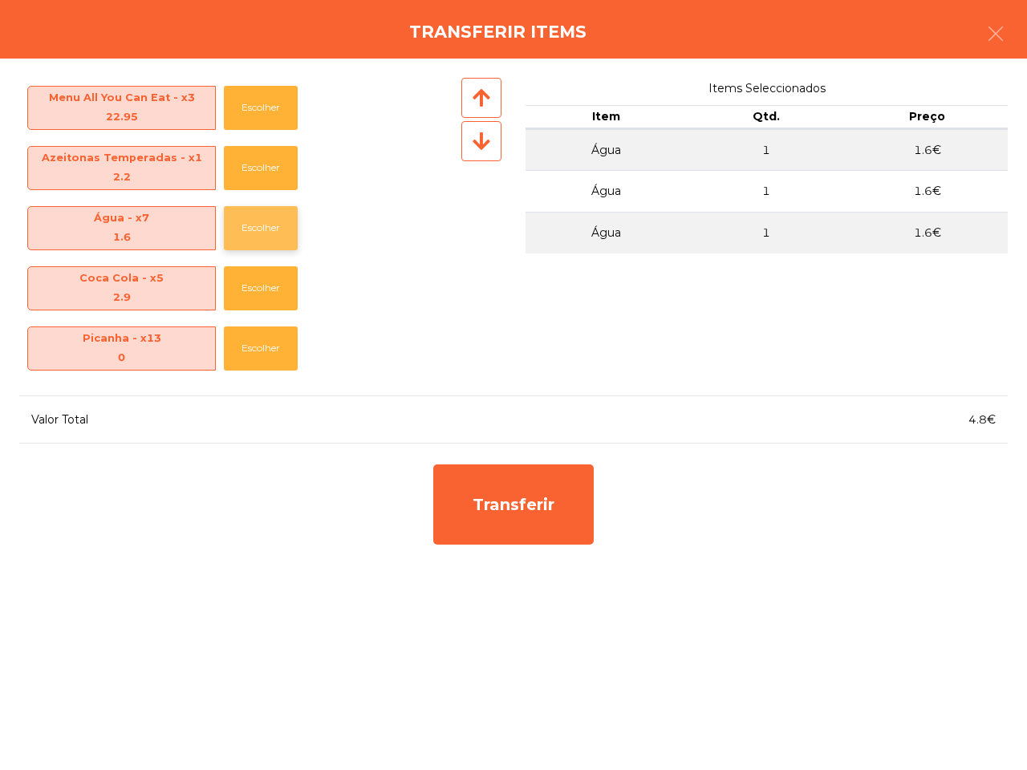
click at [266, 235] on button "Escolher" at bounding box center [261, 228] width 74 height 44
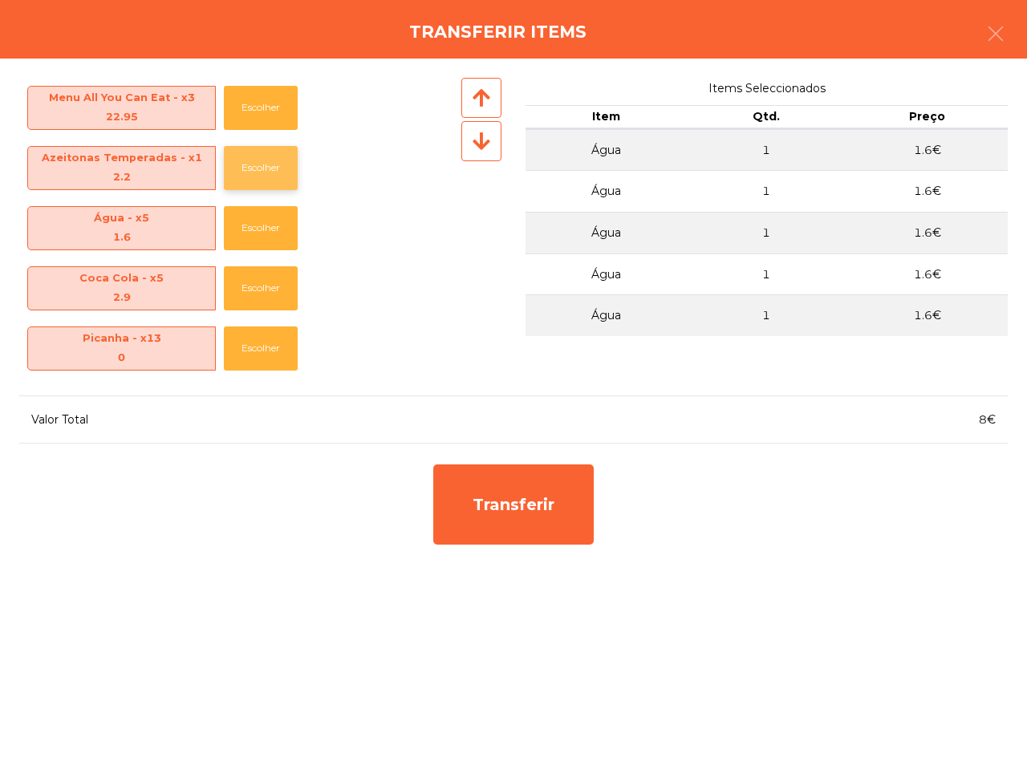
click at [273, 167] on button "Escolher" at bounding box center [261, 168] width 74 height 44
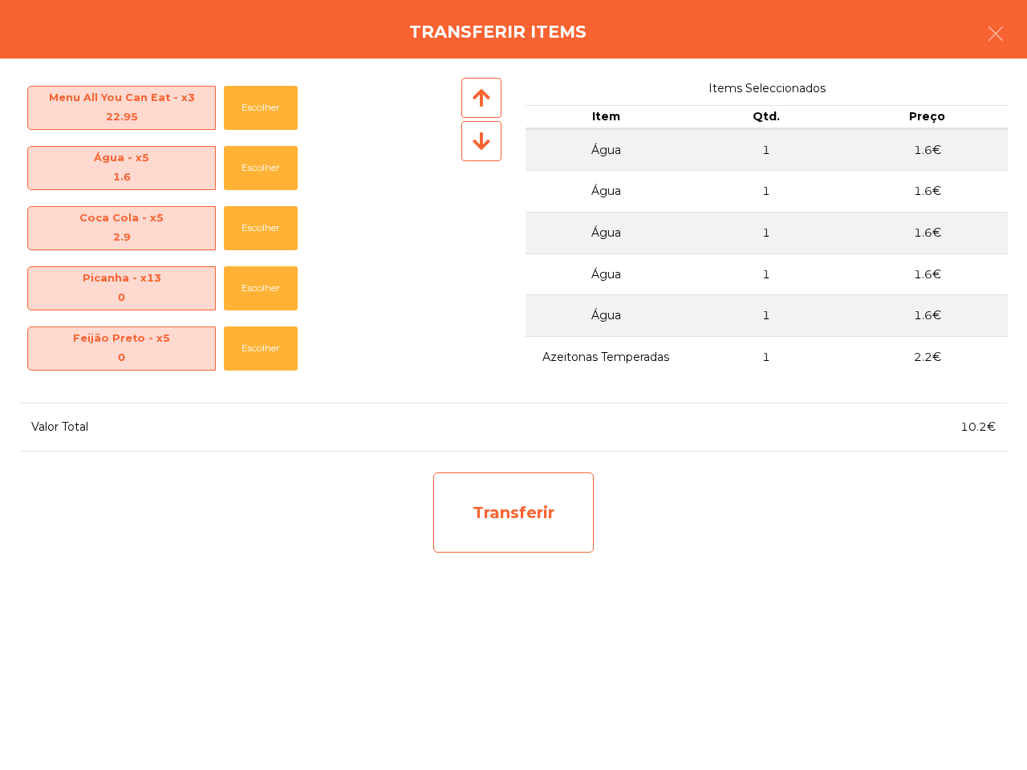
click at [563, 531] on div "Transferir" at bounding box center [513, 512] width 160 height 80
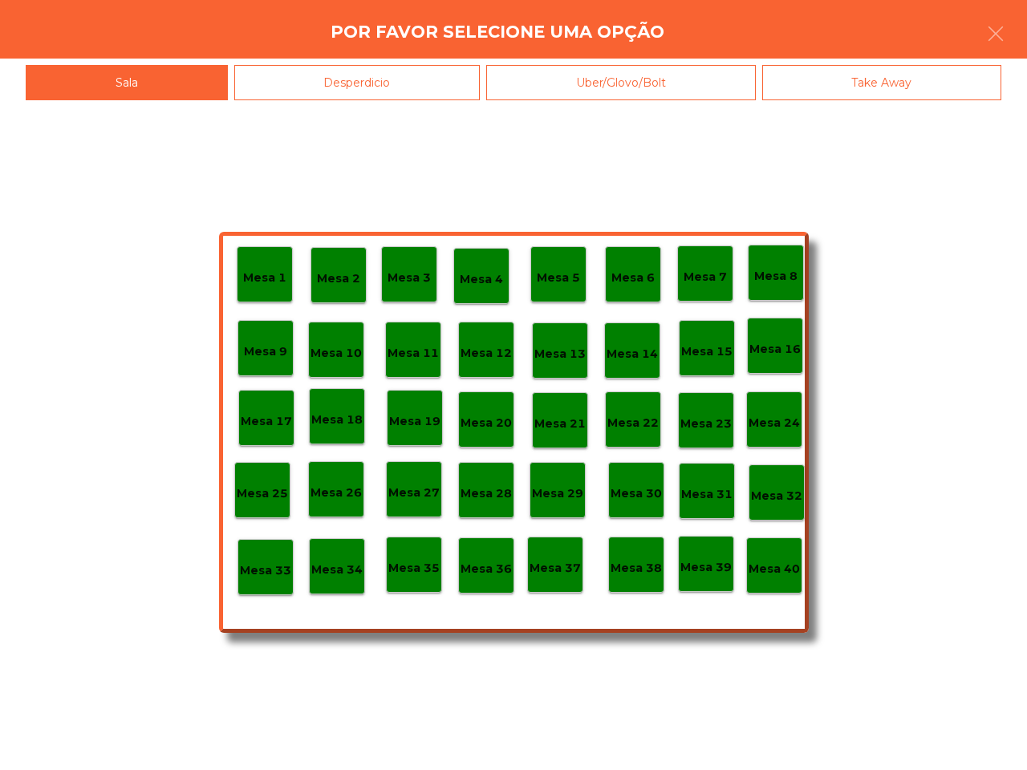
click at [782, 570] on p "Mesa 40" at bounding box center [773, 569] width 51 height 18
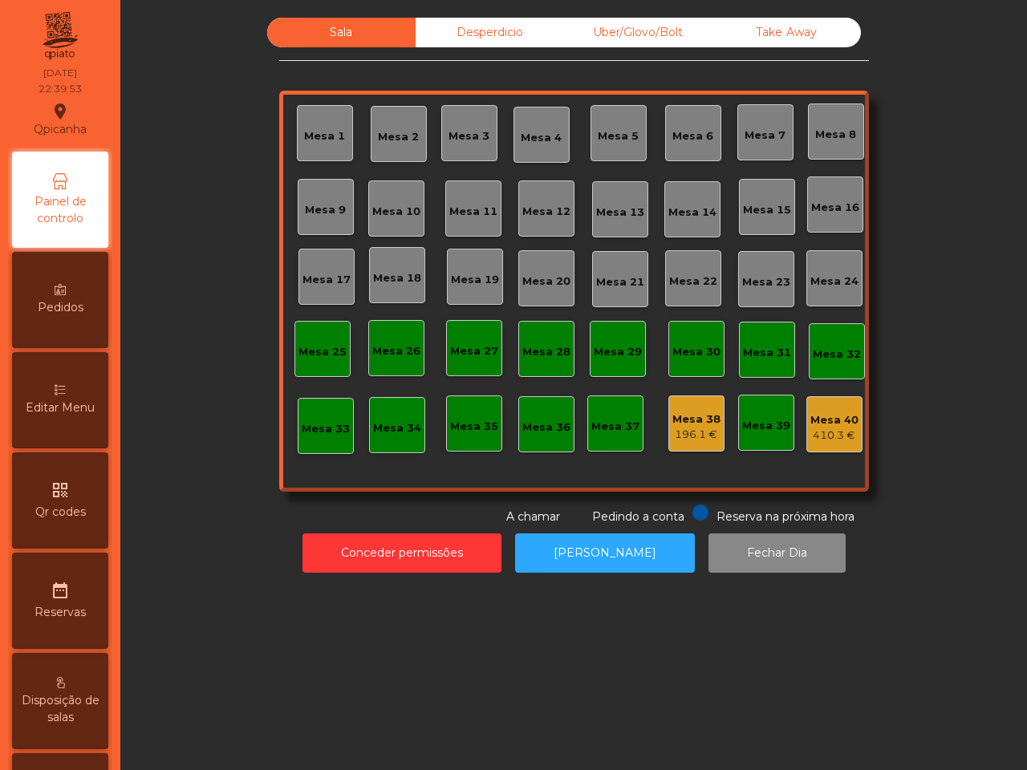
click at [688, 419] on div "Mesa 38" at bounding box center [696, 419] width 48 height 16
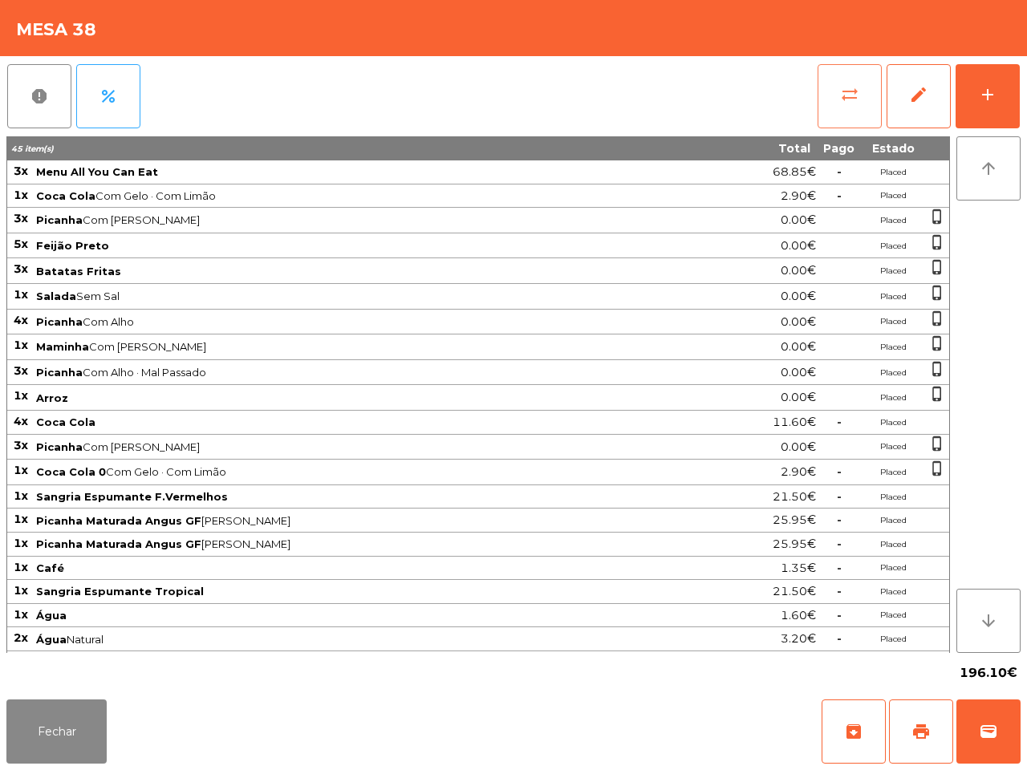
click at [849, 98] on span "sync_alt" at bounding box center [849, 94] width 19 height 19
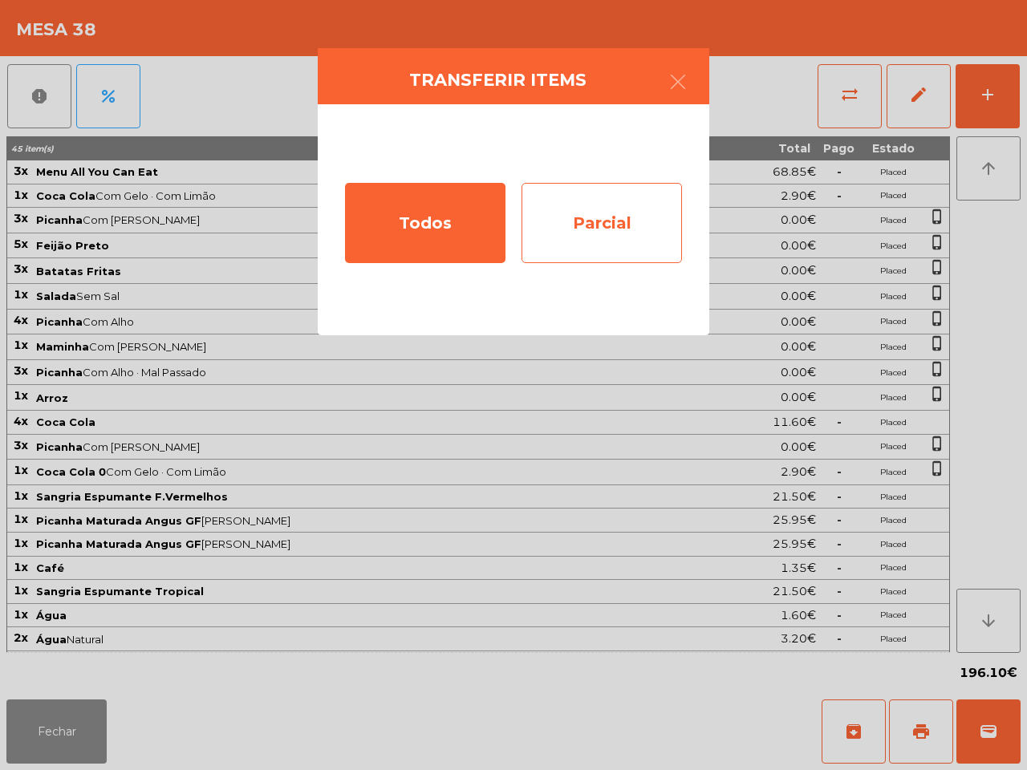
click at [587, 215] on div "Parcial" at bounding box center [601, 223] width 160 height 80
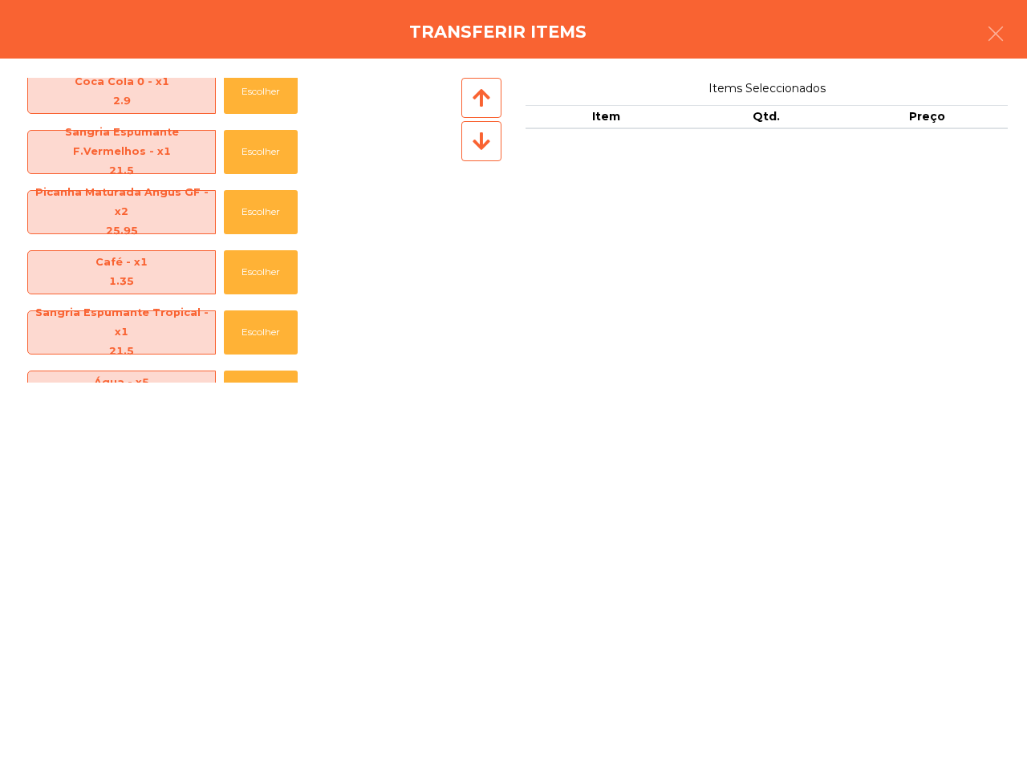
scroll to position [597, 0]
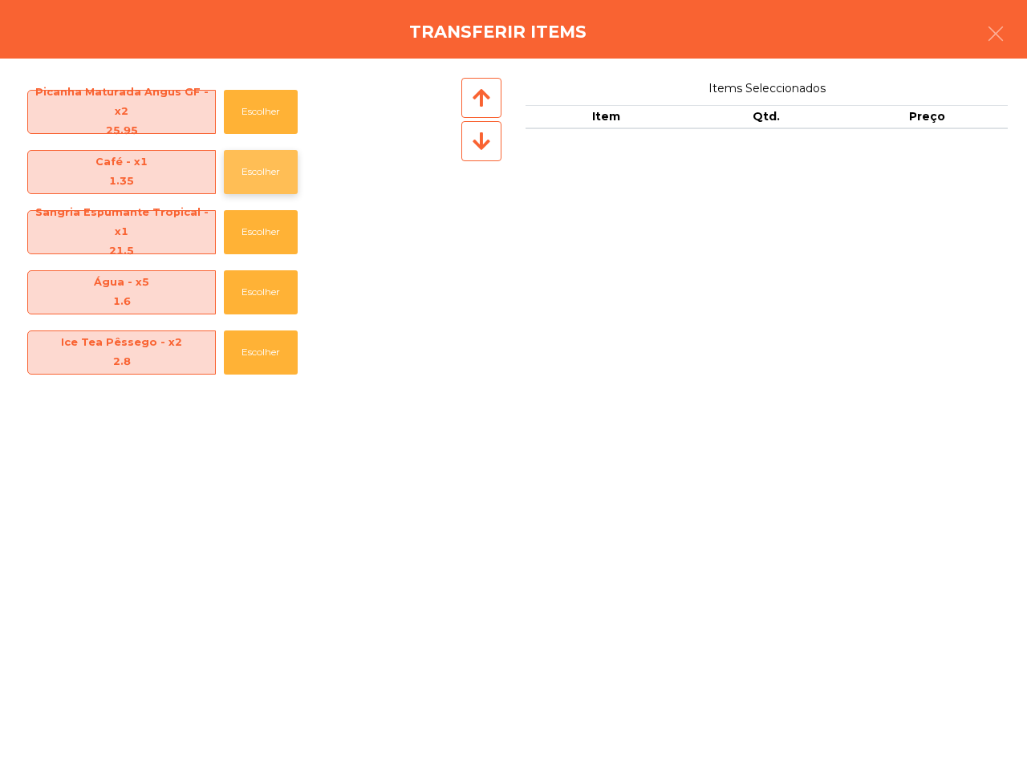
click at [251, 184] on button "Escolher" at bounding box center [261, 172] width 74 height 44
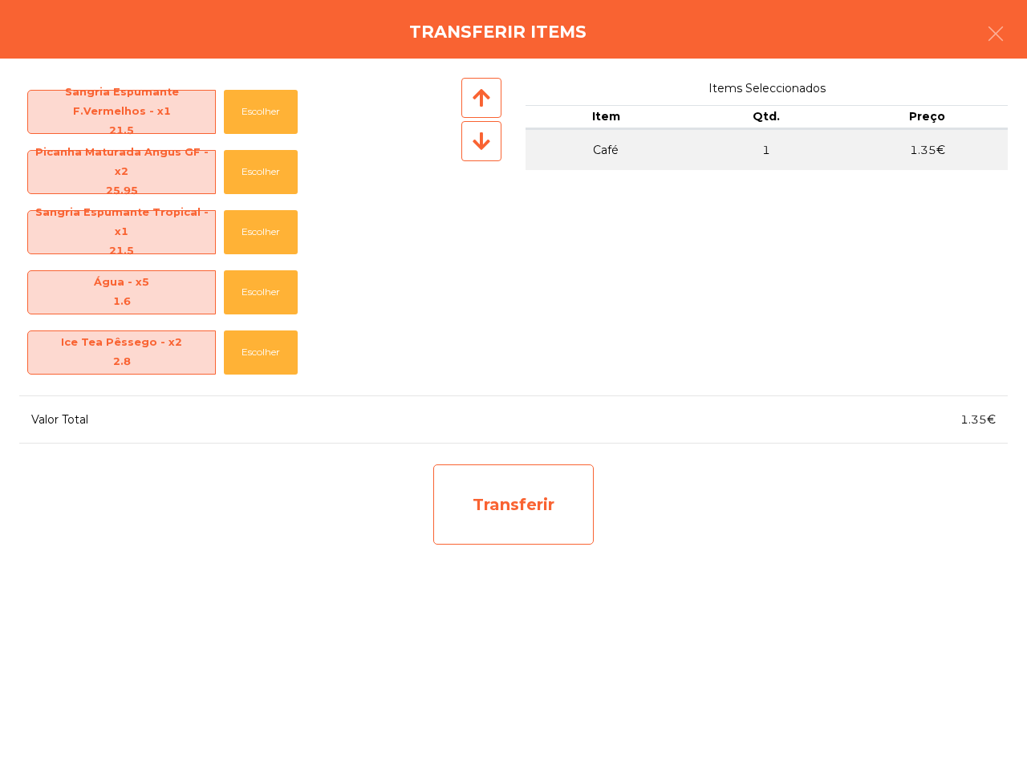
click at [490, 484] on div "Transferir" at bounding box center [513, 504] width 160 height 80
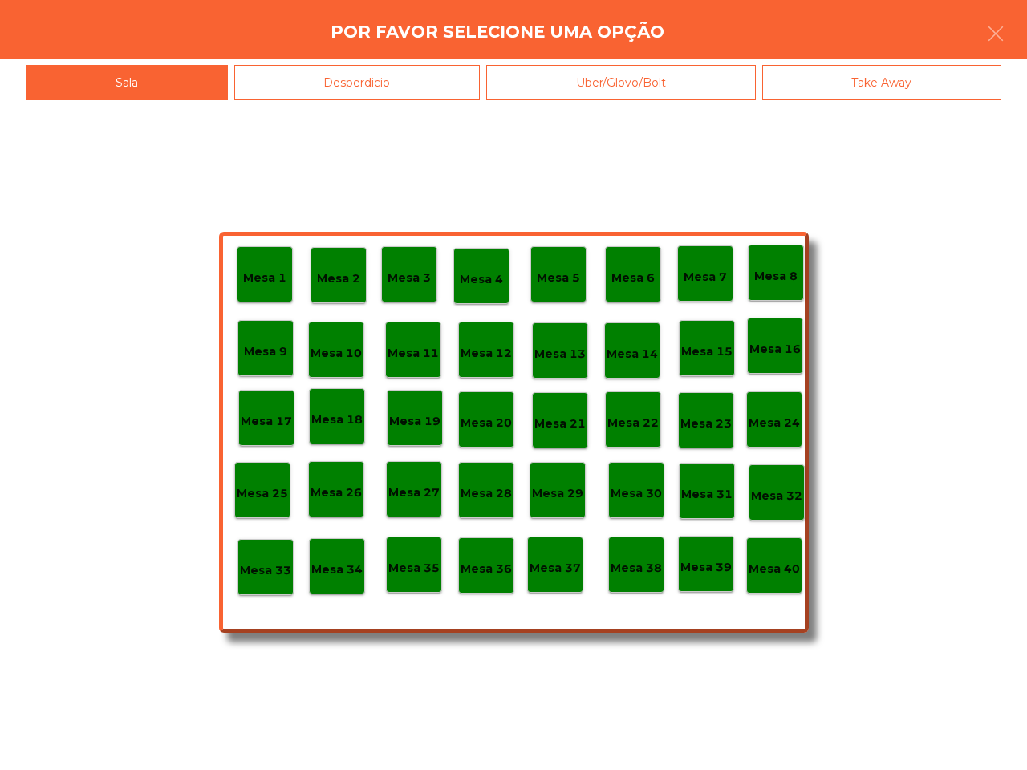
click at [774, 564] on p "Mesa 40" at bounding box center [773, 569] width 51 height 18
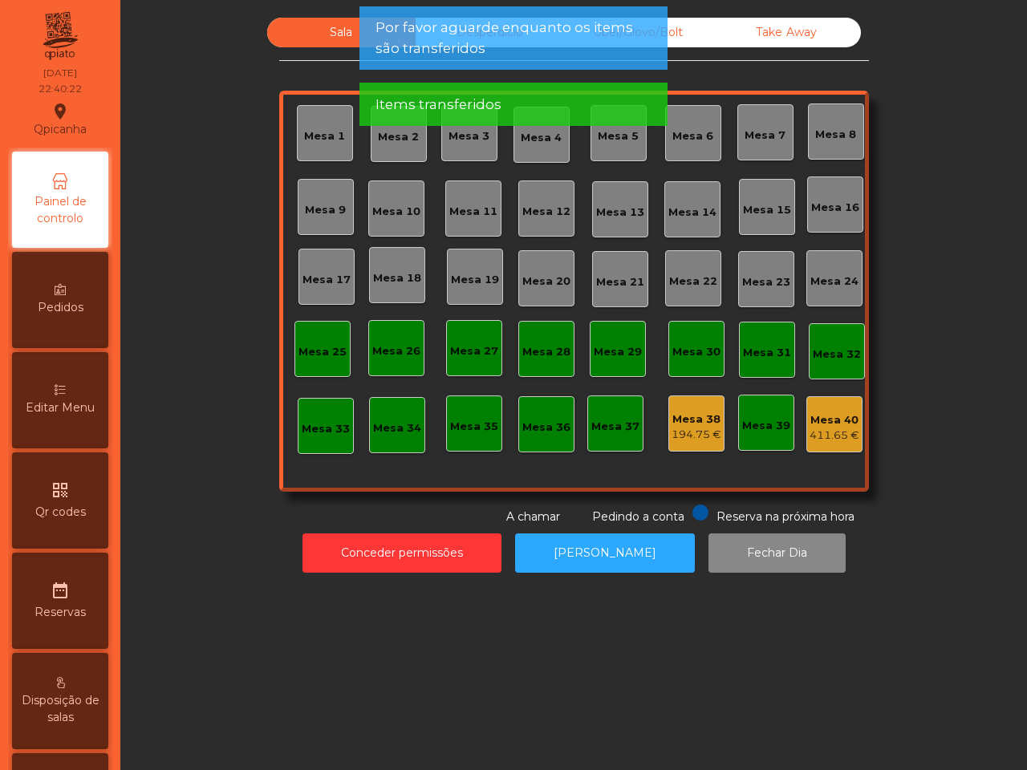
click at [822, 431] on div "411.65 €" at bounding box center [834, 435] width 50 height 16
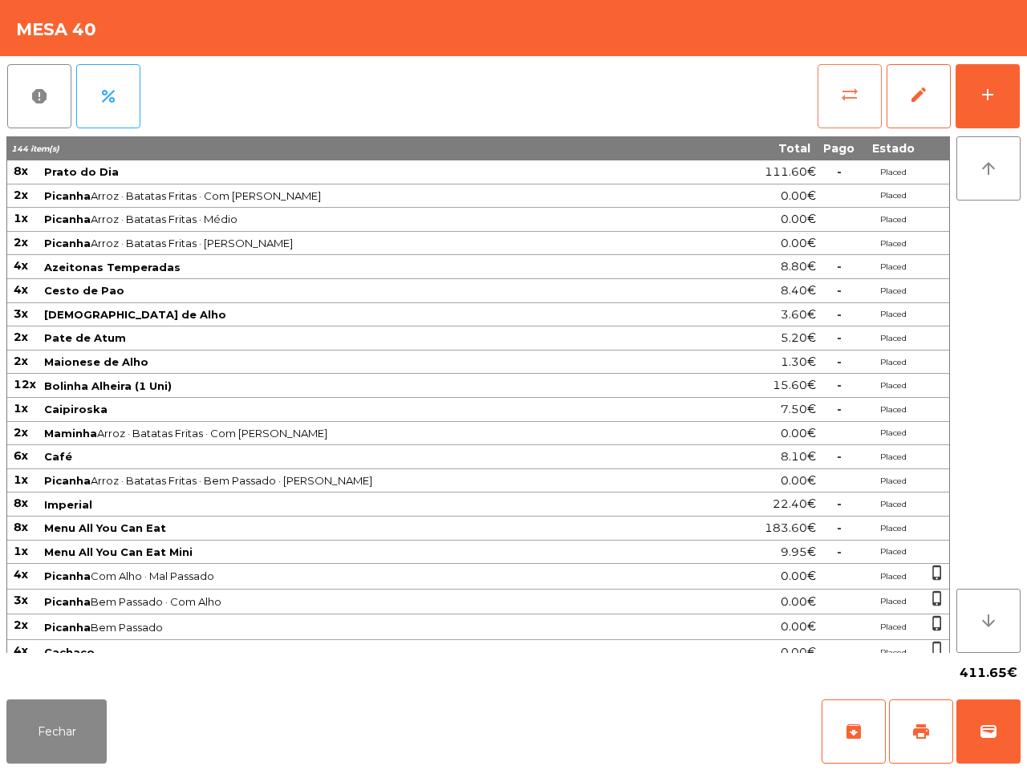
click at [847, 95] on span "sync_alt" at bounding box center [849, 94] width 19 height 19
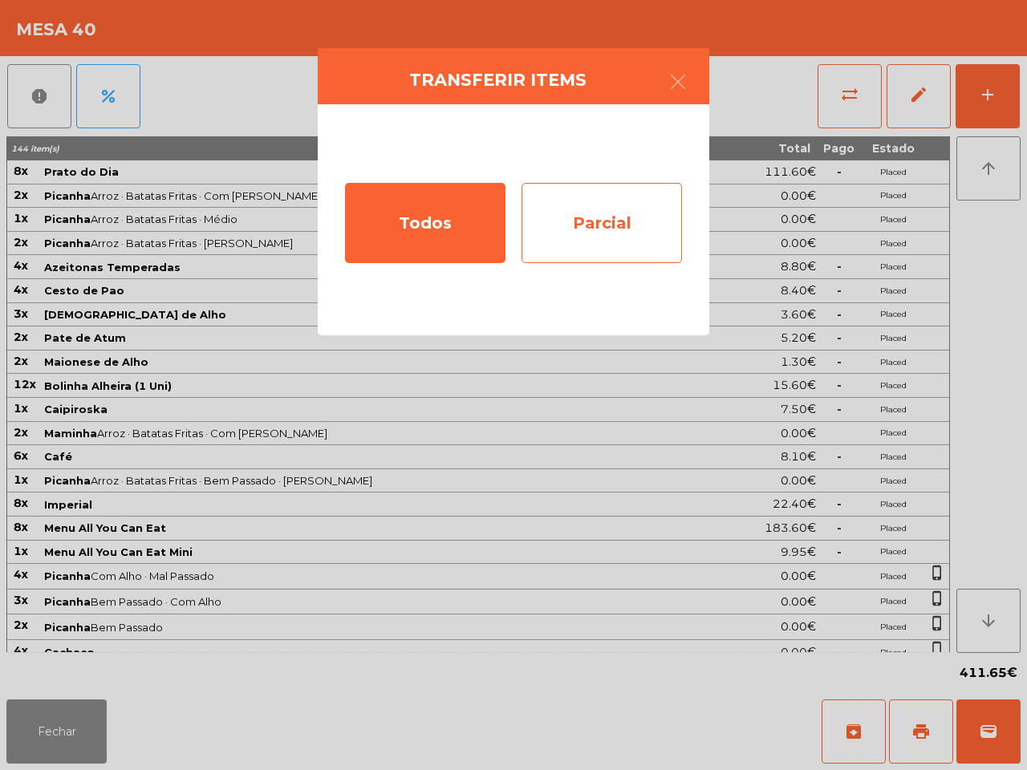
click at [618, 213] on div "Parcial" at bounding box center [601, 223] width 160 height 80
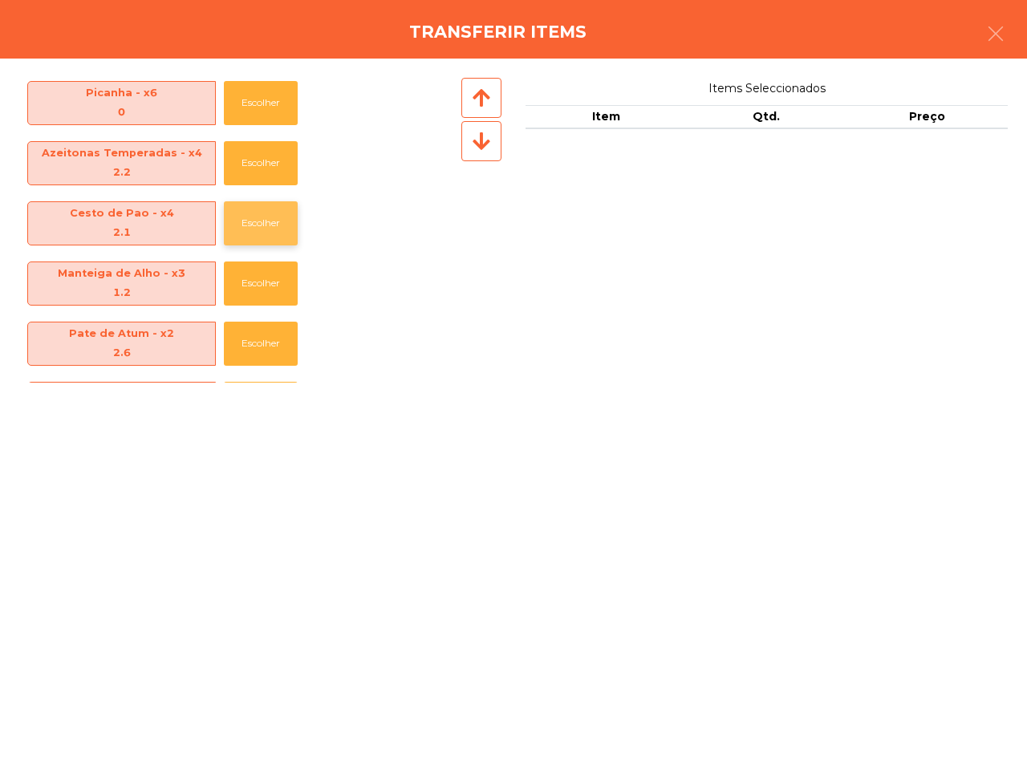
scroll to position [100, 0]
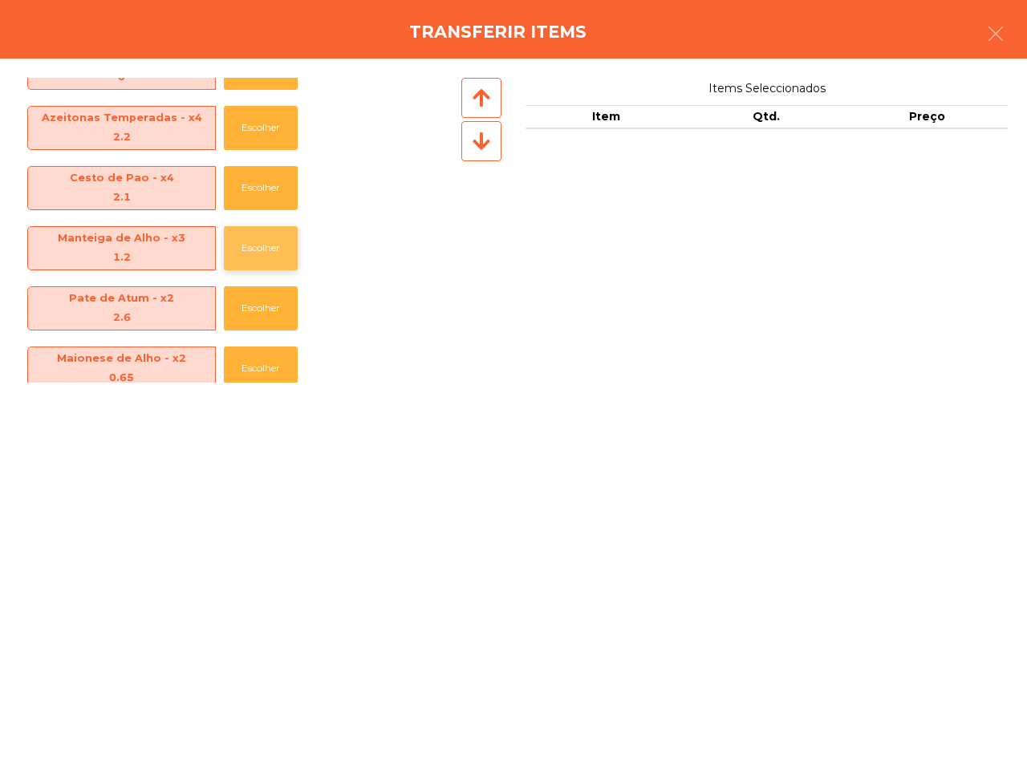
click at [249, 239] on button "Escolher" at bounding box center [261, 248] width 74 height 44
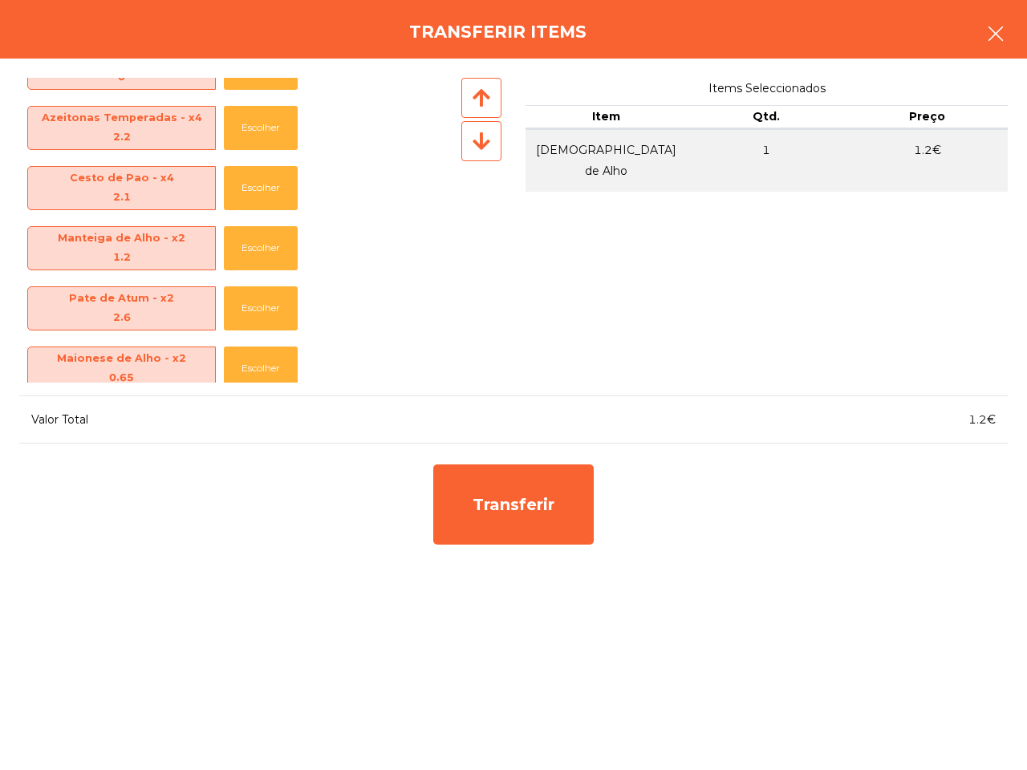
click at [993, 29] on icon "button" at bounding box center [995, 33] width 19 height 19
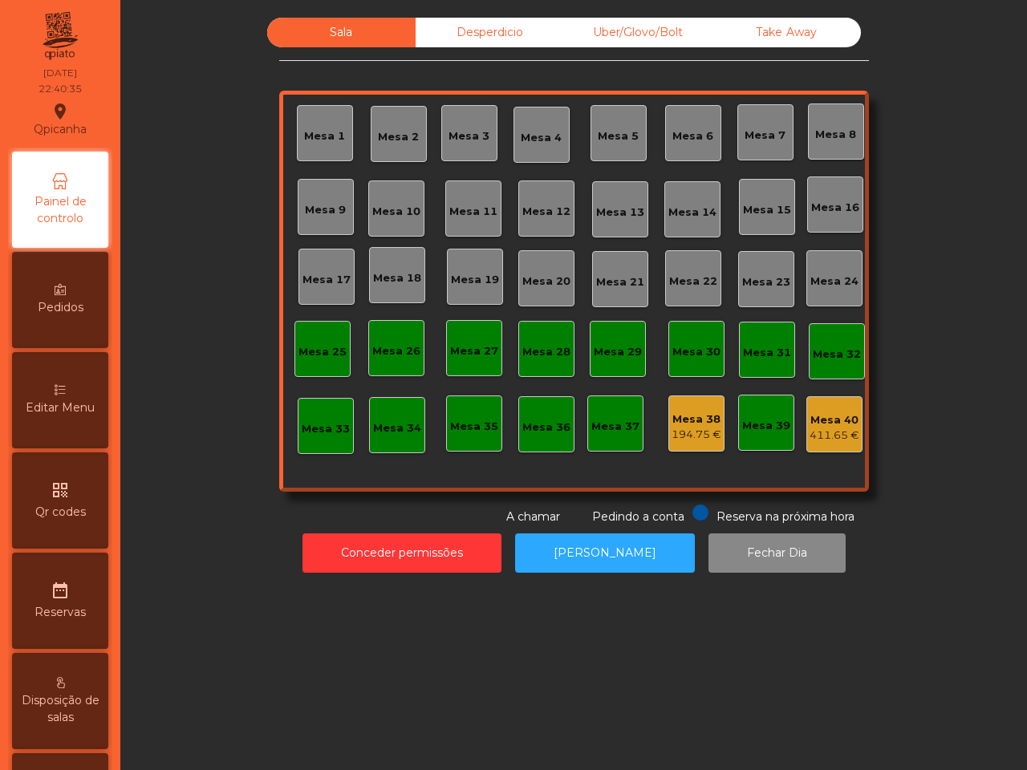
click at [809, 425] on div "Mesa 40" at bounding box center [834, 420] width 50 height 16
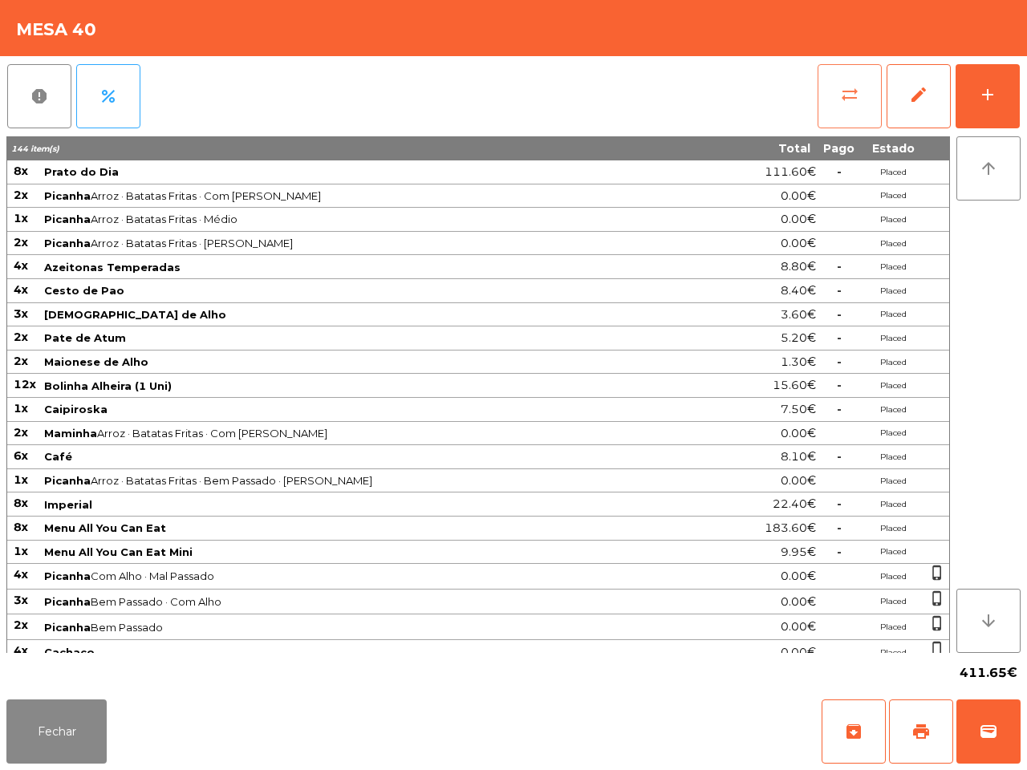
click at [861, 106] on button "sync_alt" at bounding box center [849, 96] width 64 height 64
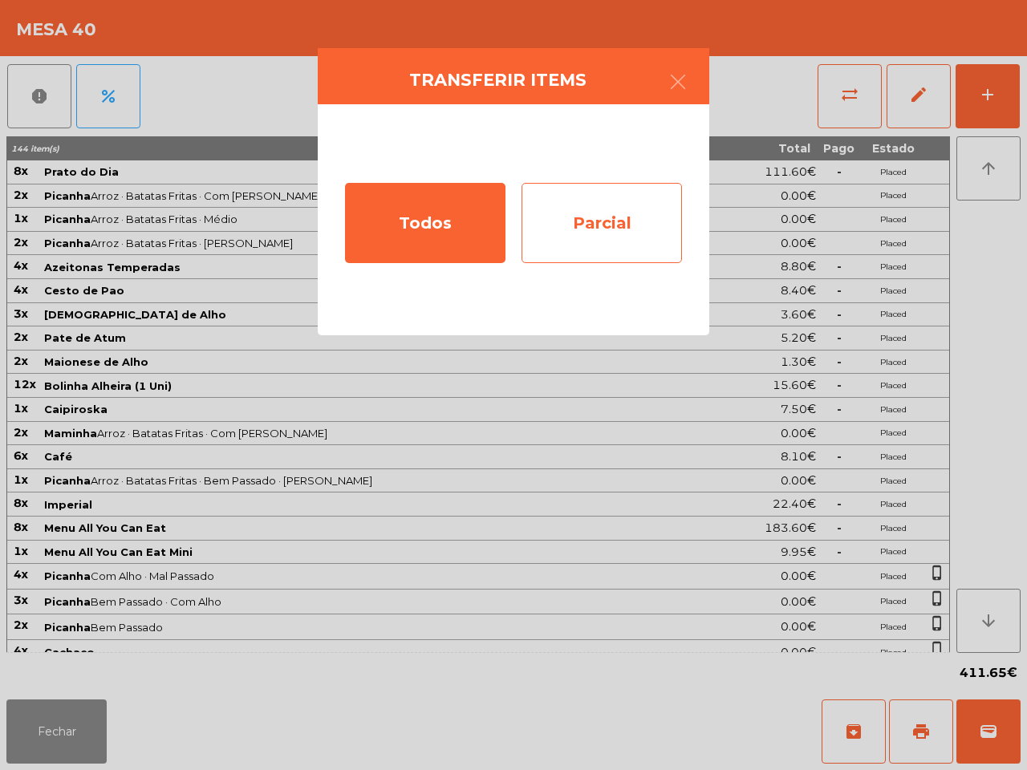
click at [566, 235] on div "Parcial" at bounding box center [601, 223] width 160 height 80
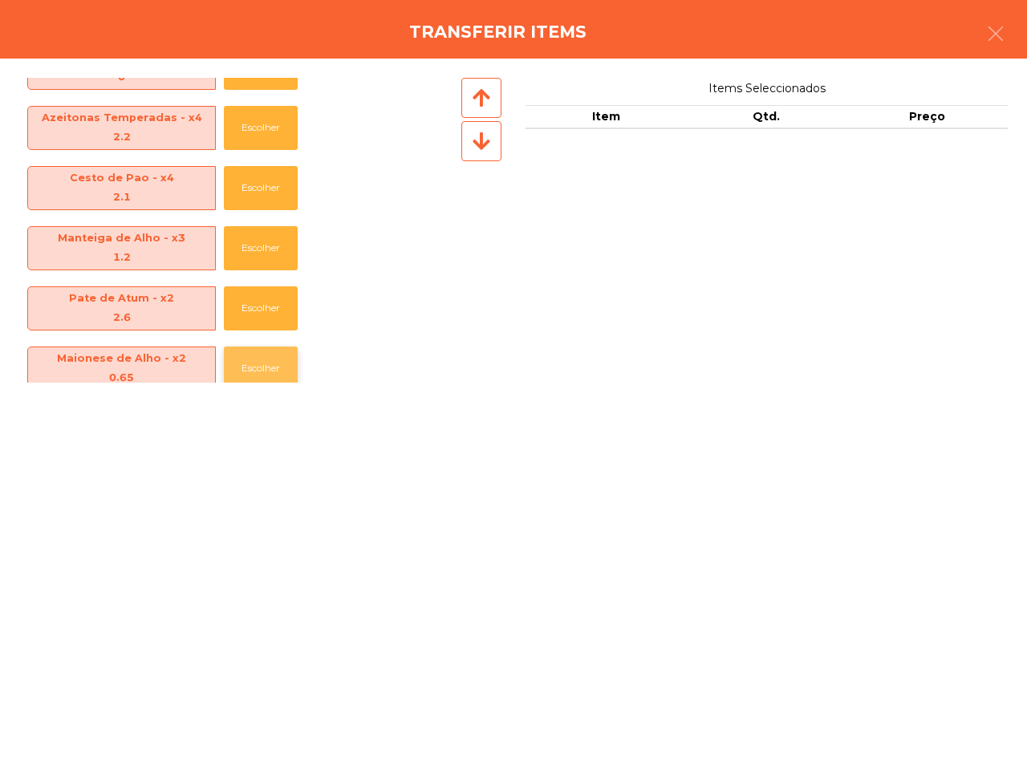
click at [245, 355] on button "Escolher" at bounding box center [261, 368] width 74 height 44
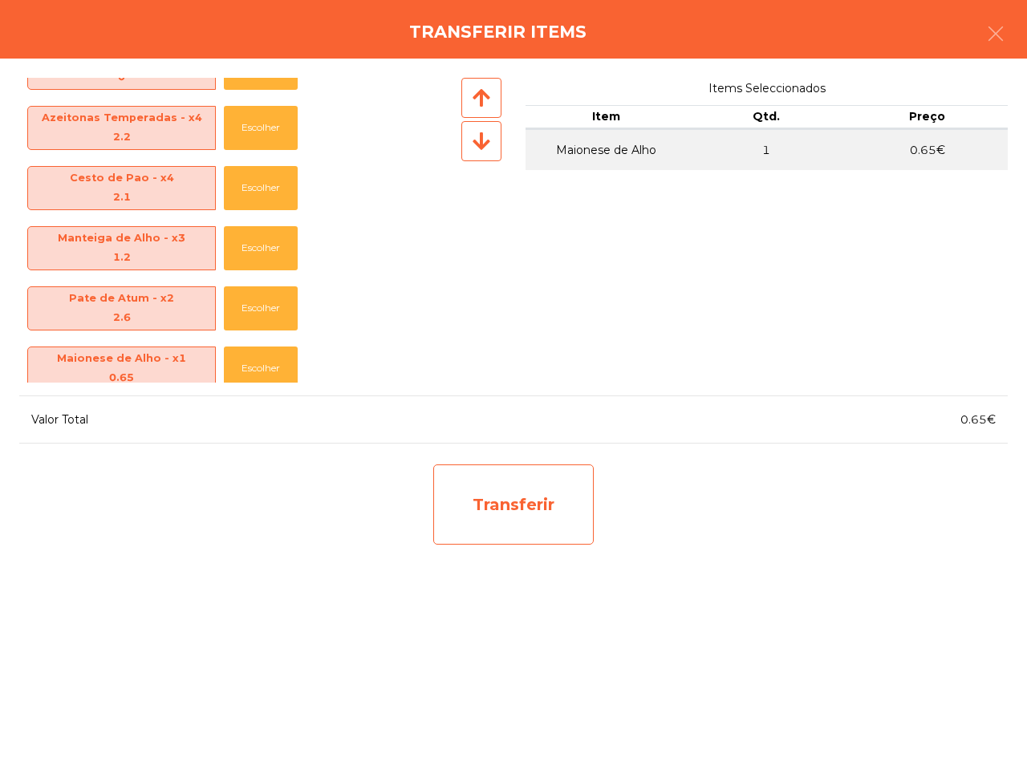
click at [473, 495] on div "Transferir" at bounding box center [513, 504] width 160 height 80
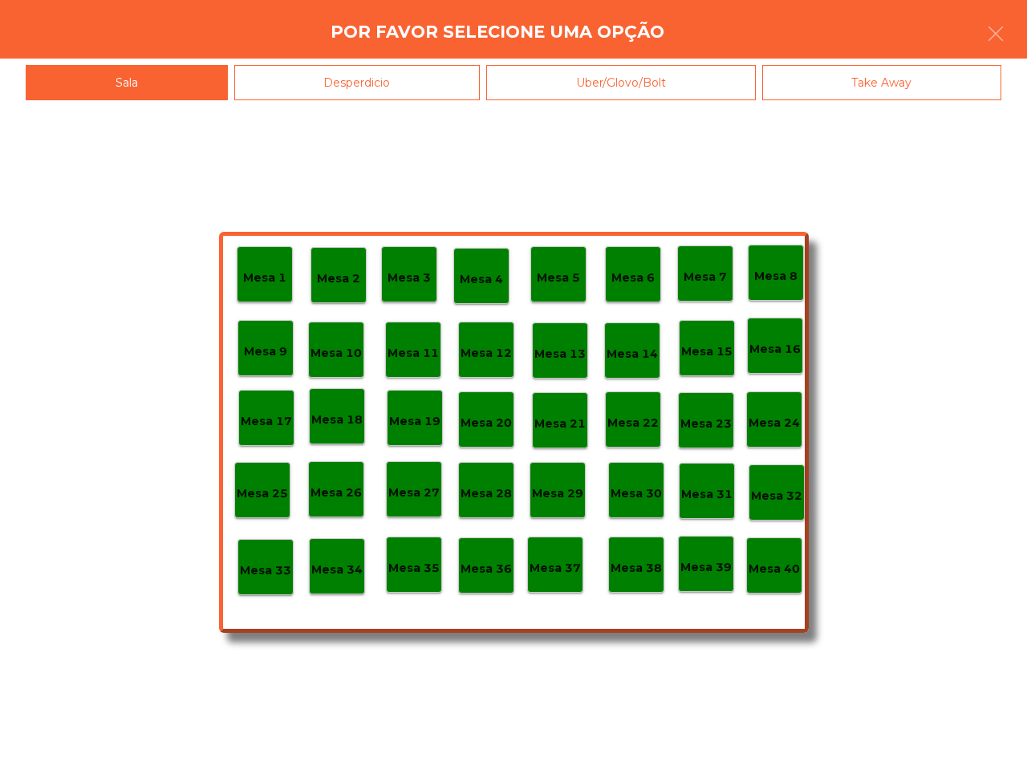
click at [622, 570] on p "Mesa 38" at bounding box center [635, 568] width 51 height 18
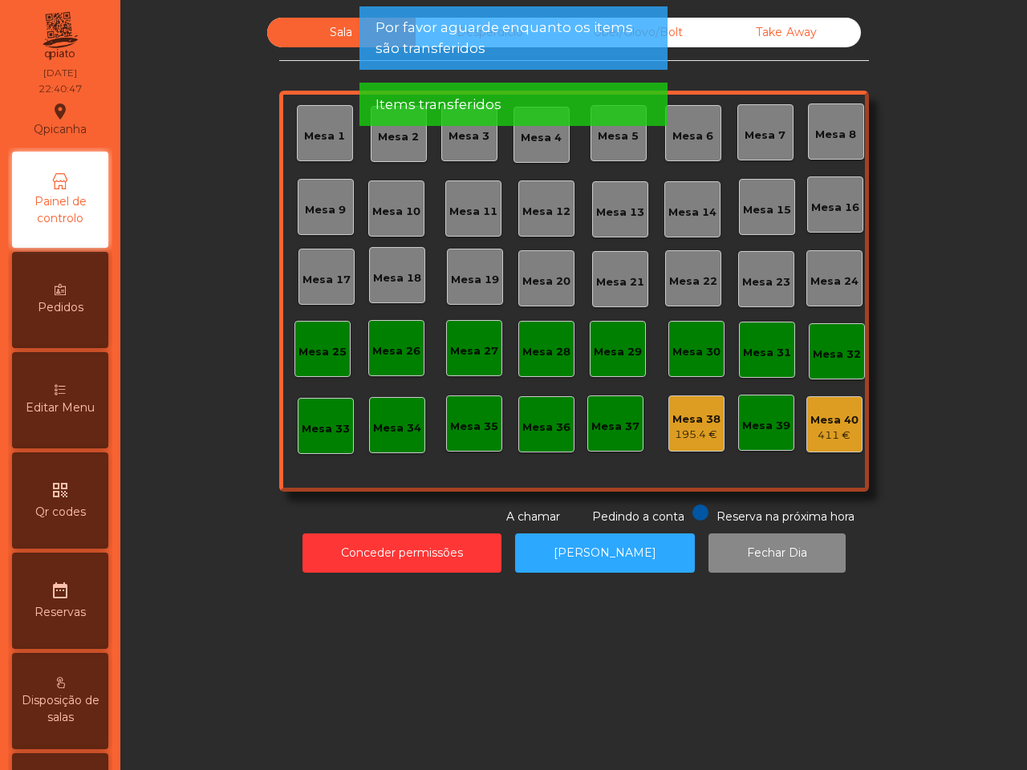
click at [816, 431] on div "411 €" at bounding box center [834, 435] width 48 height 16
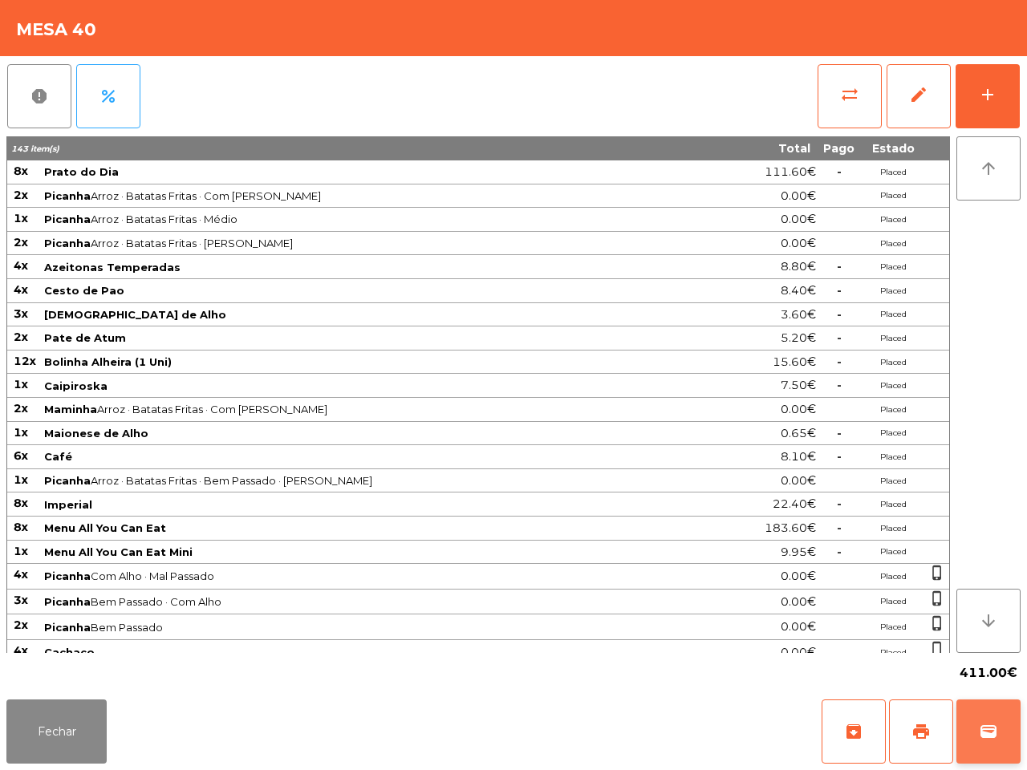
click at [989, 736] on span "wallet" at bounding box center [987, 731] width 19 height 19
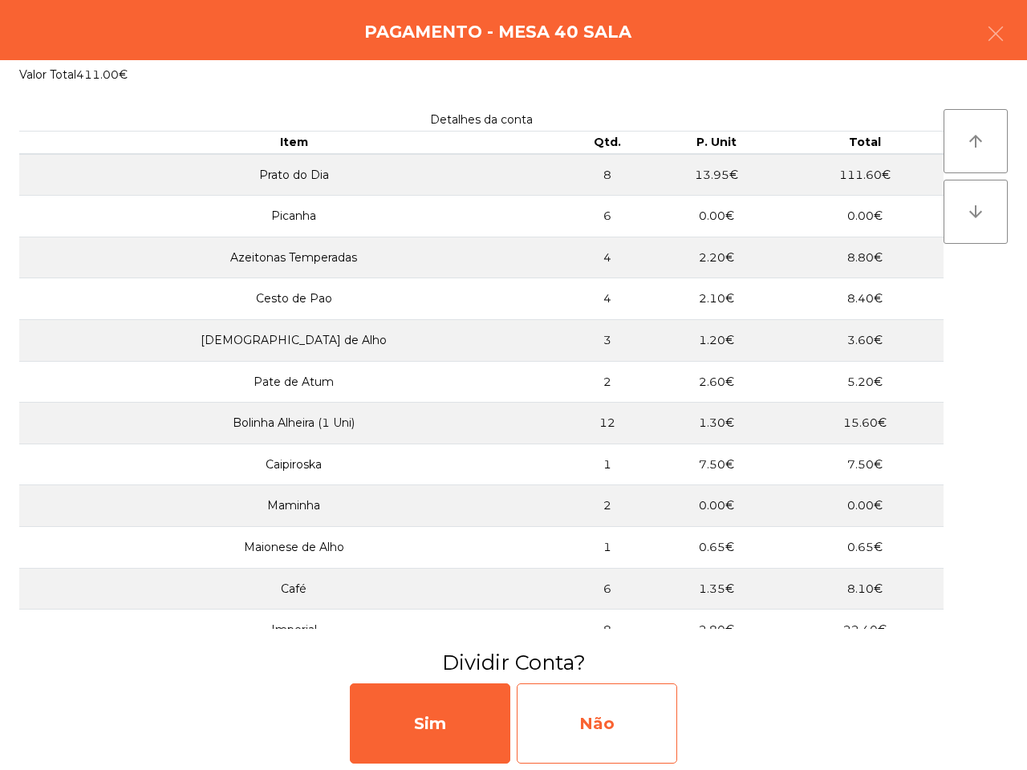
click at [643, 711] on div "Não" at bounding box center [596, 723] width 160 height 80
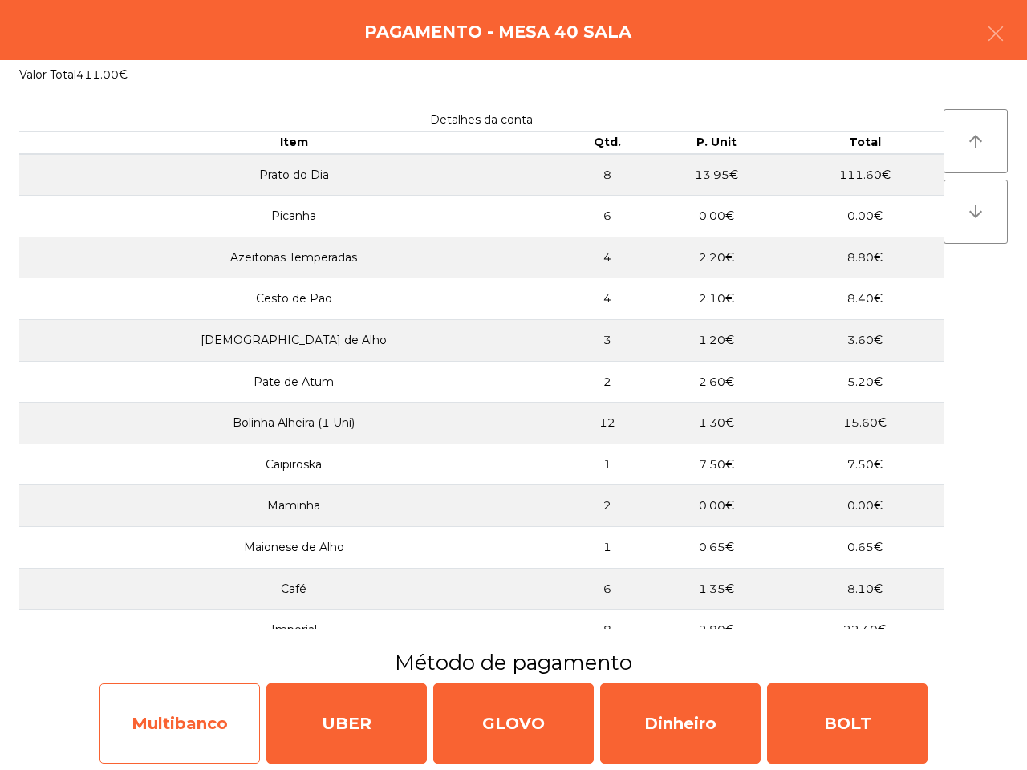
click at [159, 702] on div "Multibanco" at bounding box center [179, 723] width 160 height 80
select select "**"
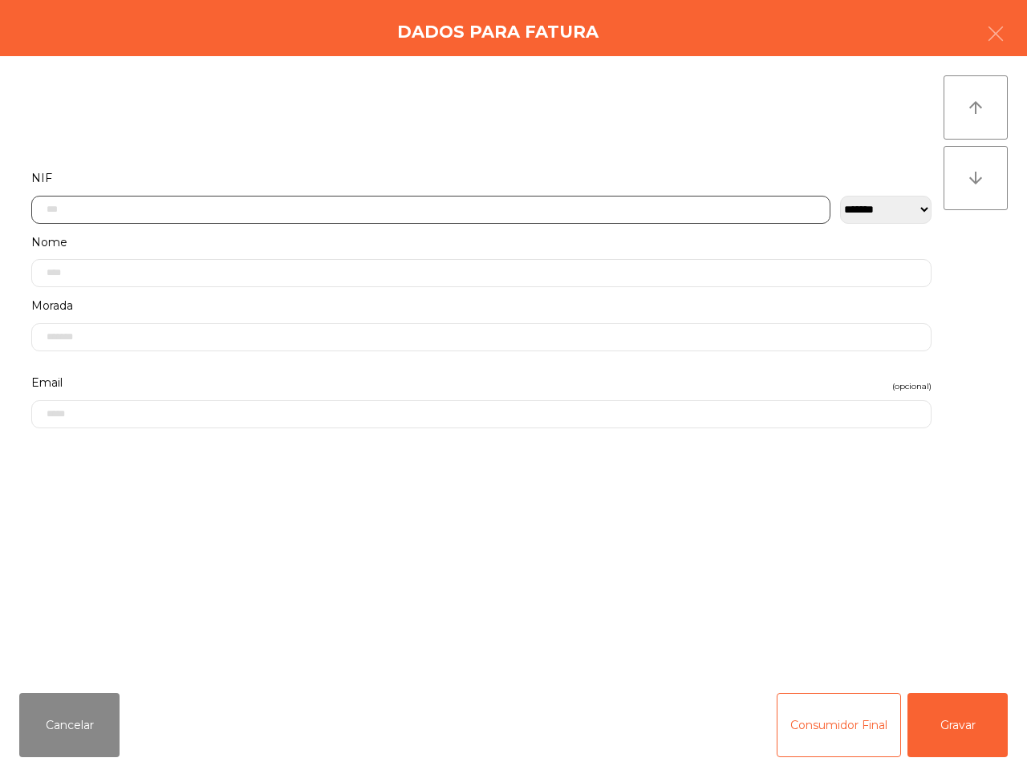
click at [261, 201] on input "text" at bounding box center [430, 210] width 799 height 28
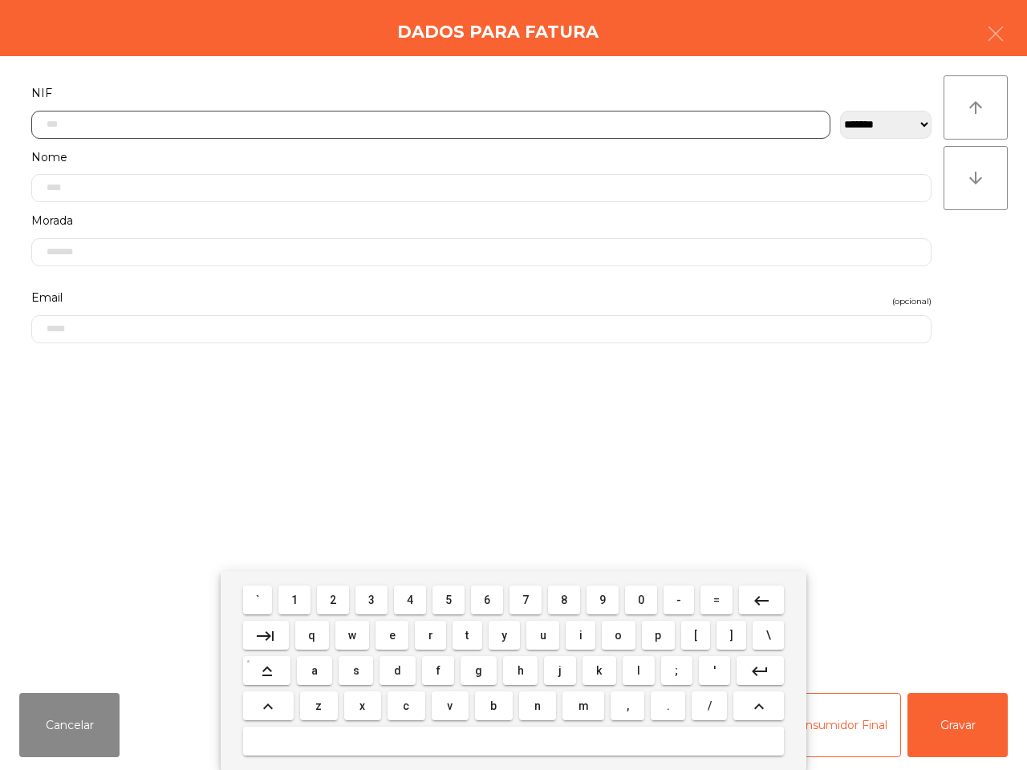
scroll to position [90, 0]
click at [454, 602] on button "5" at bounding box center [448, 599] width 32 height 29
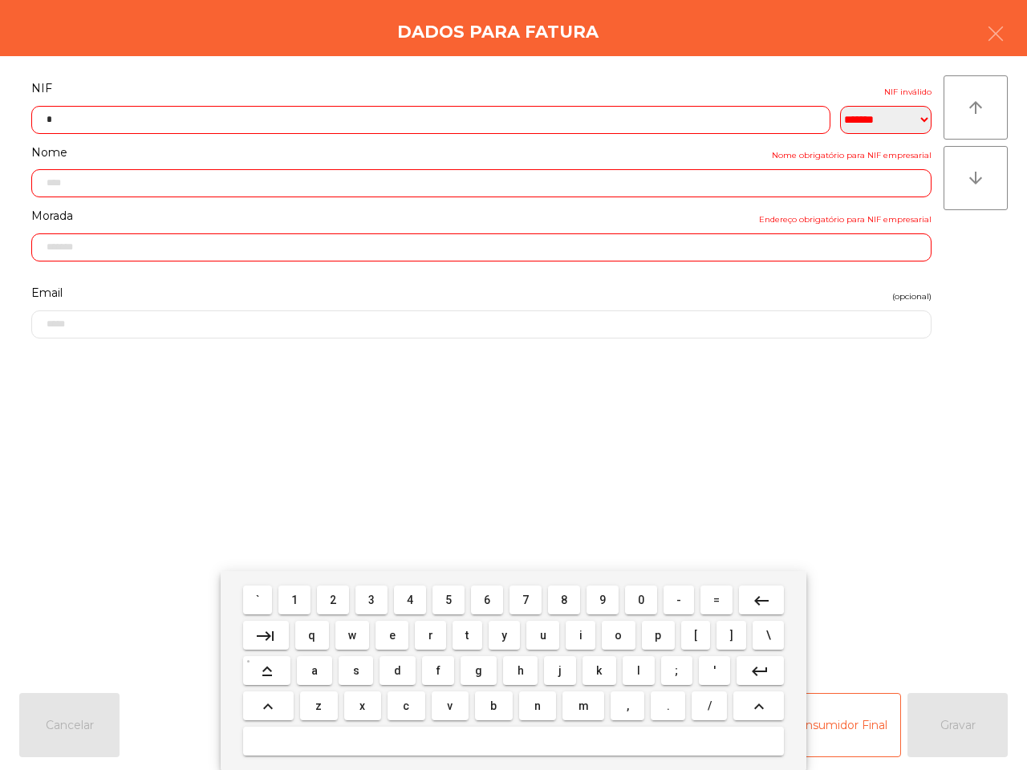
click at [282, 588] on button "1" at bounding box center [294, 599] width 32 height 29
click at [555, 597] on button "8" at bounding box center [564, 599] width 32 height 29
click at [524, 603] on span "7" at bounding box center [525, 599] width 6 height 13
click at [441, 599] on button "5" at bounding box center [448, 599] width 32 height 29
click at [325, 595] on button "2" at bounding box center [333, 599] width 32 height 29
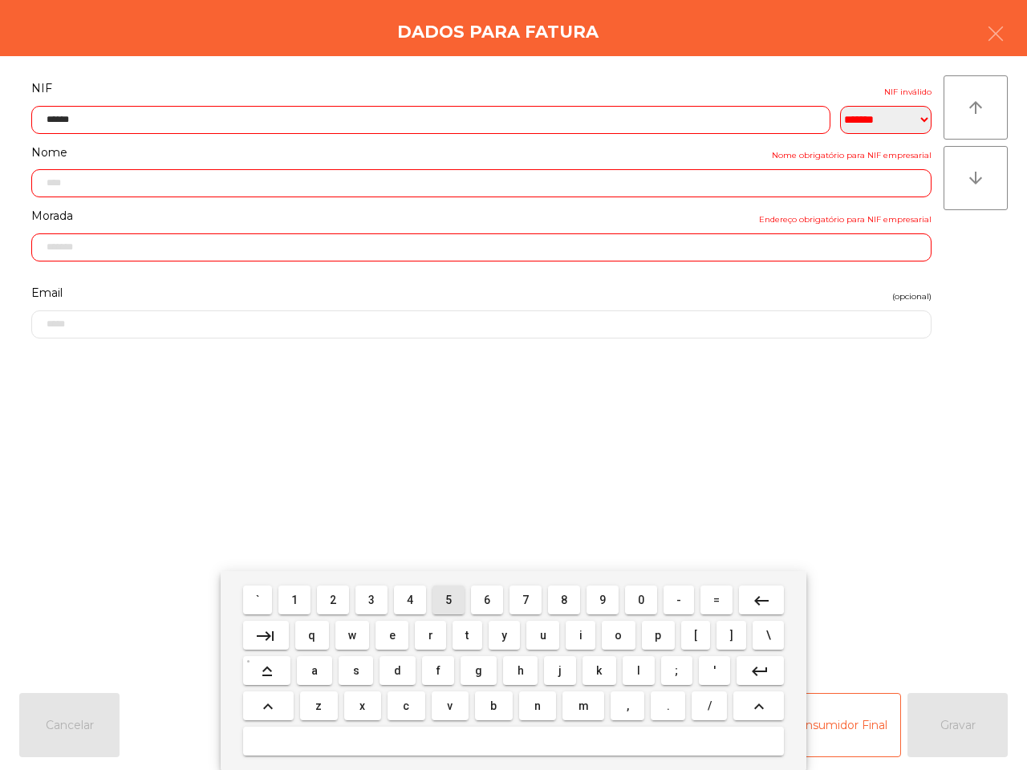
click at [453, 602] on button "5" at bounding box center [448, 599] width 32 height 29
click at [294, 591] on button "1" at bounding box center [294, 599] width 32 height 29
click at [555, 600] on button "8" at bounding box center [564, 599] width 32 height 29
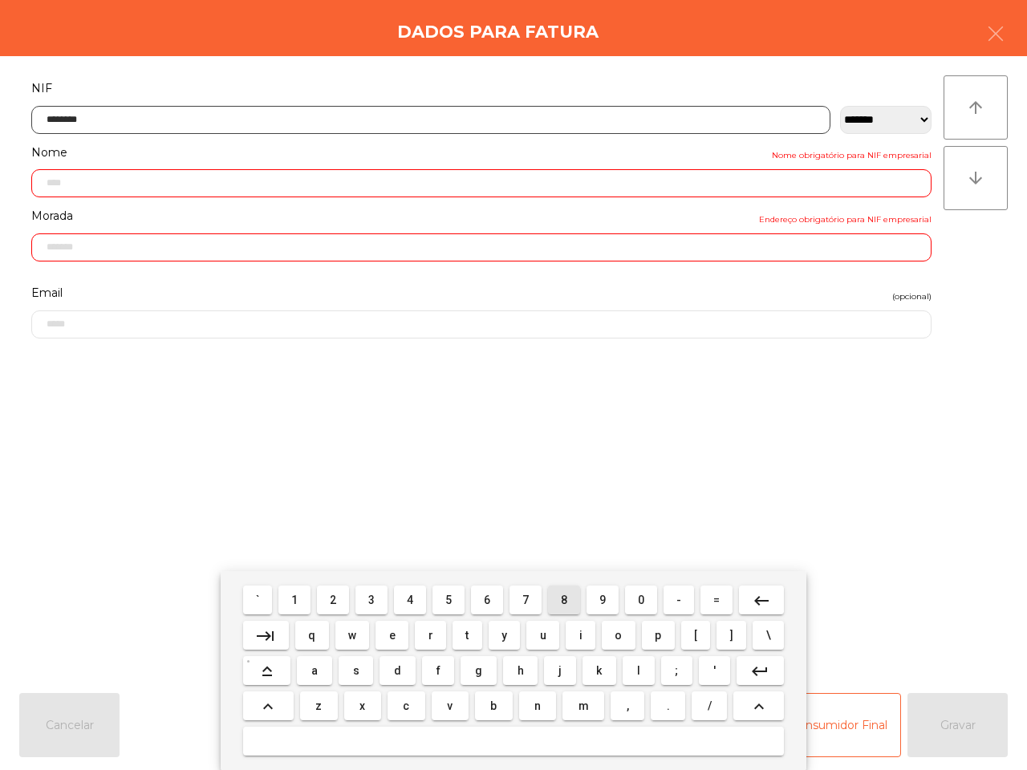
type input "*********"
type input "**********"
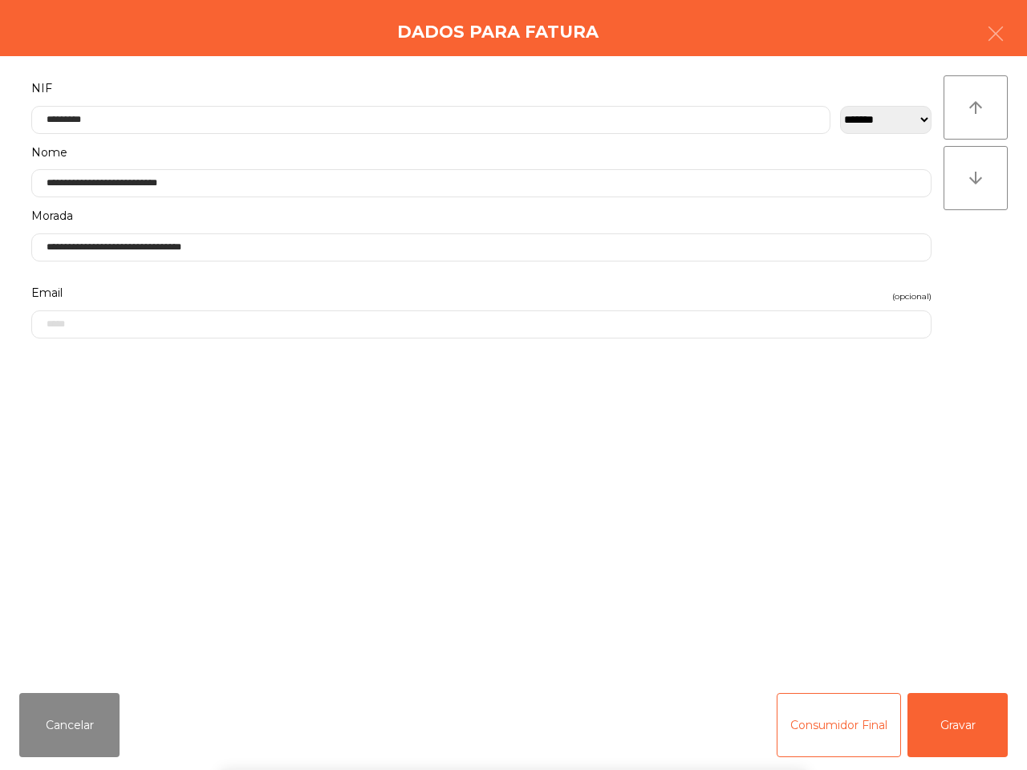
click at [948, 724] on div "` 1 2 3 4 5 6 7 8 9 0 - = keyboard_backspace keyboard_tab q w e r t y u i o p […" at bounding box center [513, 670] width 1027 height 199
click at [948, 723] on button "Gravar" at bounding box center [957, 725] width 100 height 64
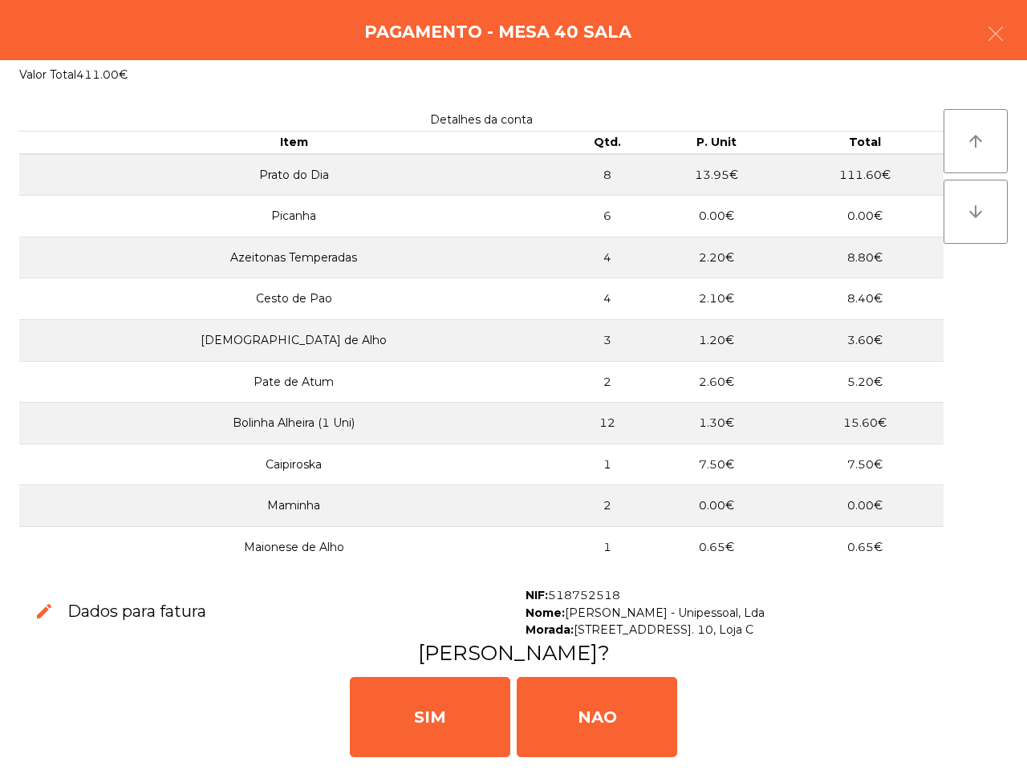
click at [966, 730] on div "[PERSON_NAME]" at bounding box center [513, 715] width 1014 height 96
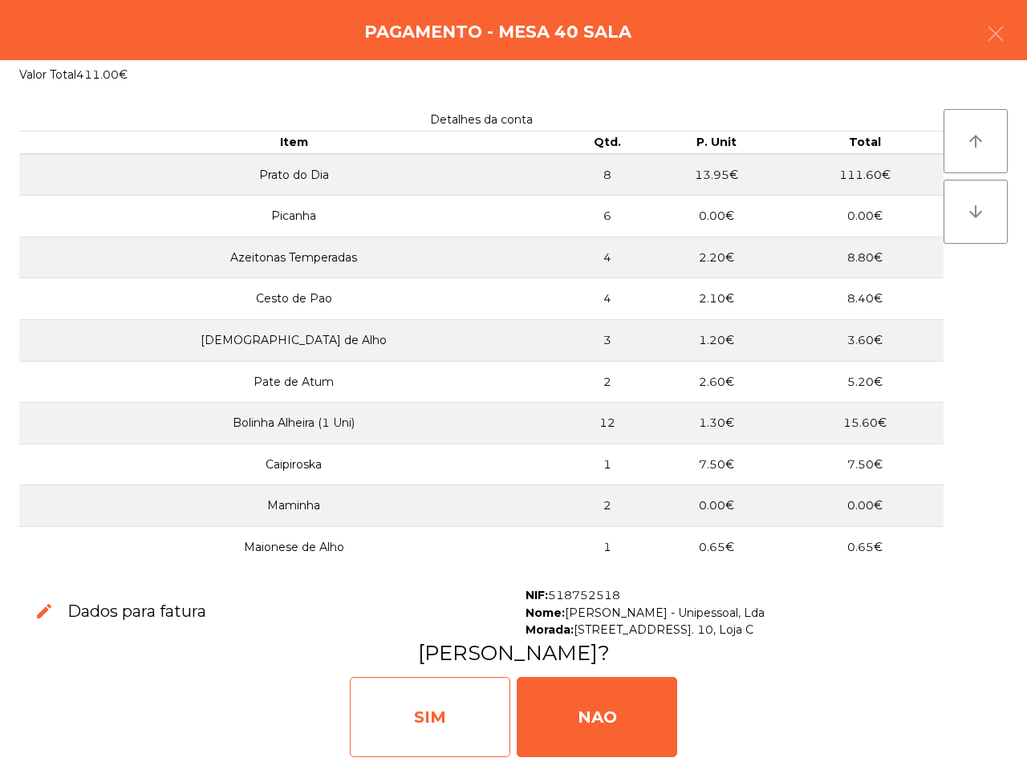
click at [485, 706] on div "SIM" at bounding box center [430, 717] width 160 height 80
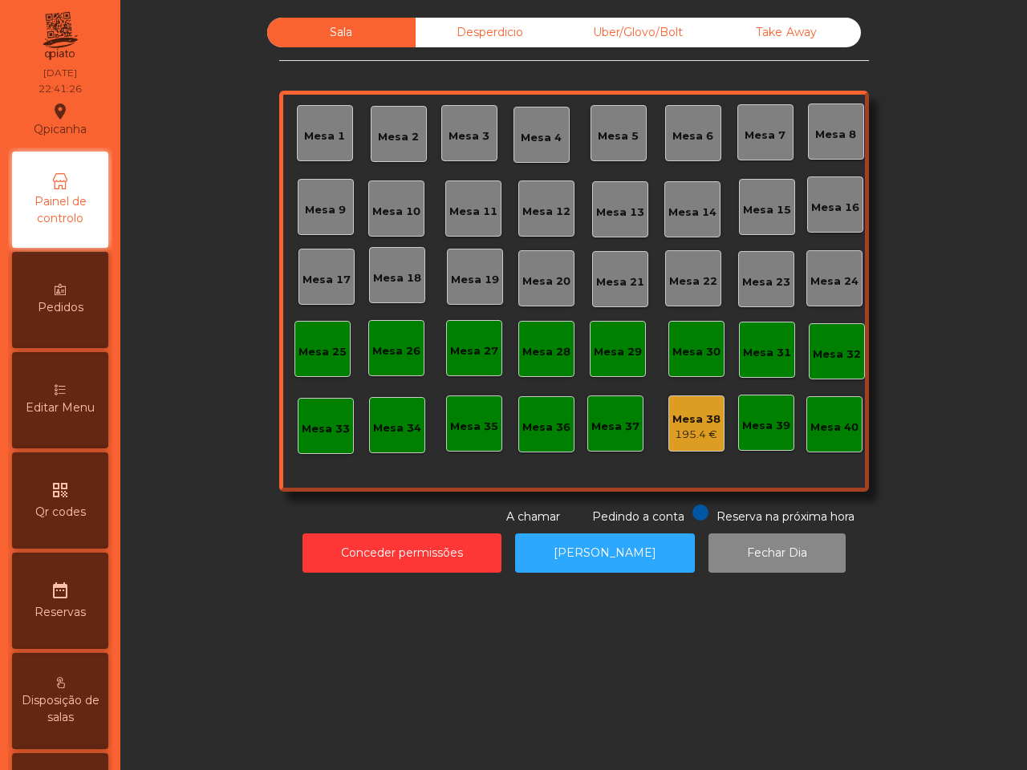
click at [687, 409] on div "Mesa 38 195.4 €" at bounding box center [696, 424] width 48 height 38
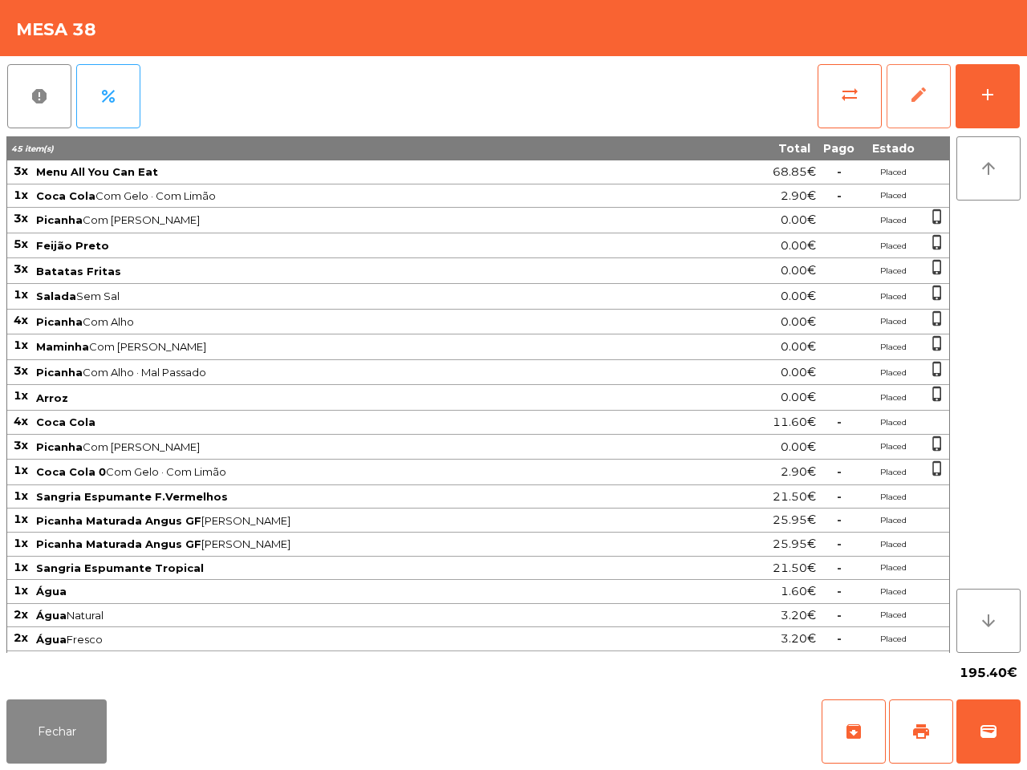
click at [934, 75] on button "edit" at bounding box center [918, 96] width 64 height 64
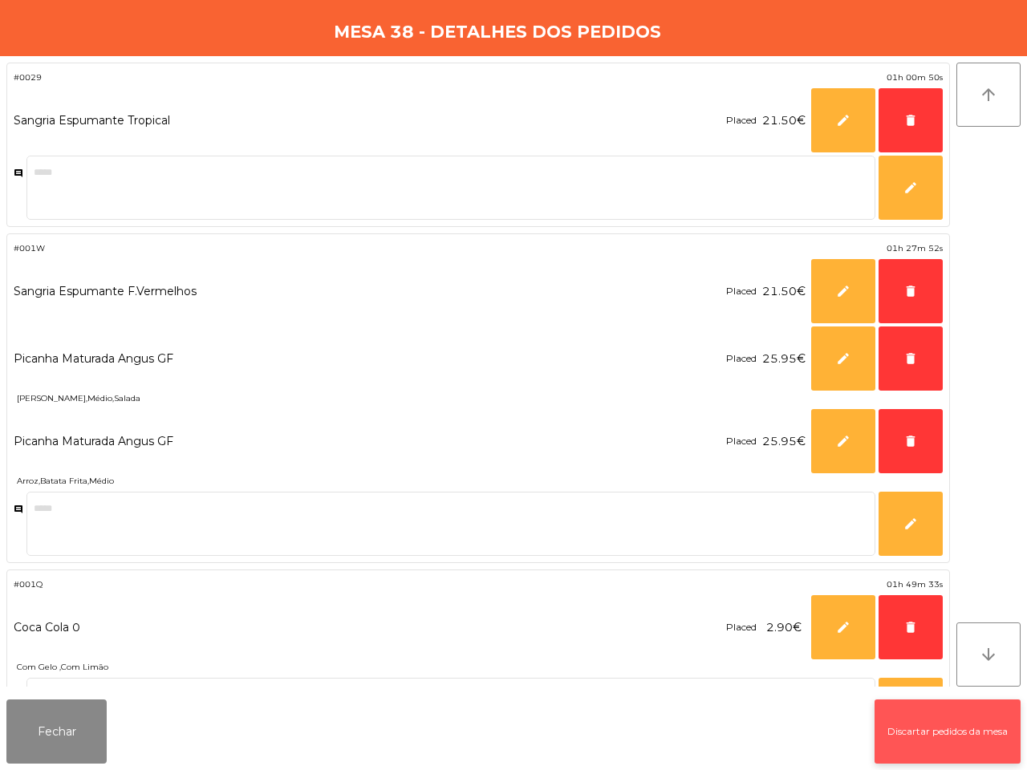
click at [970, 735] on button "Discartar pedidos da mesa" at bounding box center [947, 731] width 146 height 64
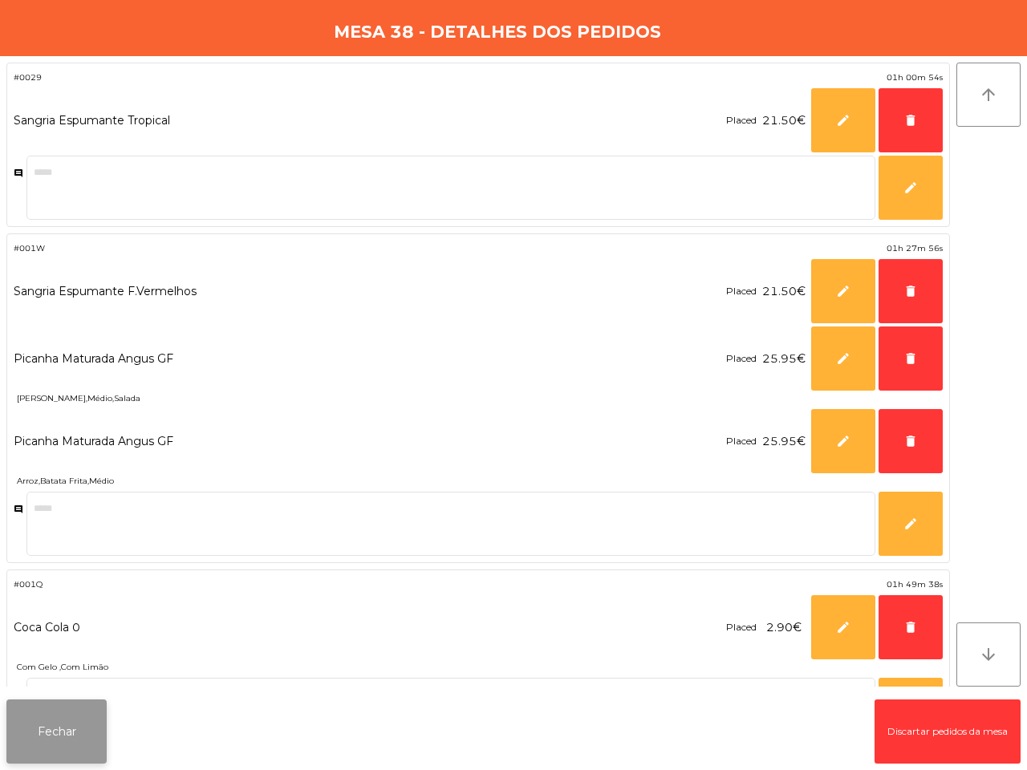
click at [86, 727] on button "Fechar" at bounding box center [56, 731] width 100 height 64
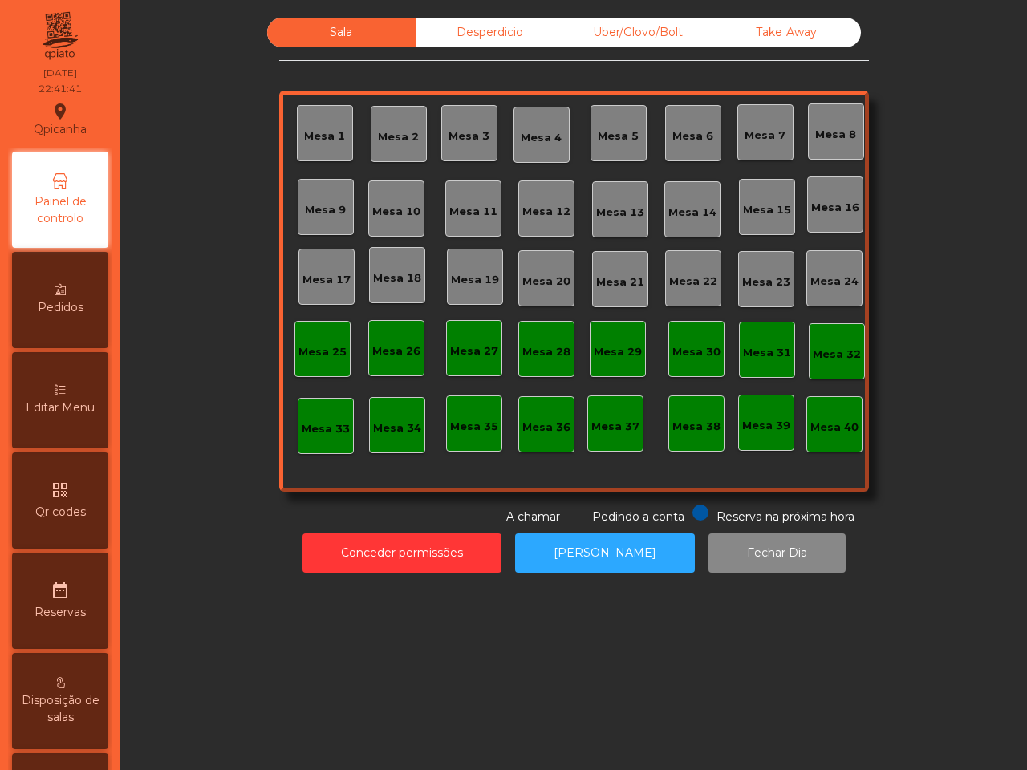
click at [493, 33] on div "Desperdicio" at bounding box center [489, 33] width 148 height 30
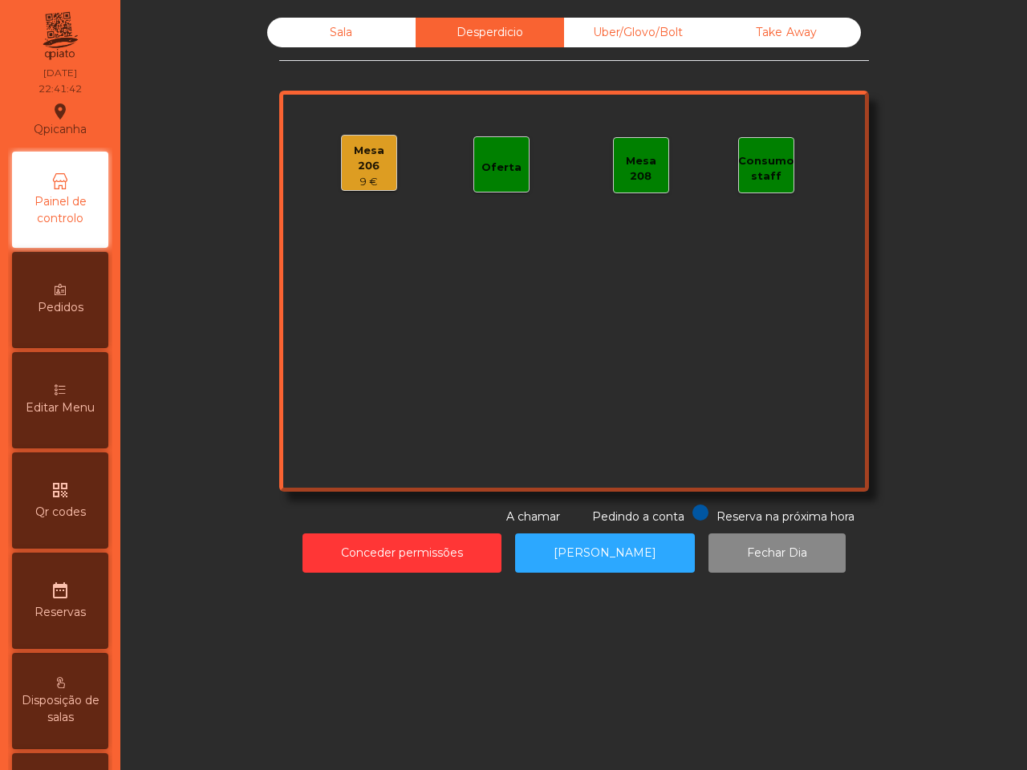
click at [377, 149] on div "Mesa 206" at bounding box center [369, 158] width 55 height 31
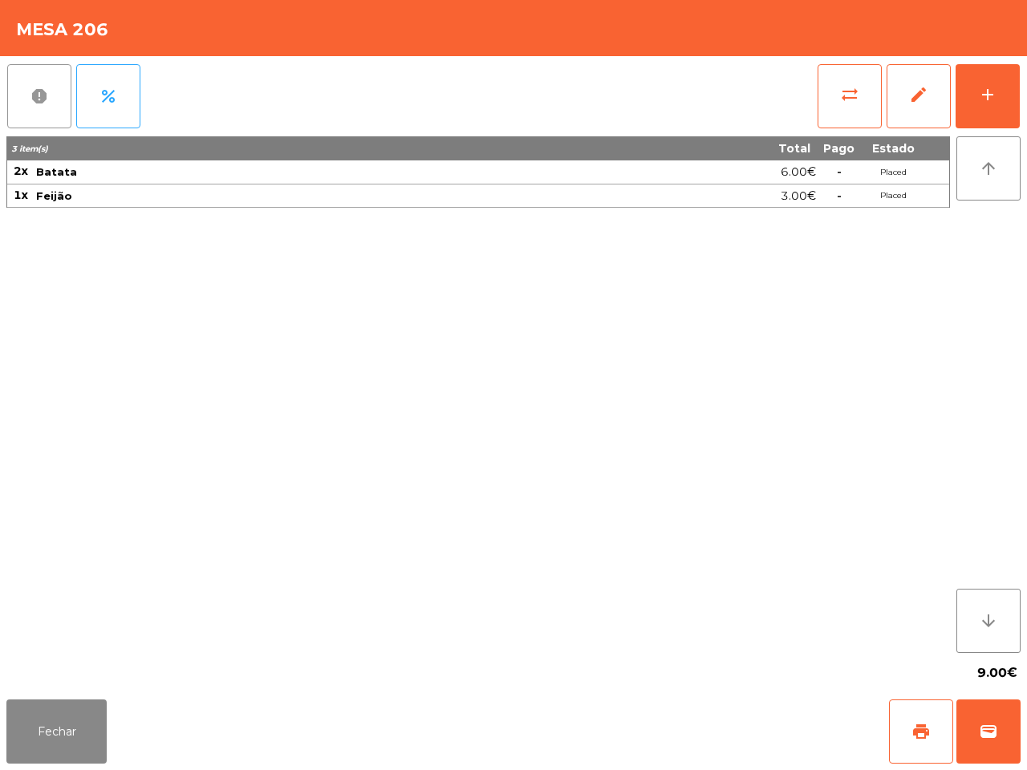
click at [32, 100] on span "report" at bounding box center [39, 96] width 19 height 19
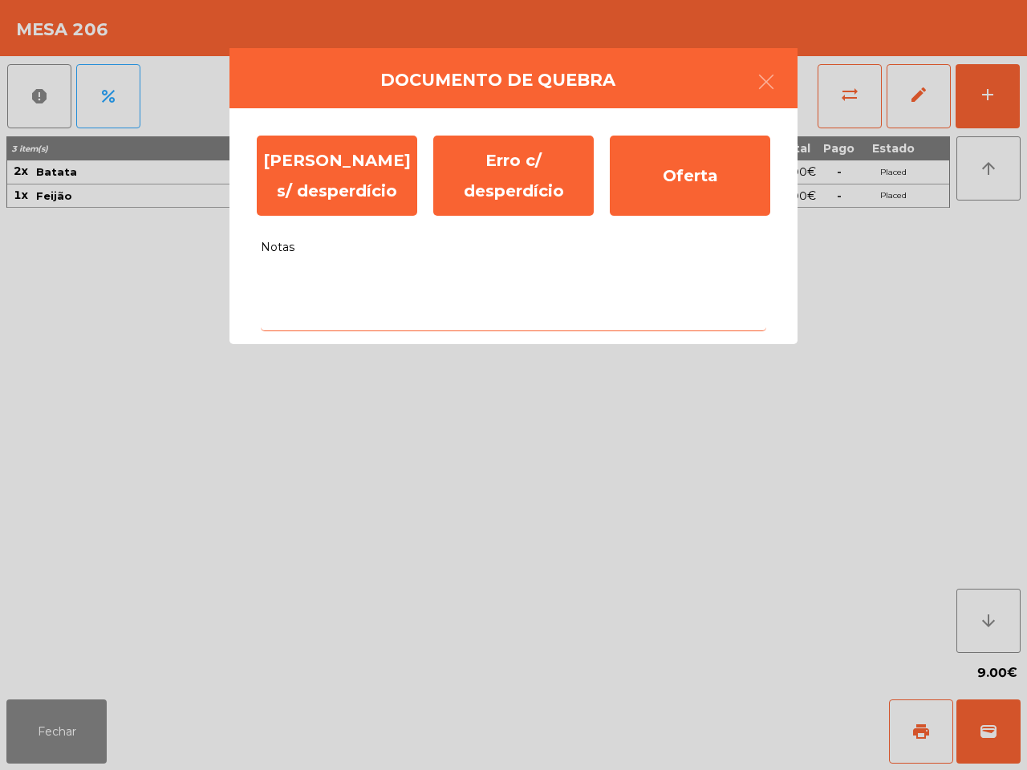
click at [363, 286] on textarea "Notas" at bounding box center [513, 298] width 505 height 67
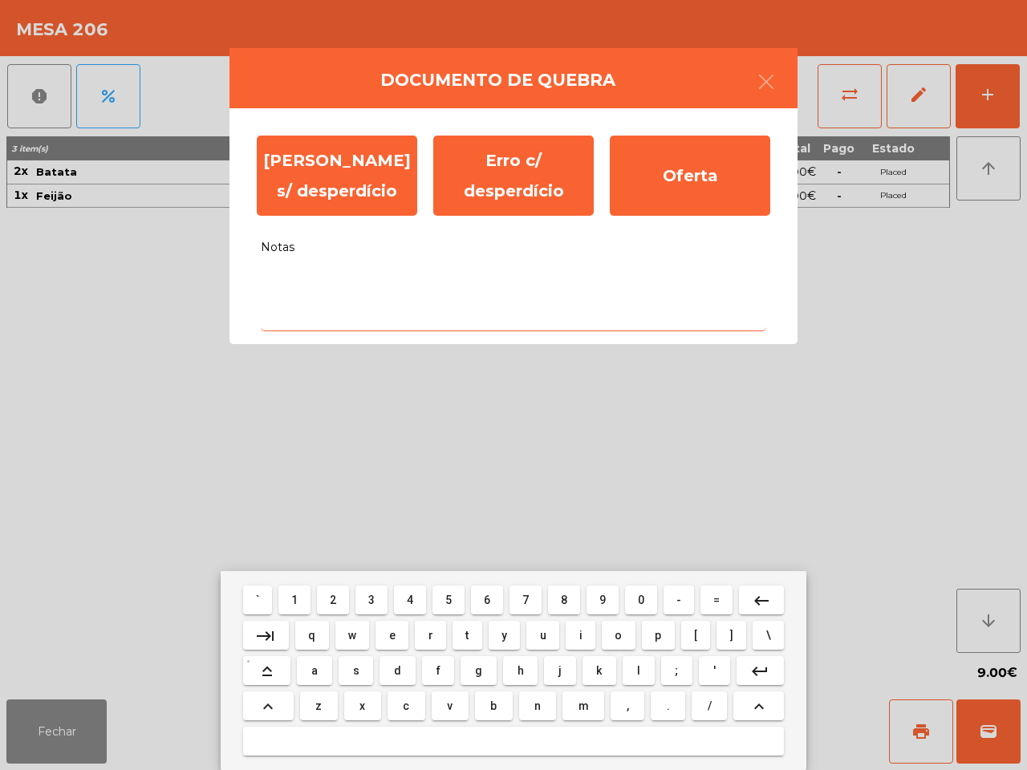
click at [398, 640] on button "e" at bounding box center [391, 635] width 33 height 29
type textarea "*"
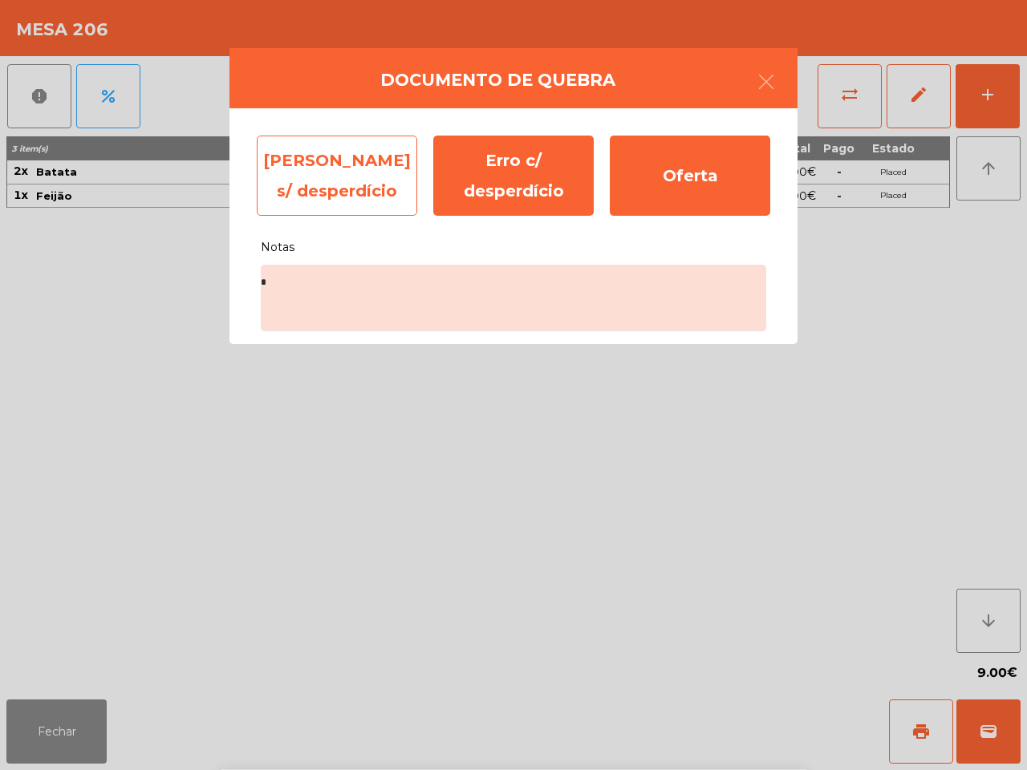
click at [375, 193] on div "[PERSON_NAME] s/ desperdício" at bounding box center [337, 176] width 160 height 80
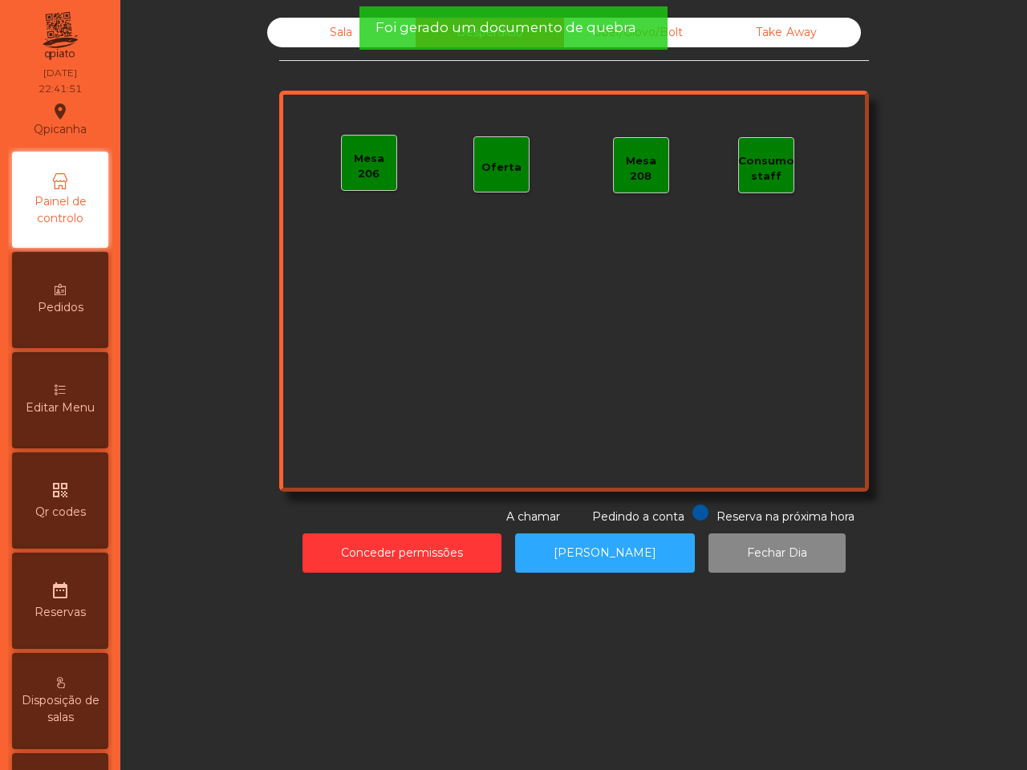
click at [740, 41] on div "Take Away" at bounding box center [786, 33] width 148 height 30
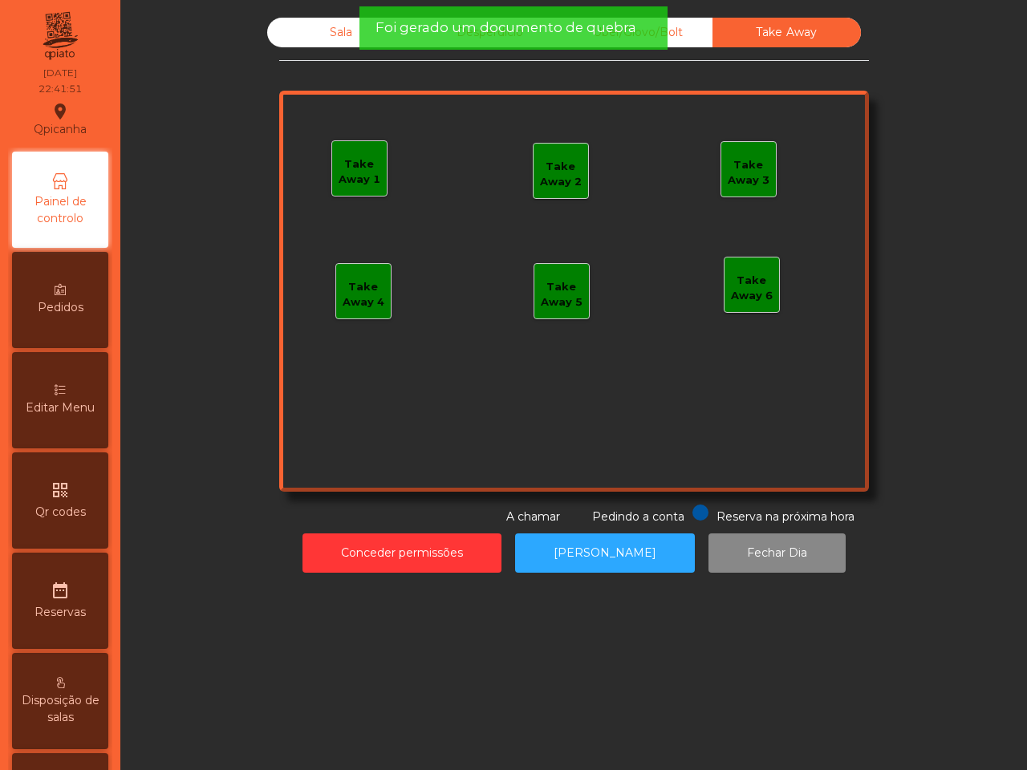
click at [611, 32] on span "Foi gerado um documento de quebra" at bounding box center [505, 28] width 261 height 20
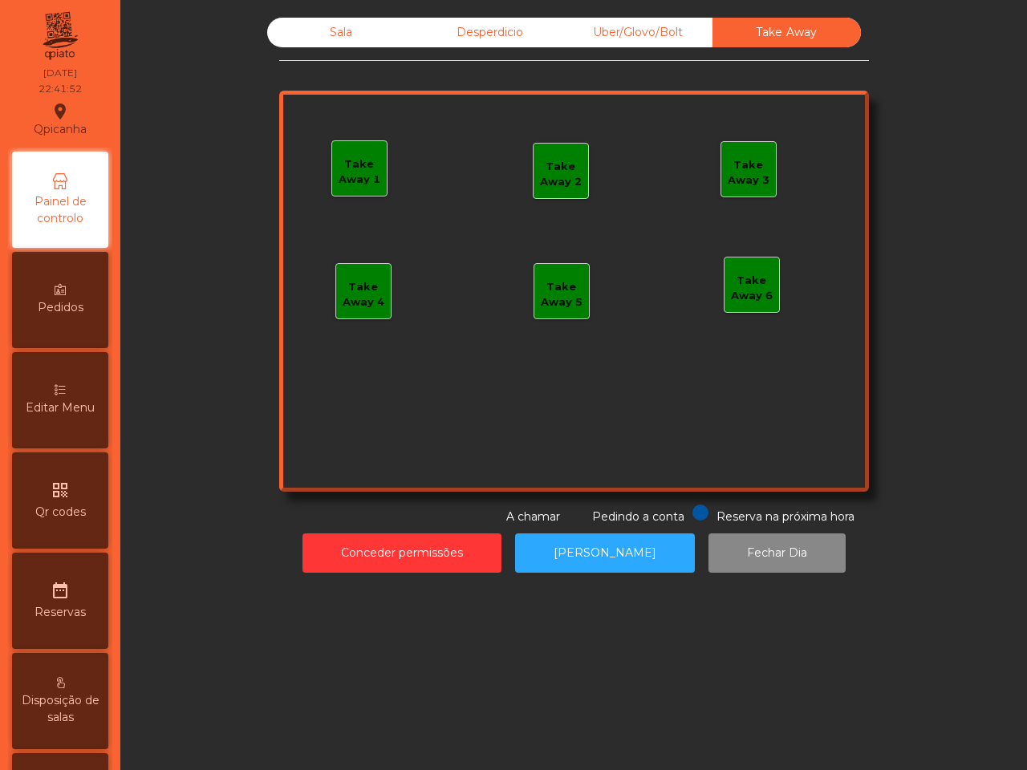
click at [589, 25] on div "Uber/Glovo/Bolt" at bounding box center [638, 33] width 148 height 30
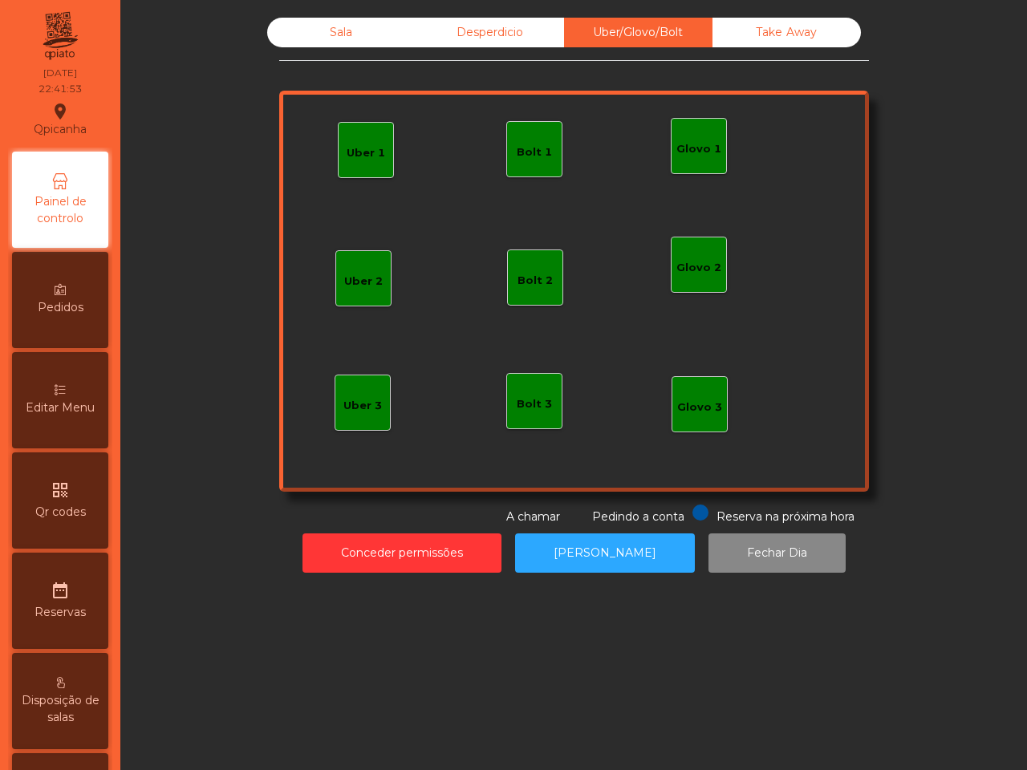
click at [507, 34] on div "Desperdicio" at bounding box center [489, 33] width 148 height 30
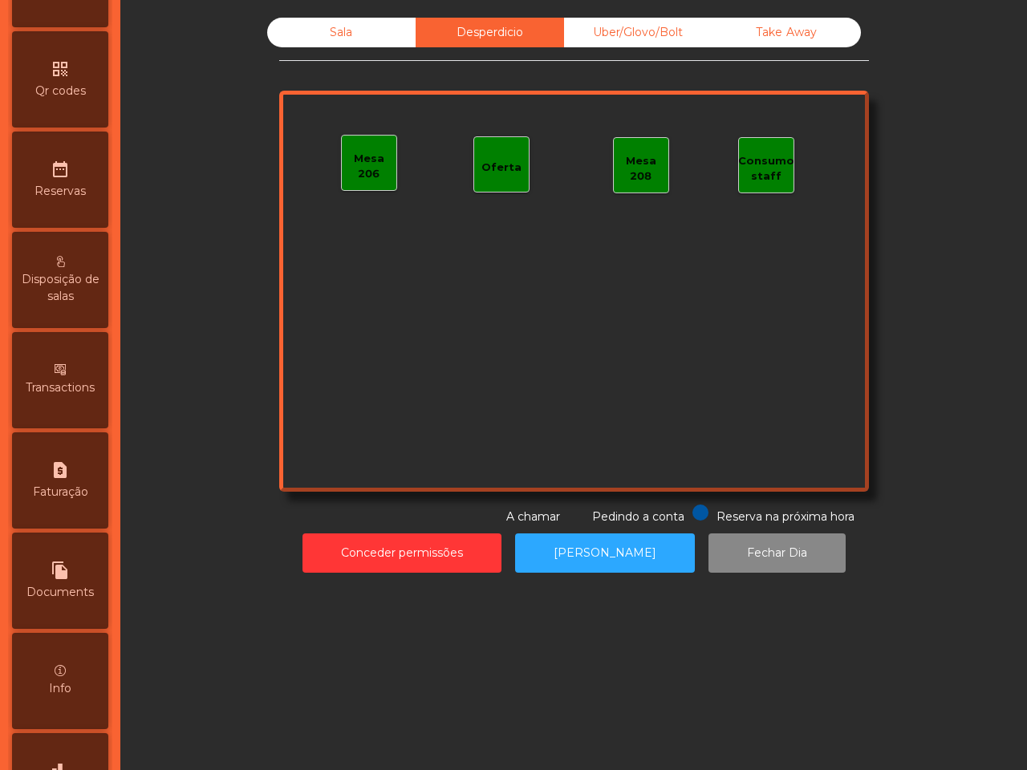
scroll to position [610, 0]
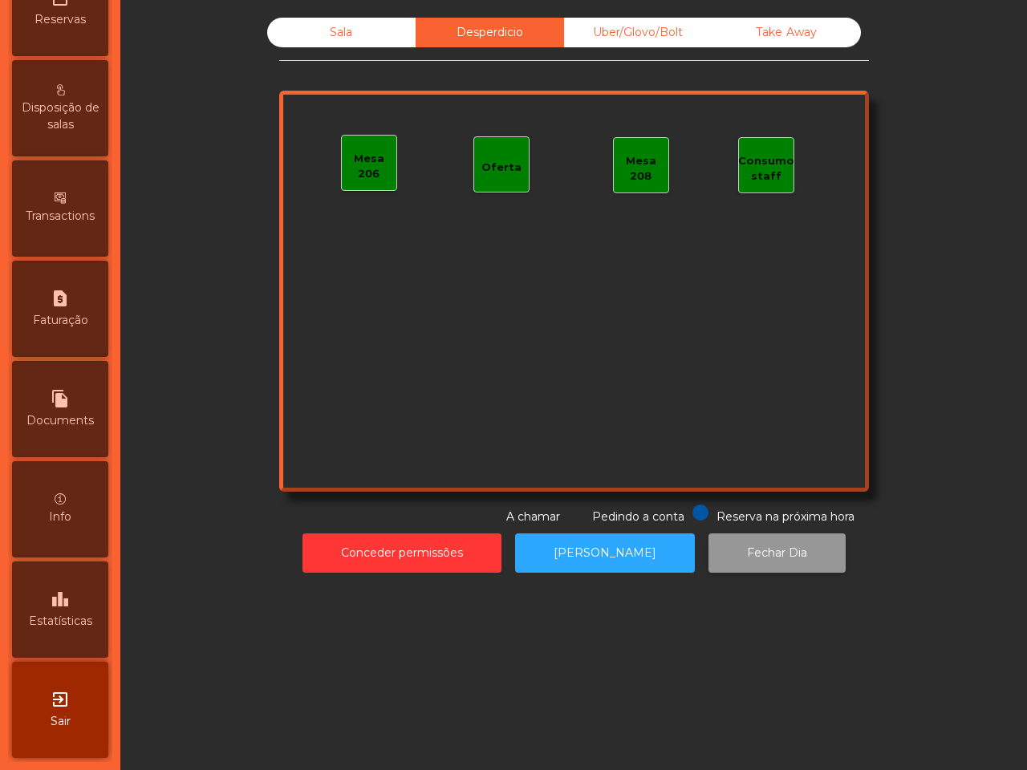
click at [719, 548] on button "Fechar Dia" at bounding box center [776, 552] width 137 height 39
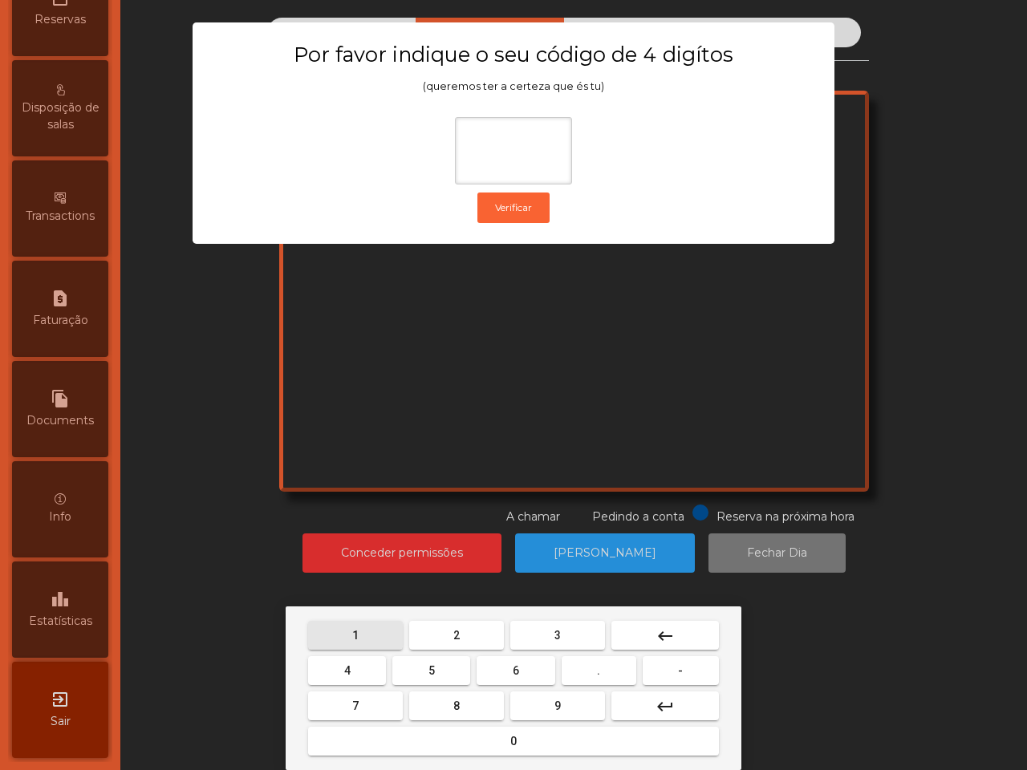
click at [347, 634] on button "1" at bounding box center [355, 635] width 95 height 29
drag, startPoint x: 571, startPoint y: 696, endPoint x: 557, endPoint y: 702, distance: 14.7
click at [569, 702] on button "9" at bounding box center [557, 705] width 95 height 29
click at [354, 666] on button "4" at bounding box center [347, 670] width 78 height 29
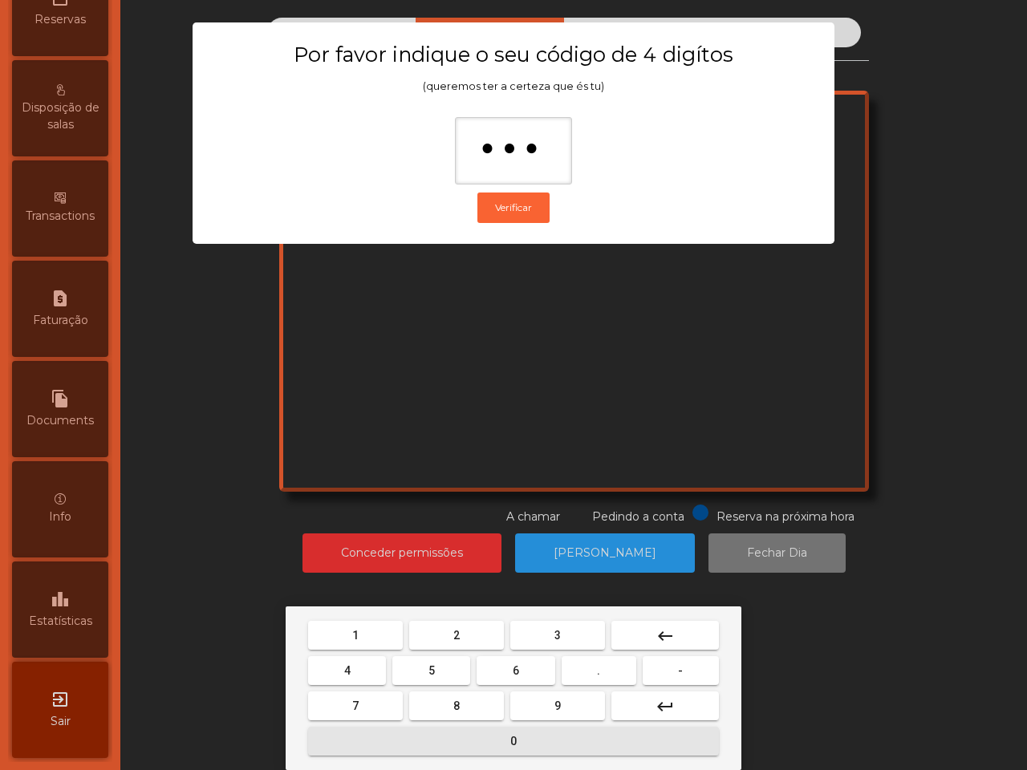
click at [415, 739] on button "0" at bounding box center [513, 741] width 411 height 29
type input "****"
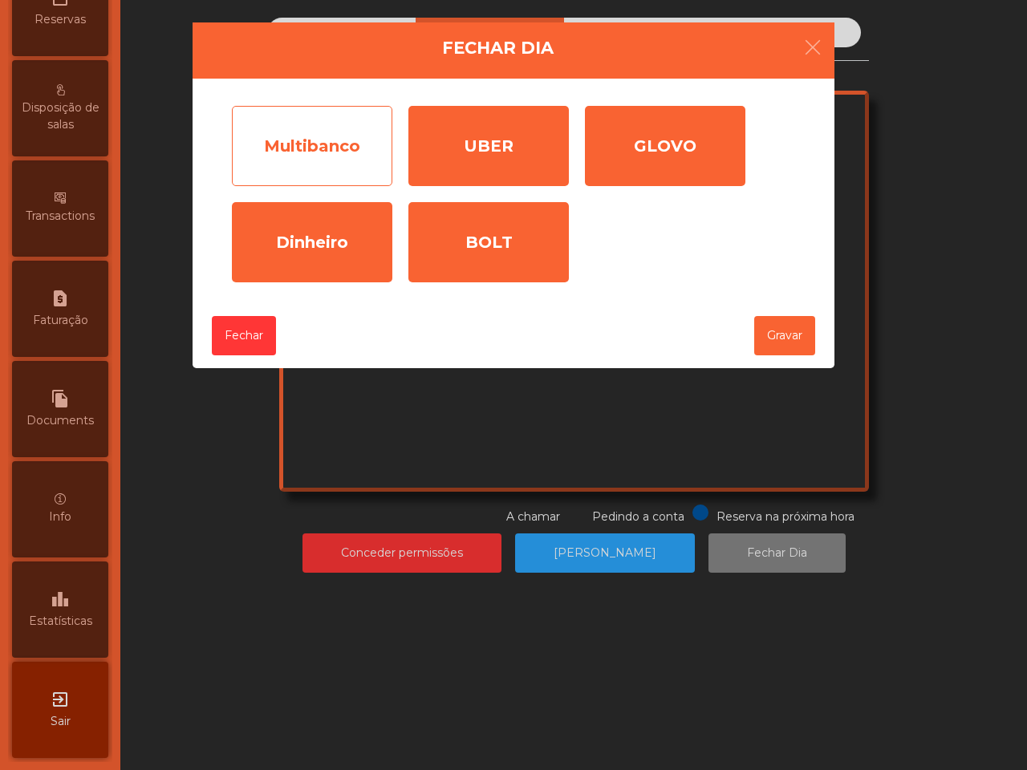
click at [342, 128] on div "Multibanco" at bounding box center [312, 146] width 160 height 80
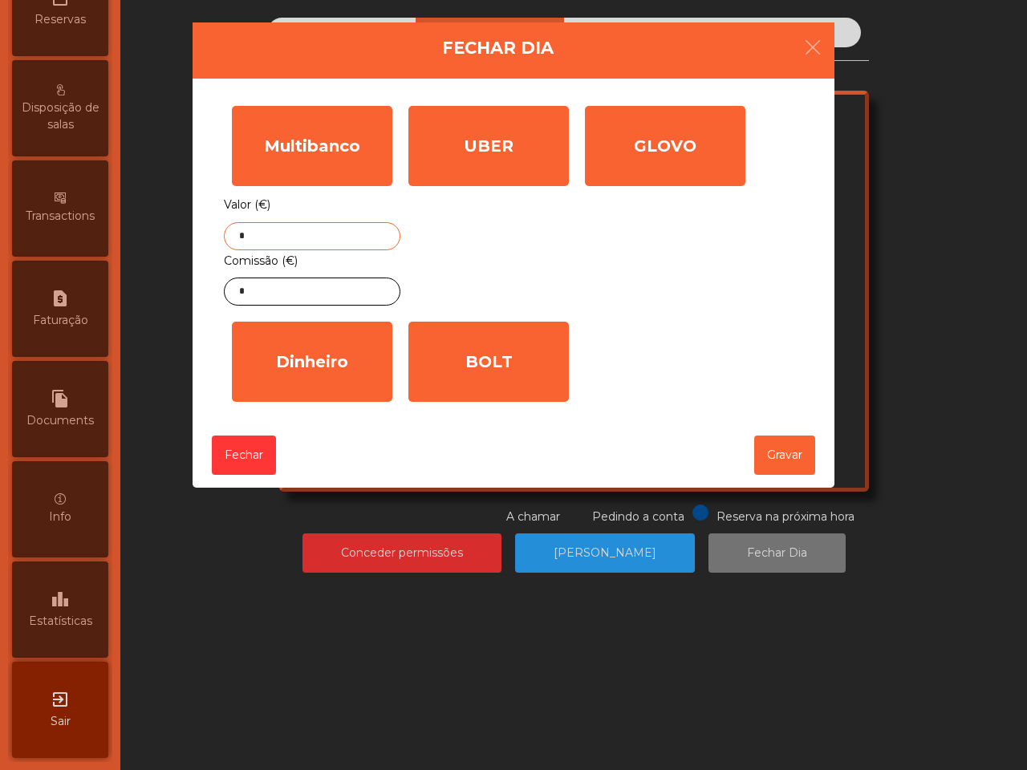
click at [350, 242] on input "*" at bounding box center [312, 236] width 176 height 28
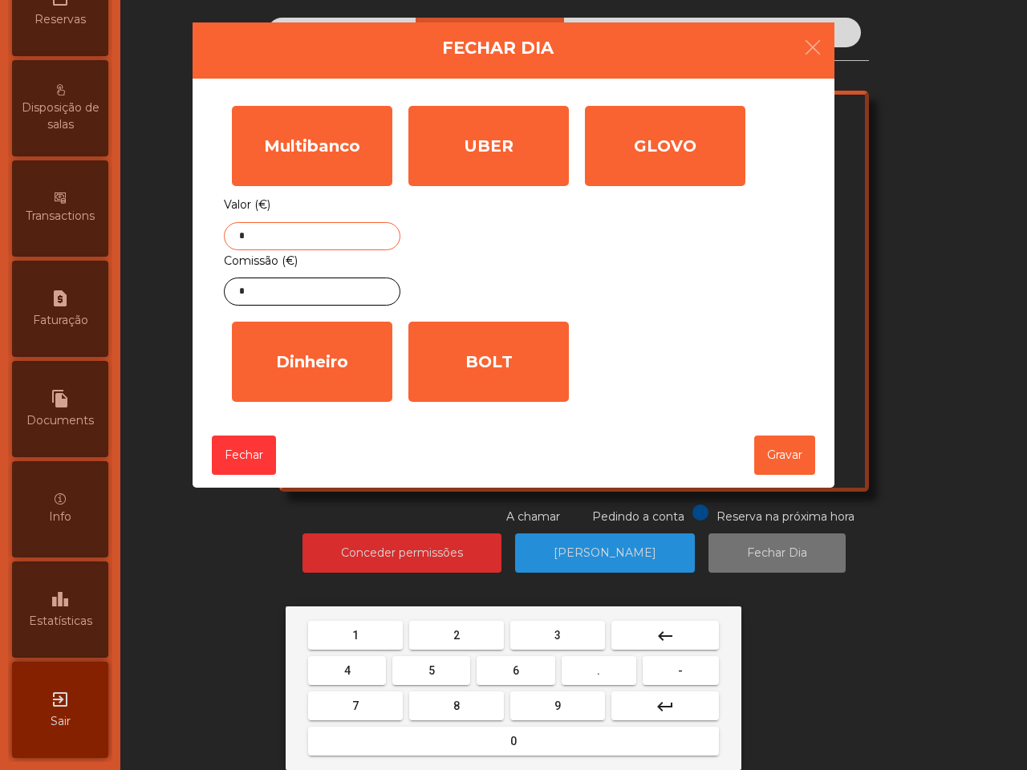
drag, startPoint x: 460, startPoint y: 706, endPoint x: 409, endPoint y: 703, distance: 50.6
click at [461, 708] on button "8" at bounding box center [456, 705] width 95 height 29
click at [386, 700] on button "7" at bounding box center [355, 705] width 95 height 29
click at [415, 678] on button "5" at bounding box center [431, 670] width 78 height 29
click at [592, 670] on button "." at bounding box center [598, 670] width 75 height 29
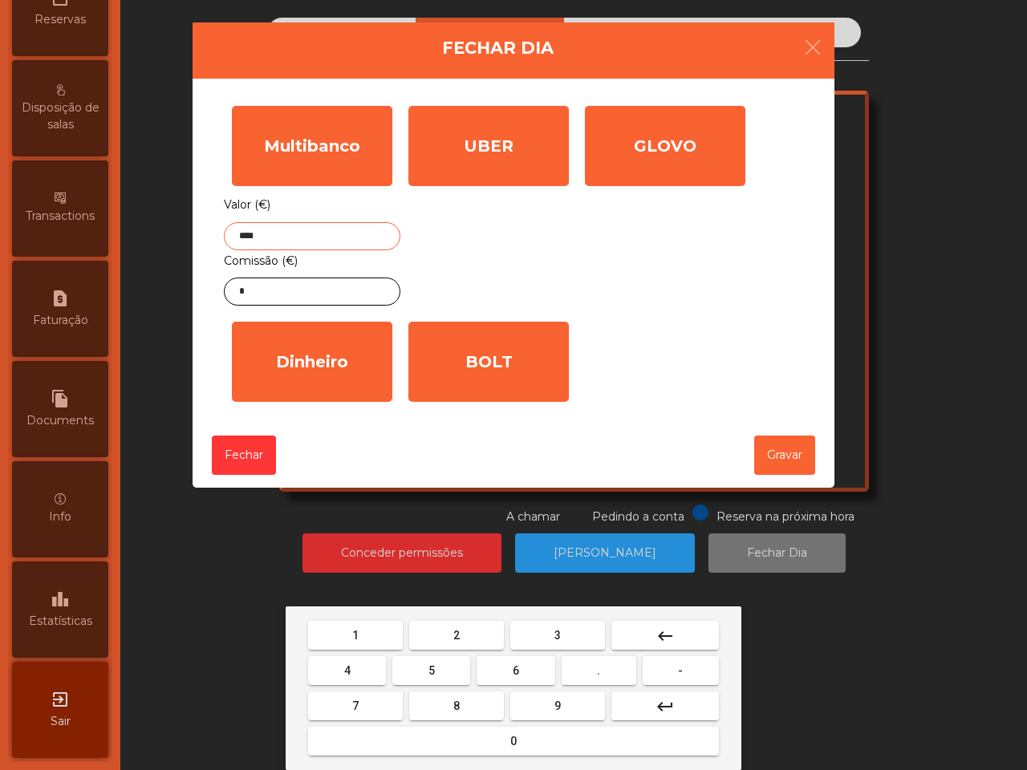
click at [575, 703] on button "9" at bounding box center [557, 705] width 95 height 29
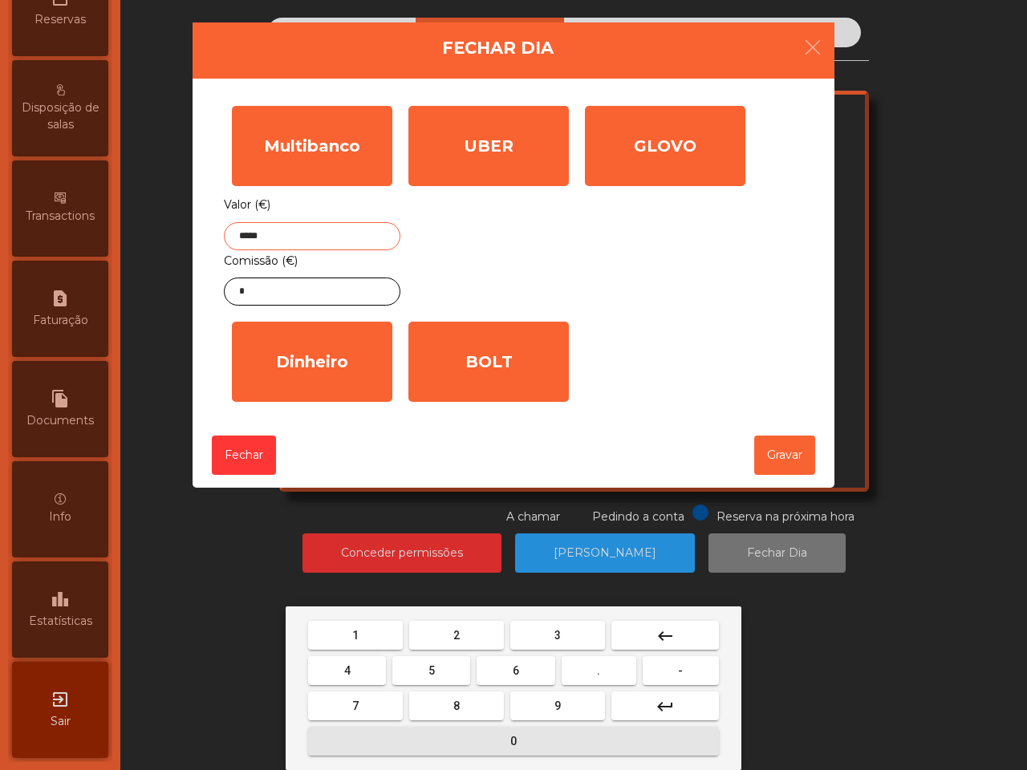
click at [512, 739] on button "0" at bounding box center [513, 741] width 411 height 29
type input "******"
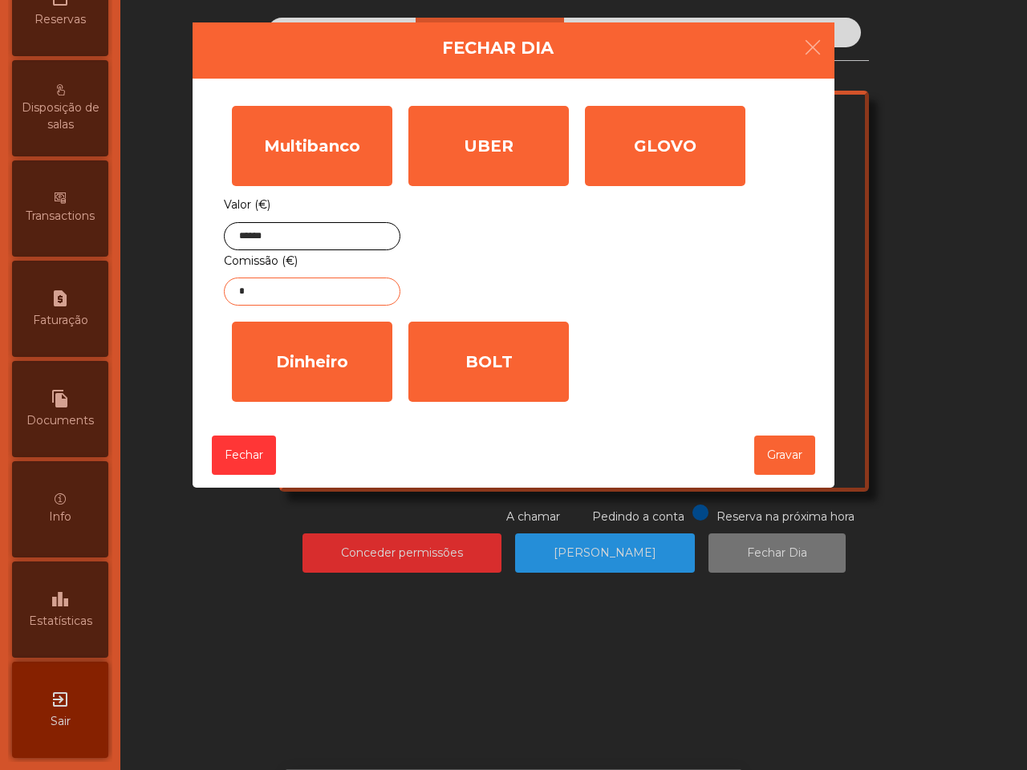
click at [350, 293] on input "*" at bounding box center [312, 291] width 176 height 28
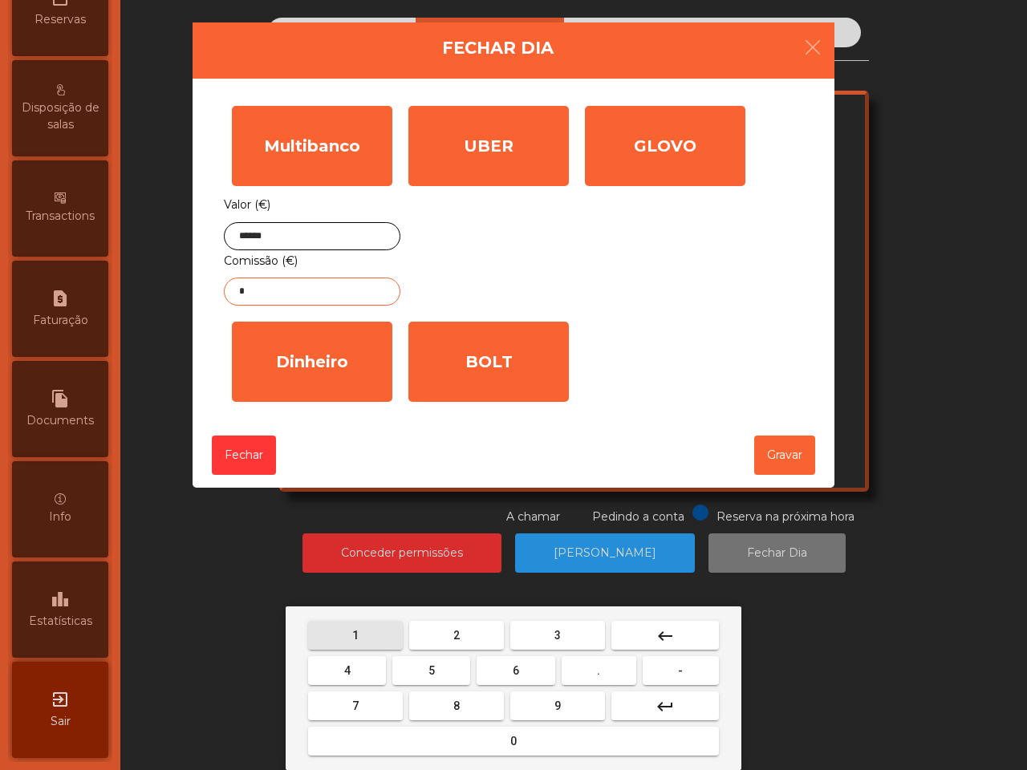
drag, startPoint x: 370, startPoint y: 635, endPoint x: 377, endPoint y: 648, distance: 14.7
click at [377, 648] on button "1" at bounding box center [355, 635] width 95 height 29
click at [604, 683] on button "." at bounding box center [598, 670] width 75 height 29
click at [561, 704] on button "9" at bounding box center [557, 705] width 95 height 29
click at [414, 663] on button "5" at bounding box center [431, 670] width 78 height 29
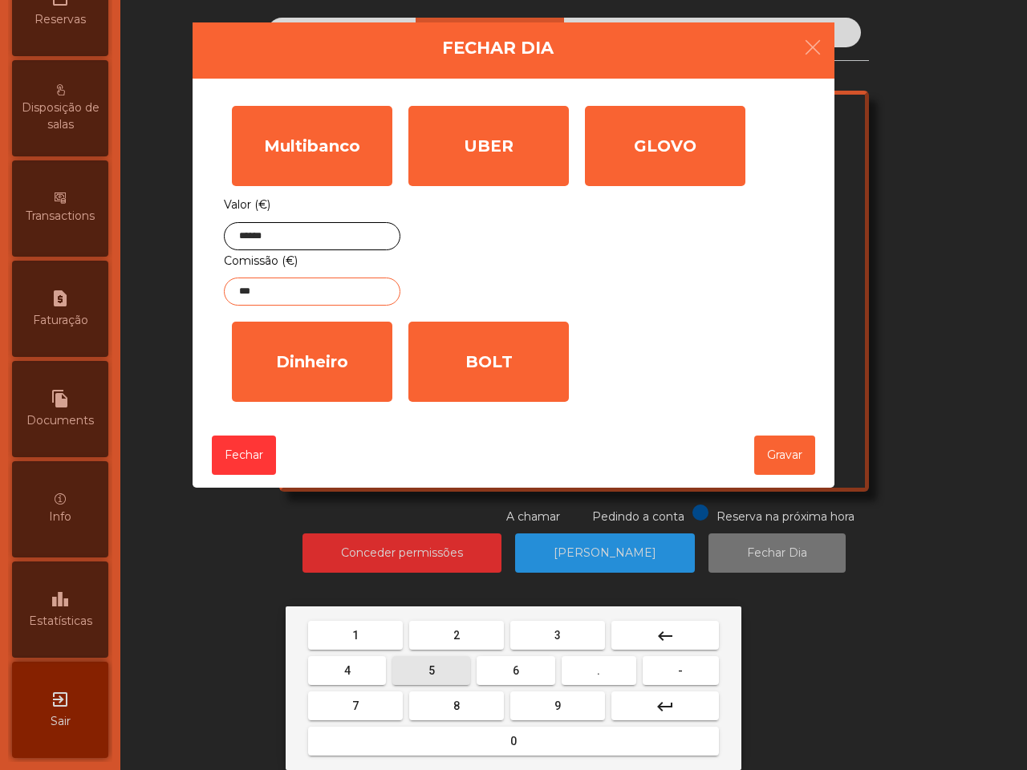
type input "****"
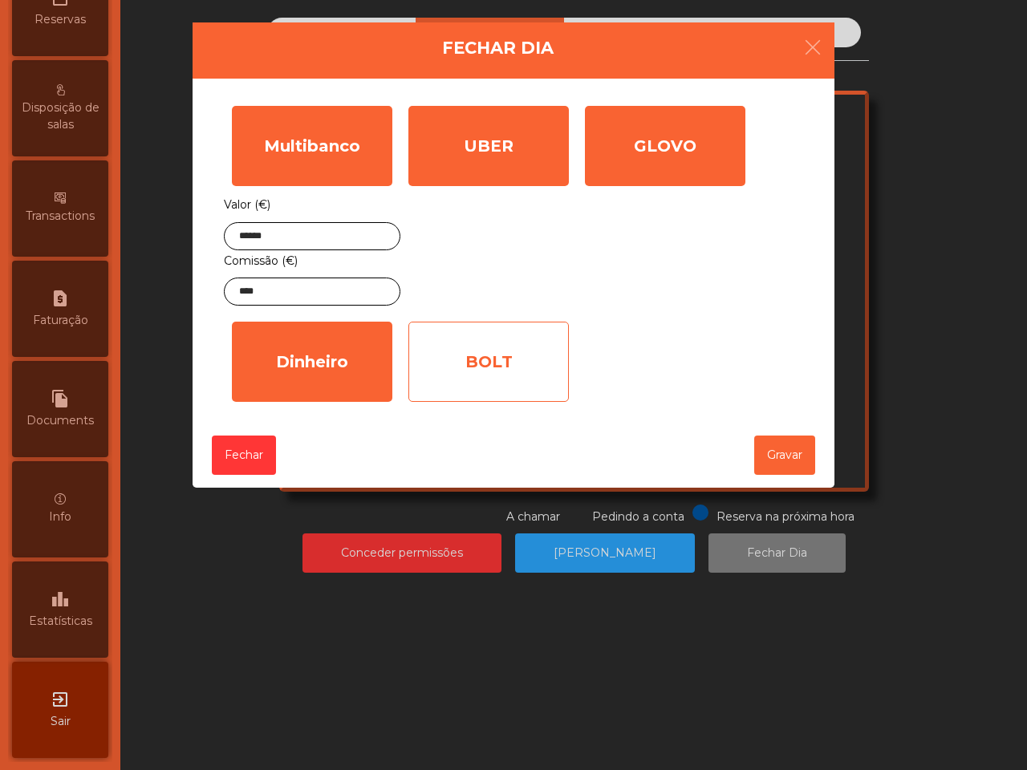
click at [507, 350] on div "BOLT" at bounding box center [488, 362] width 160 height 80
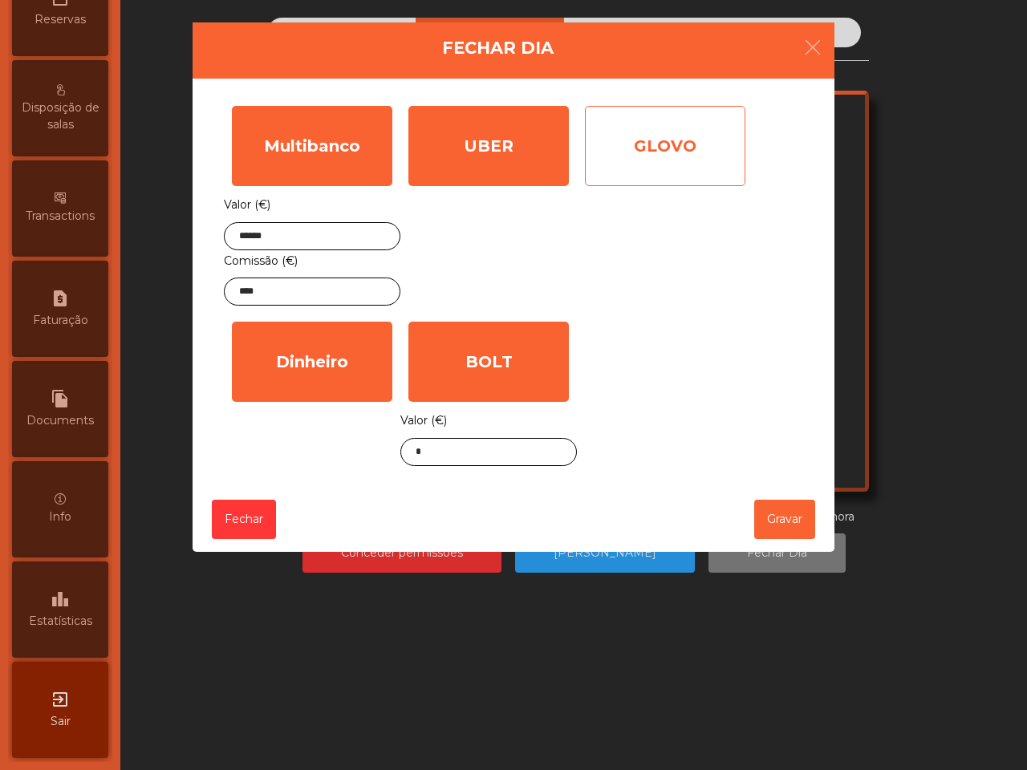
click at [634, 145] on div "GLOVO" at bounding box center [665, 146] width 160 height 80
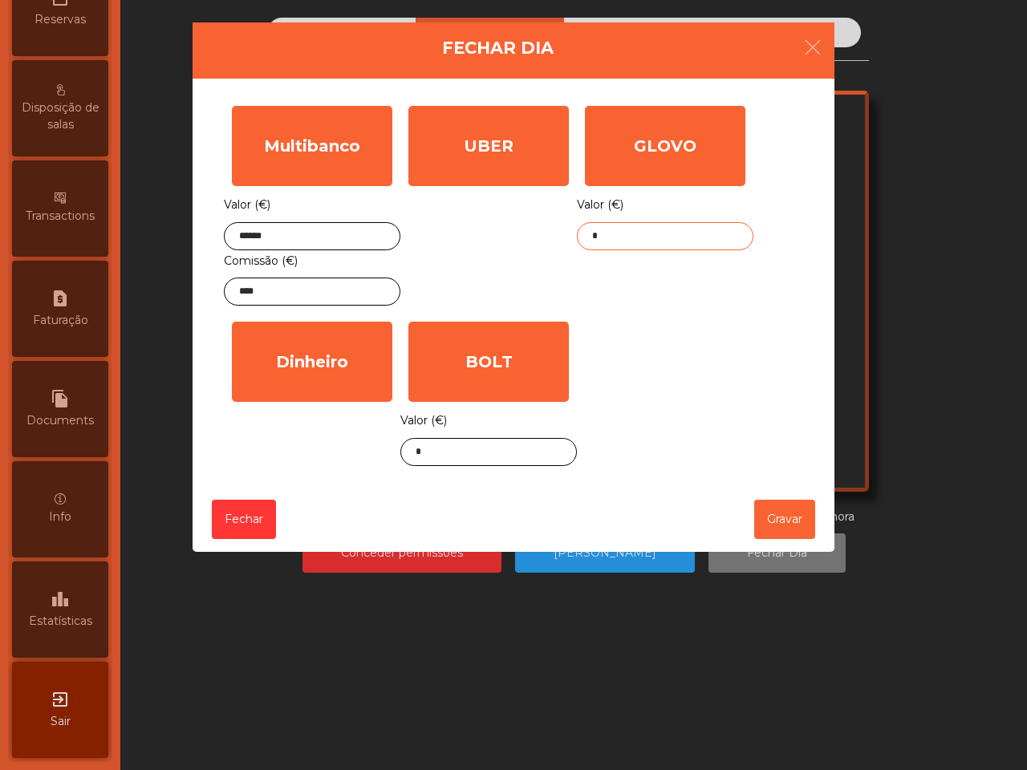
click at [618, 249] on input "*" at bounding box center [665, 236] width 176 height 28
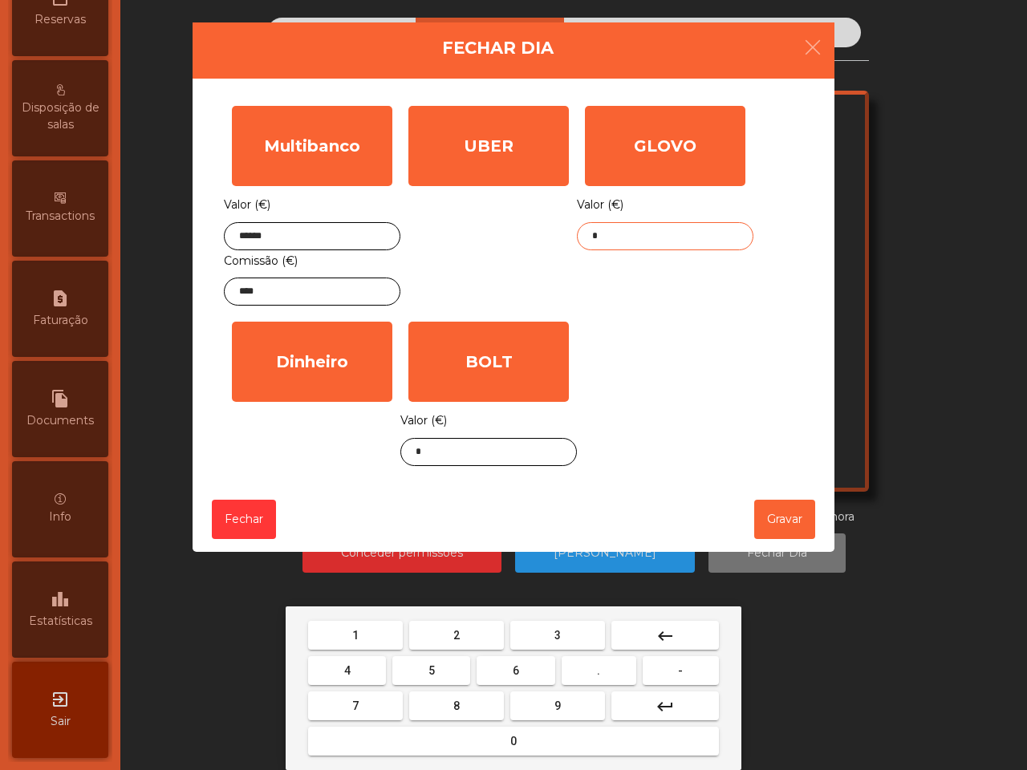
click at [447, 638] on button "2" at bounding box center [456, 635] width 95 height 29
click at [509, 664] on button "6" at bounding box center [515, 670] width 78 height 29
drag, startPoint x: 596, startPoint y: 670, endPoint x: 569, endPoint y: 646, distance: 35.2
click at [593, 670] on button "." at bounding box center [598, 670] width 75 height 29
click at [563, 631] on button "3" at bounding box center [557, 635] width 95 height 29
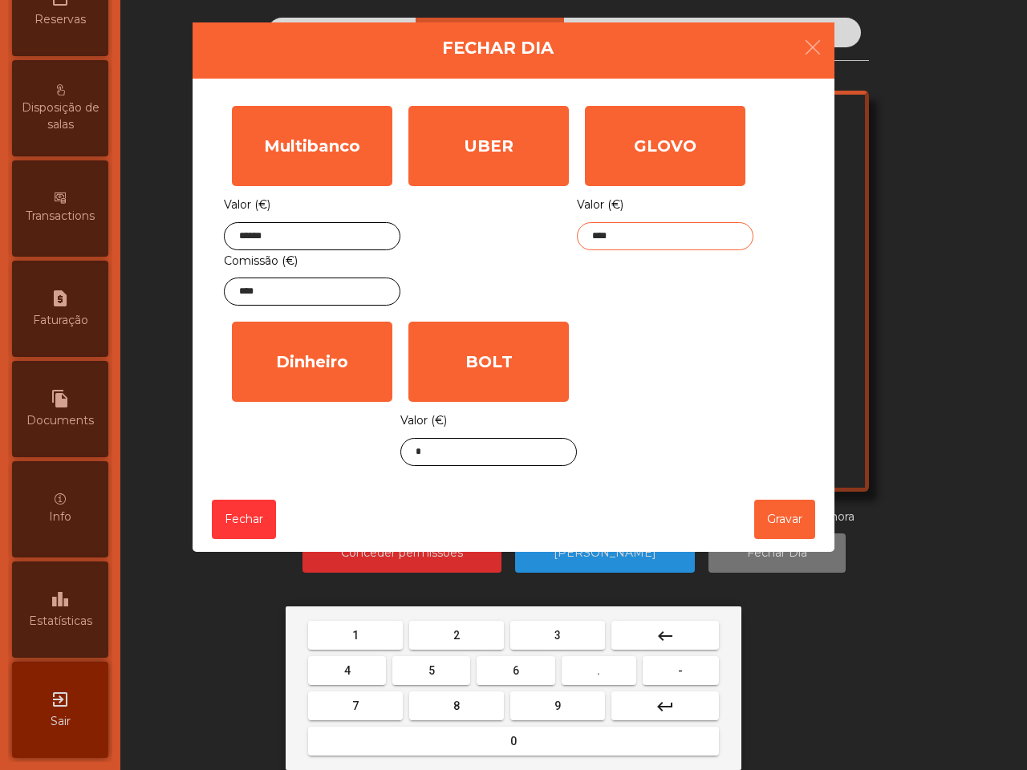
click at [453, 666] on button "5" at bounding box center [431, 670] width 78 height 29
type input "*****"
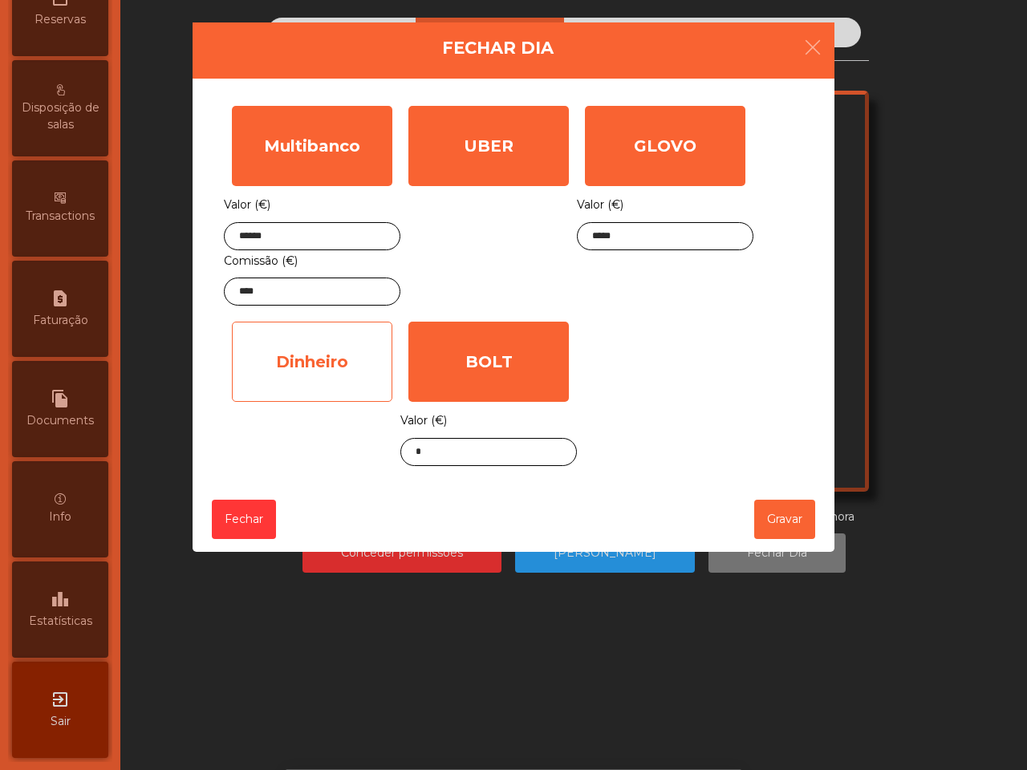
click at [307, 374] on div "Dinheiro" at bounding box center [312, 362] width 160 height 80
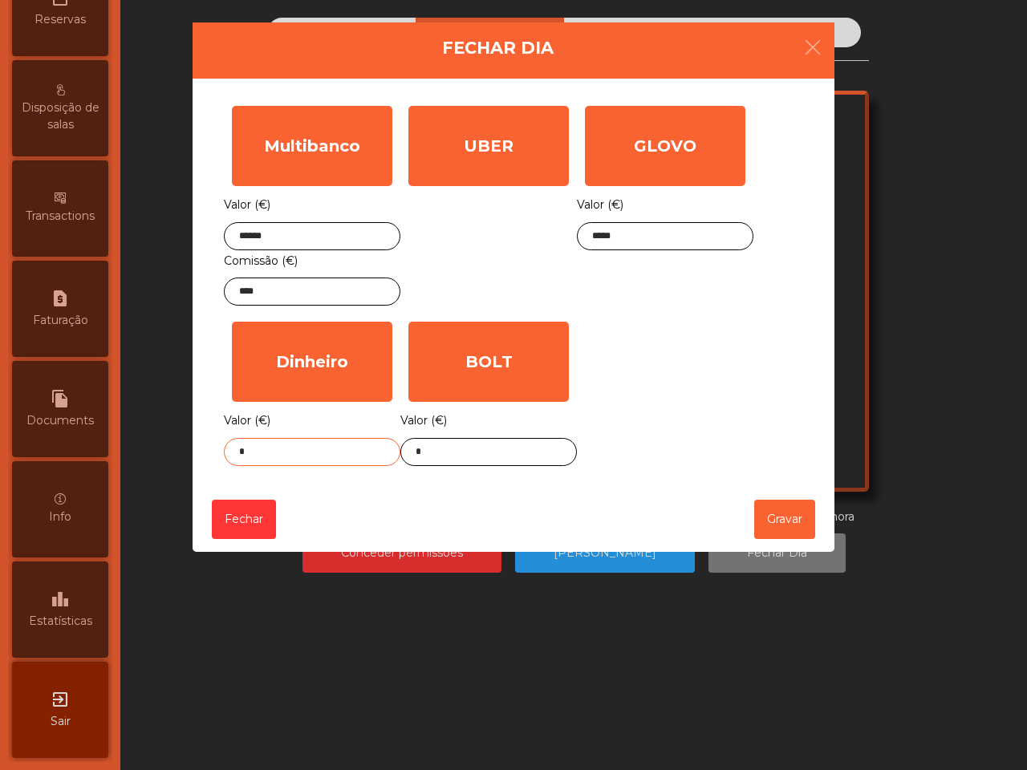
click at [302, 460] on input "*" at bounding box center [312, 452] width 176 height 28
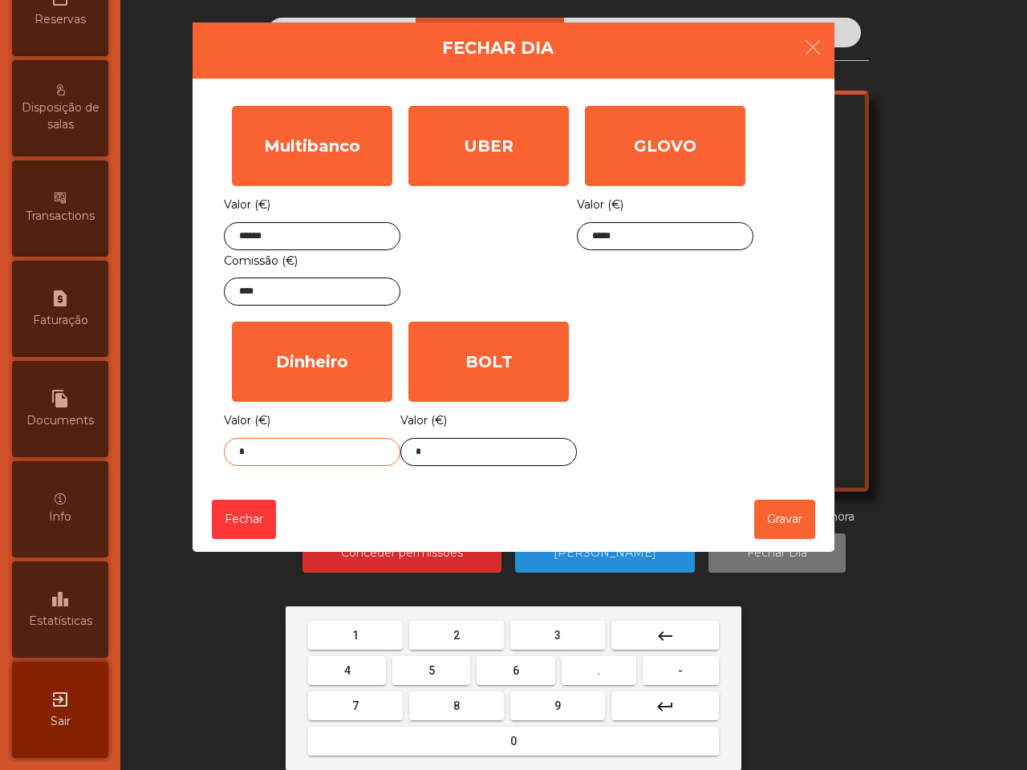
click at [579, 671] on button "." at bounding box center [598, 670] width 75 height 29
click at [446, 662] on button "5" at bounding box center [431, 670] width 78 height 29
type input "**"
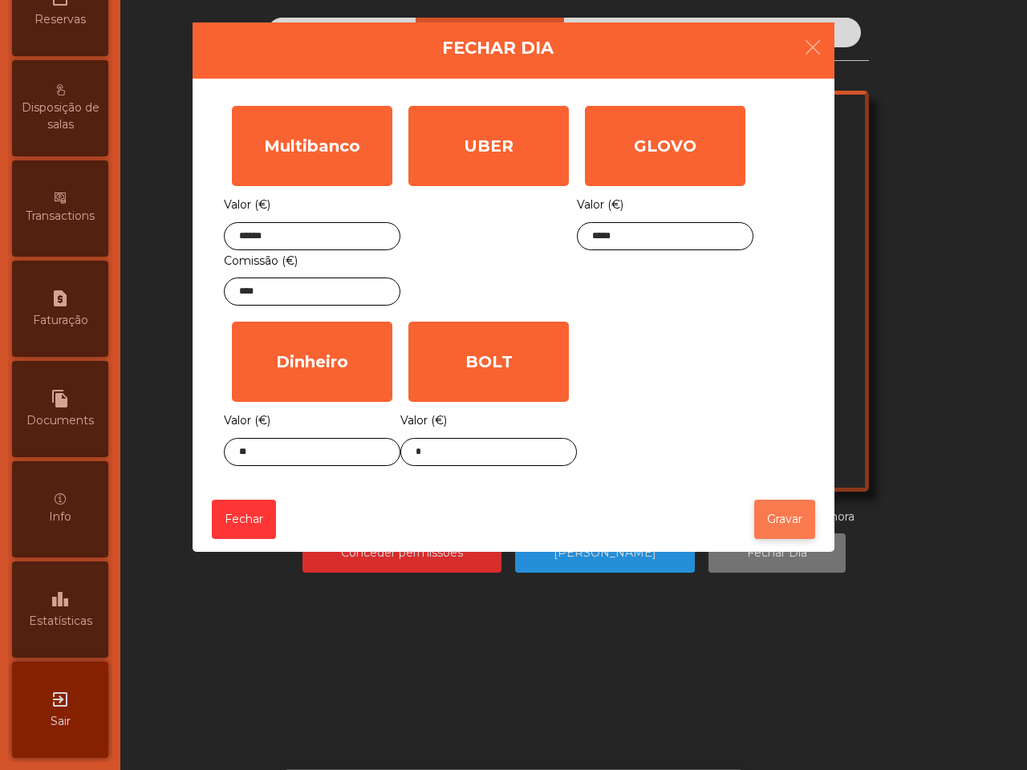
click at [799, 526] on button "Gravar" at bounding box center [784, 519] width 61 height 39
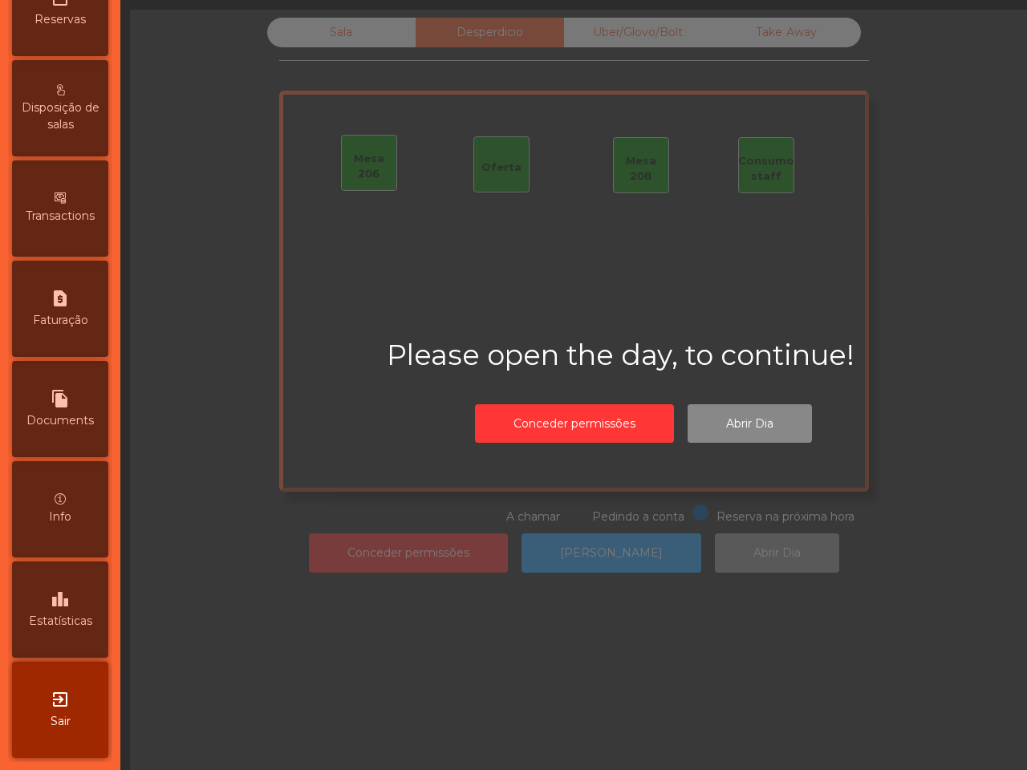
scroll to position [0, 0]
